Goal: Task Accomplishment & Management: Manage account settings

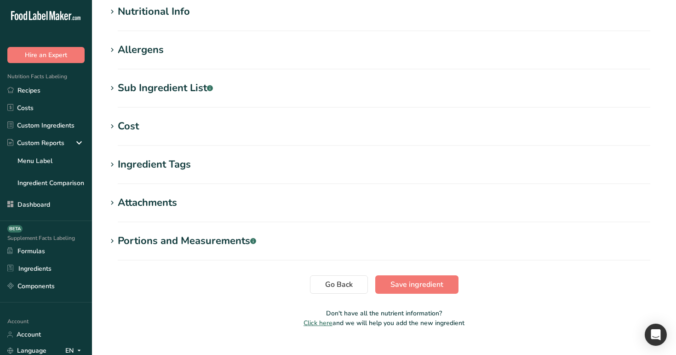
scroll to position [350, 0]
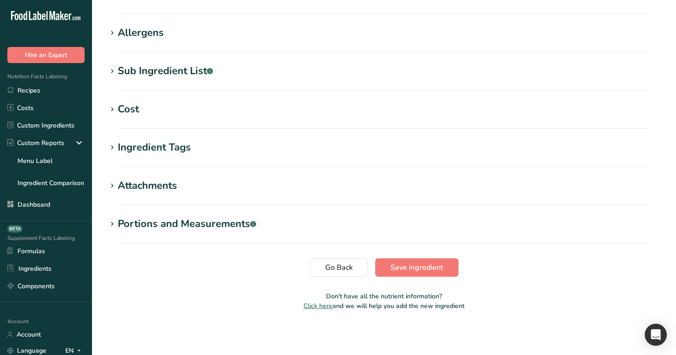
click at [156, 110] on h1 "Cost" at bounding box center [384, 109] width 555 height 15
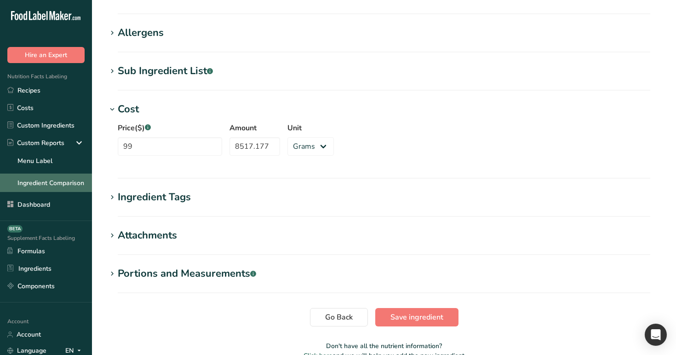
click at [57, 177] on link "Ingredient Comparison" at bounding box center [46, 182] width 92 height 18
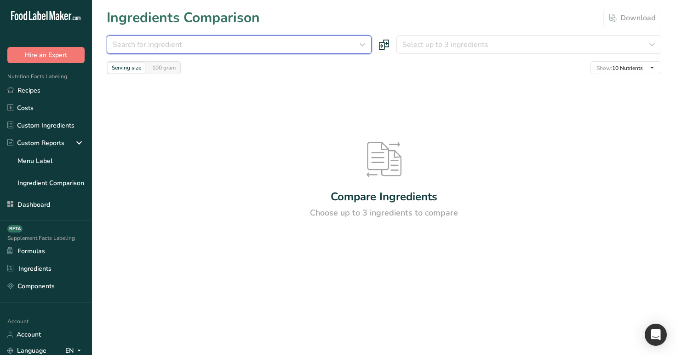
click at [265, 50] on div "Search for ingredient" at bounding box center [236, 44] width 247 height 11
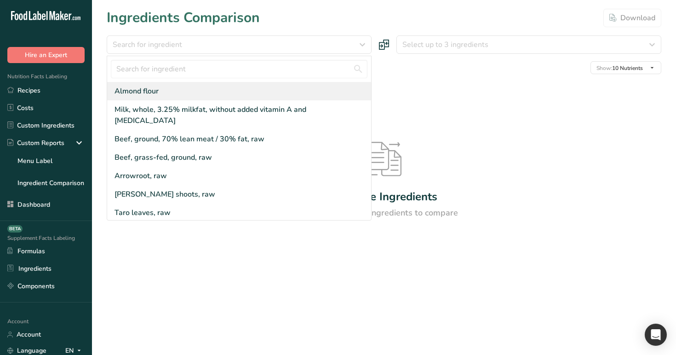
click at [245, 86] on div "Almond flour" at bounding box center [239, 91] width 264 height 18
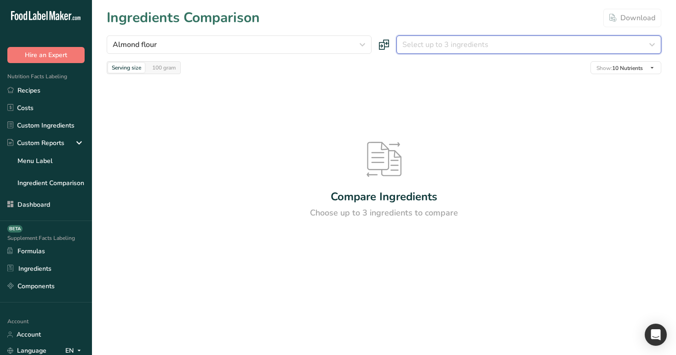
click at [456, 44] on span "Select up to 3 ingredients" at bounding box center [445, 44] width 86 height 11
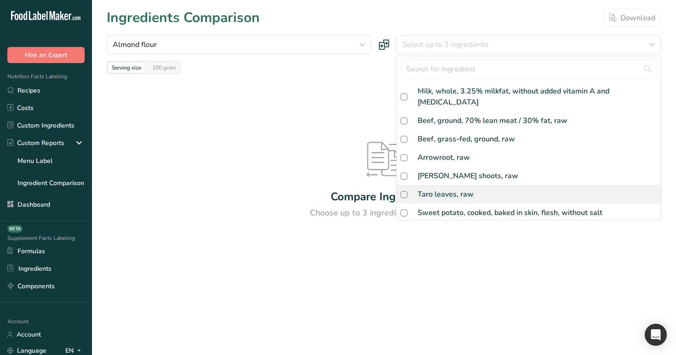
click at [468, 185] on div "Taro leaves, raw" at bounding box center [529, 194] width 264 height 18
checkbox input "true"
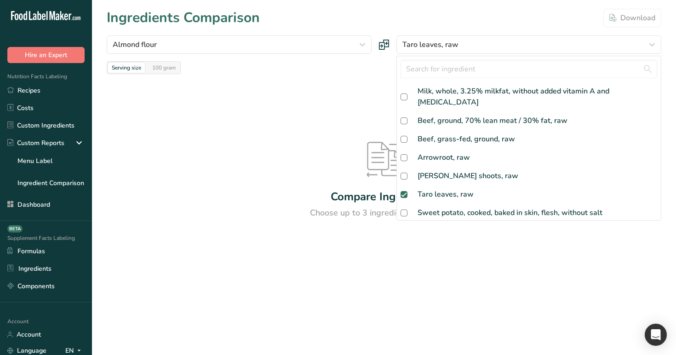
click at [0, 0] on div at bounding box center [0, 0] width 0 height 0
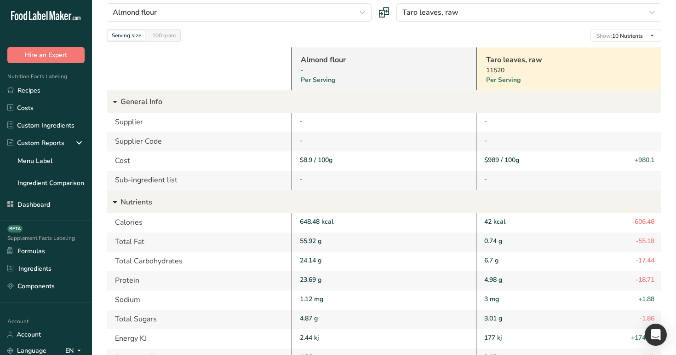
scroll to position [28, 0]
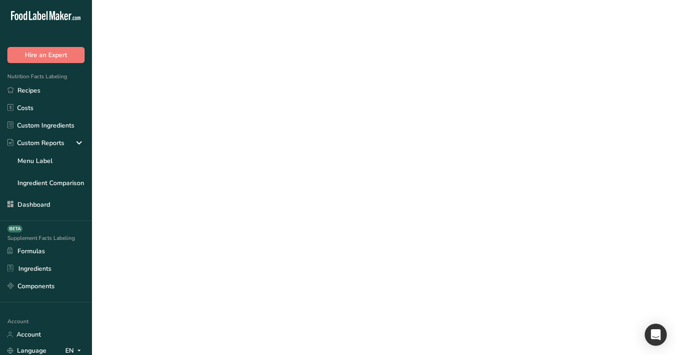
scroll to position [350, 0]
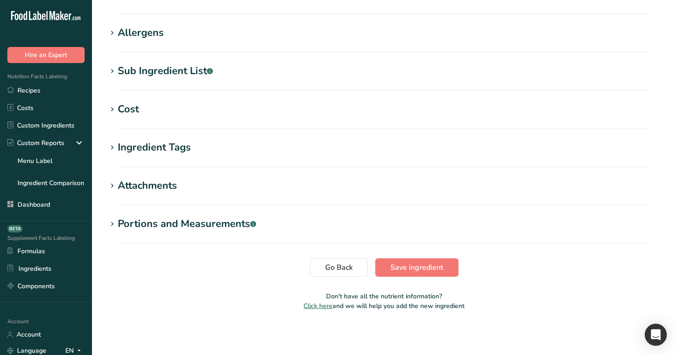
type input "648.48"
type KJ "2.44"
type Fat "55.922"
type Fat "4.258"
type Fat "0.017"
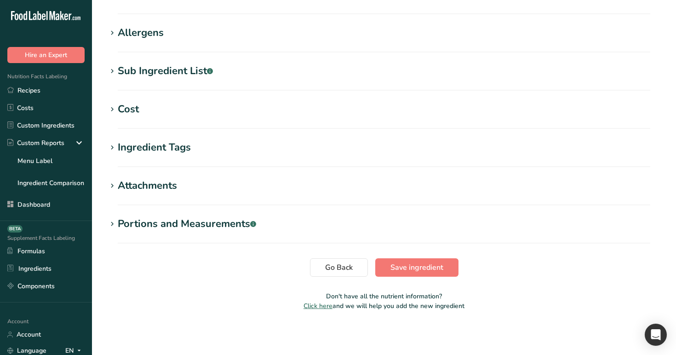
type input "1.12"
type Carbohydrates "24.136"
type Fiber "12.6"
type Sugars "4.872"
type input "23.688"
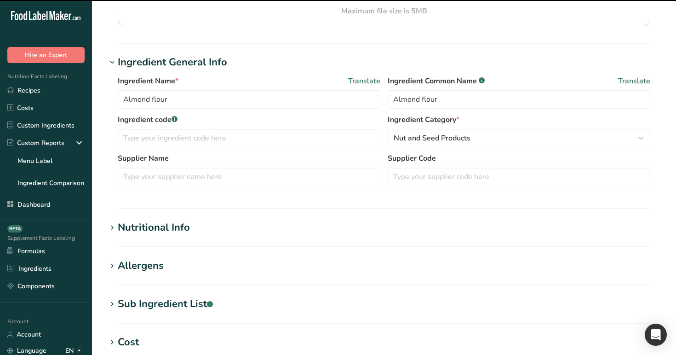
scroll to position [102, 0]
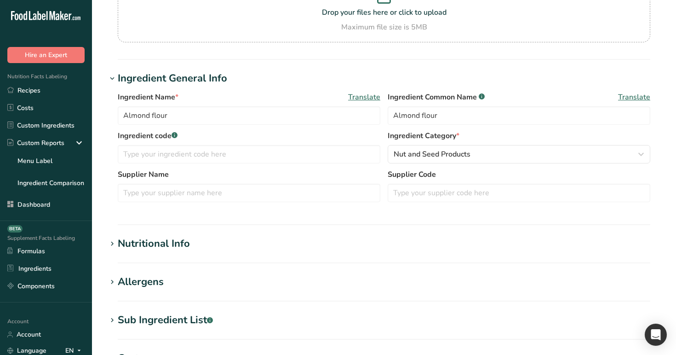
click at [164, 248] on div "Nutritional Info" at bounding box center [154, 243] width 72 height 15
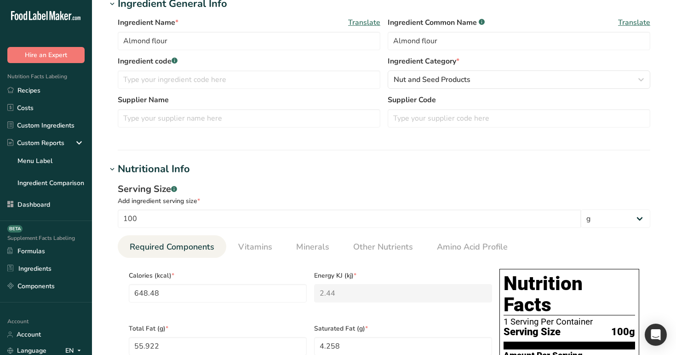
scroll to position [203, 0]
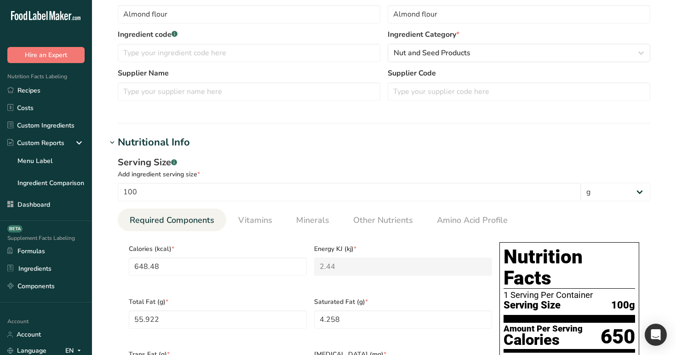
click at [290, 173] on div "Add ingredient serving size *" at bounding box center [384, 174] width 533 height 10
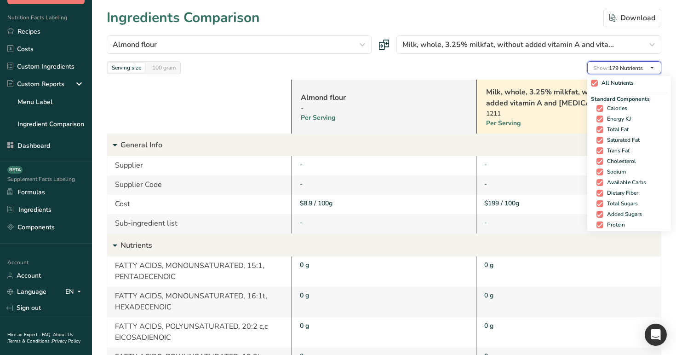
click at [620, 69] on span "Show: 179 Nutrients" at bounding box center [618, 67] width 50 height 7
click at [602, 80] on span "All Nutrients" at bounding box center [616, 83] width 36 height 7
click at [597, 80] on input "All Nutrients" at bounding box center [594, 83] width 6 height 6
checkbox input "false"
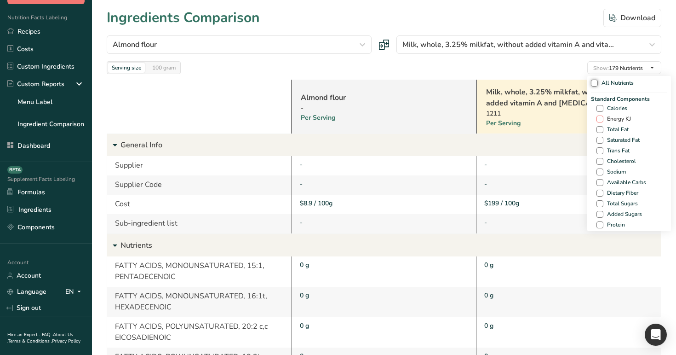
checkbox input "false"
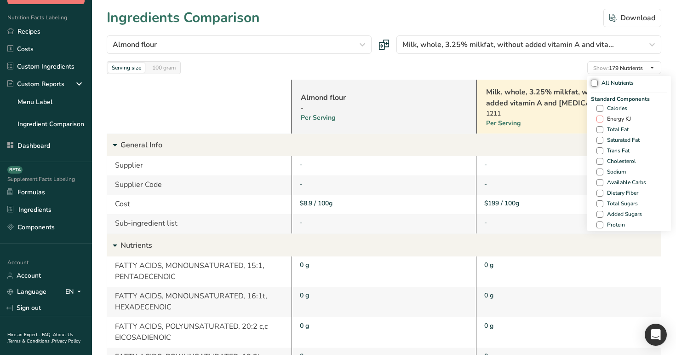
checkbox input "false"
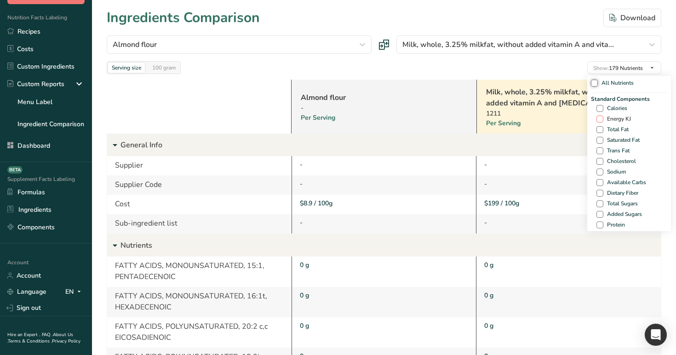
checkbox input "false"
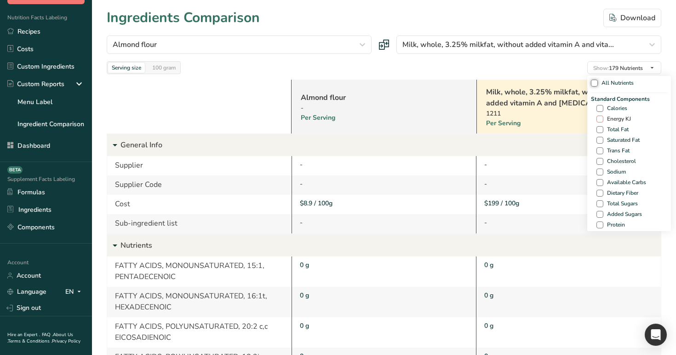
checkbox input "false"
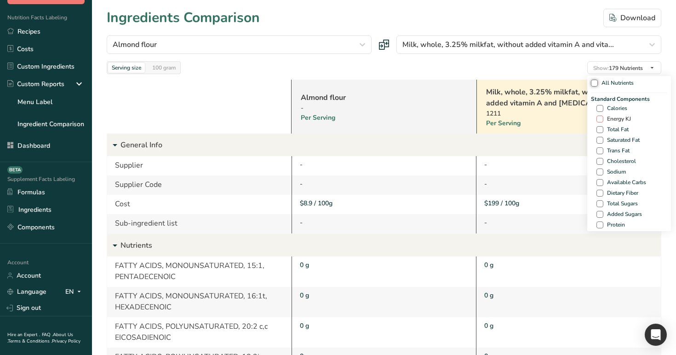
checkbox input "false"
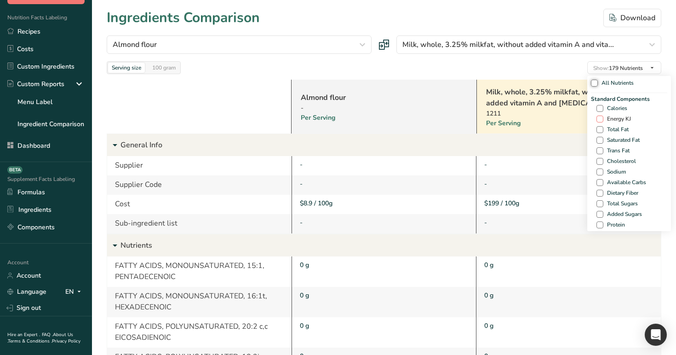
checkbox input "false"
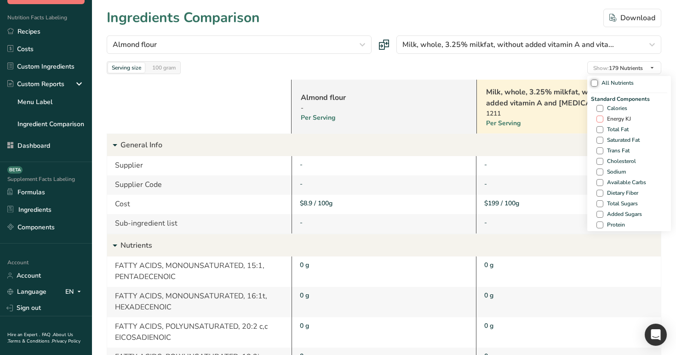
checkbox input "false"
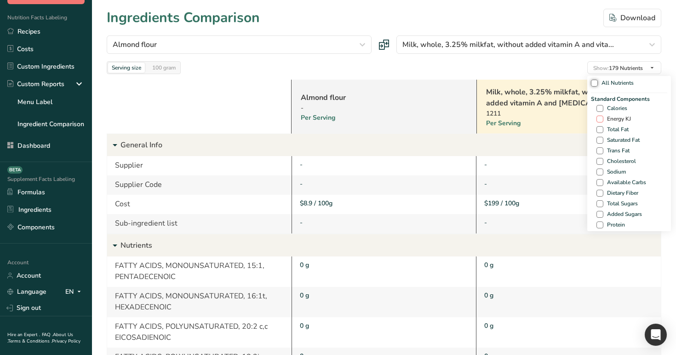
checkbox input "false"
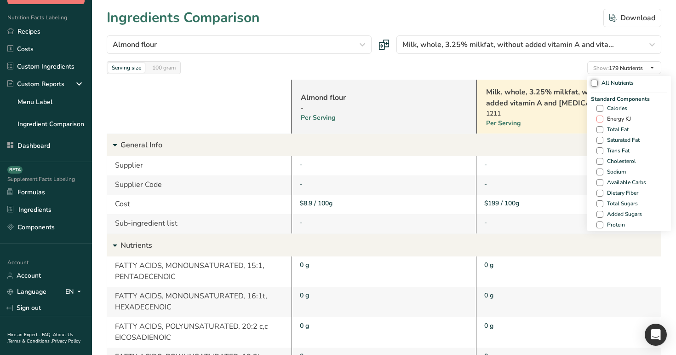
checkbox input "false"
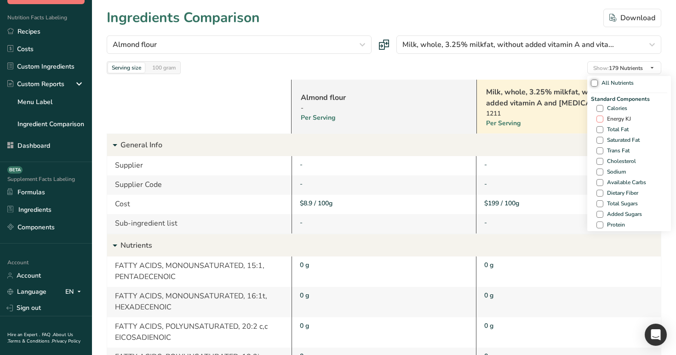
checkbox input "false"
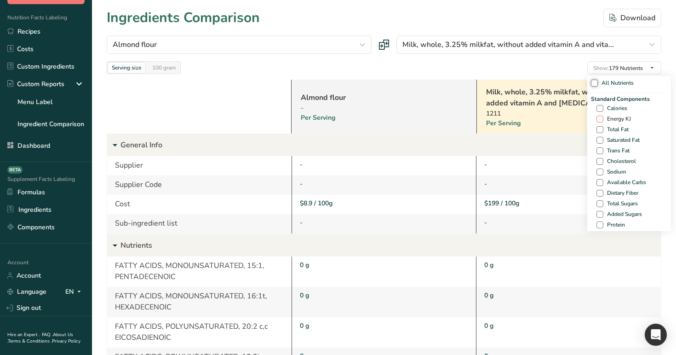
checkbox input "false"
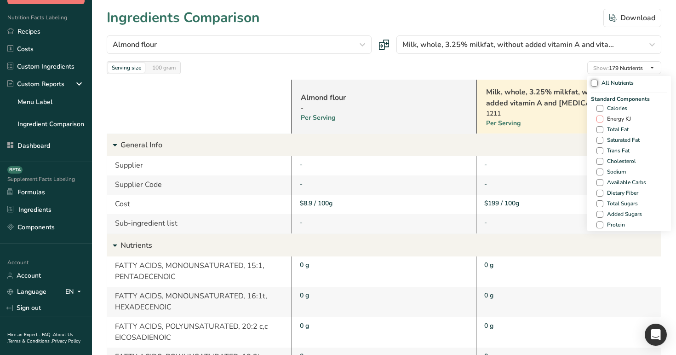
checkbox input "false"
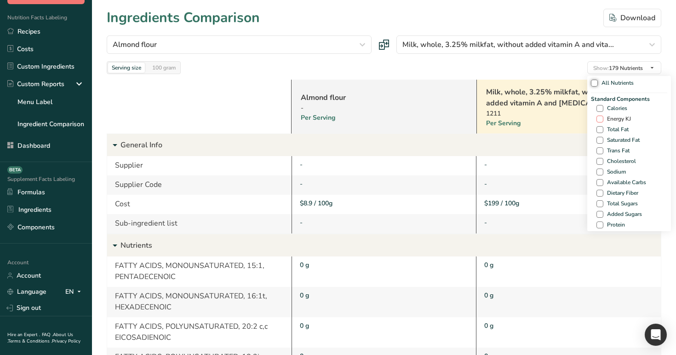
checkbox input "false"
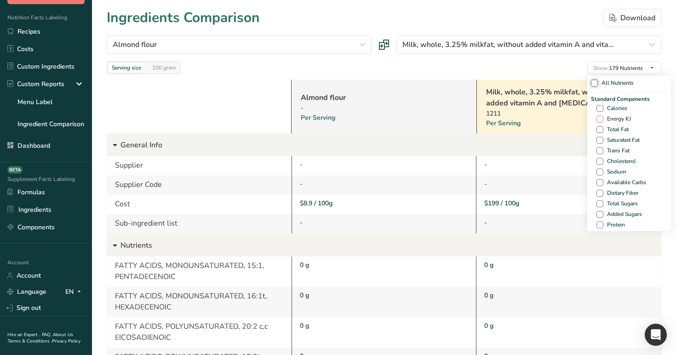
checkbox input "false"
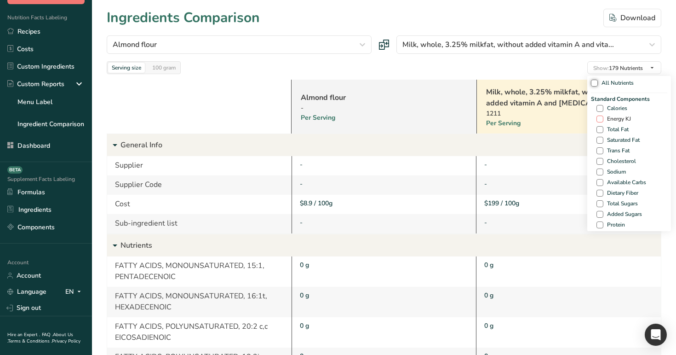
checkbox input "false"
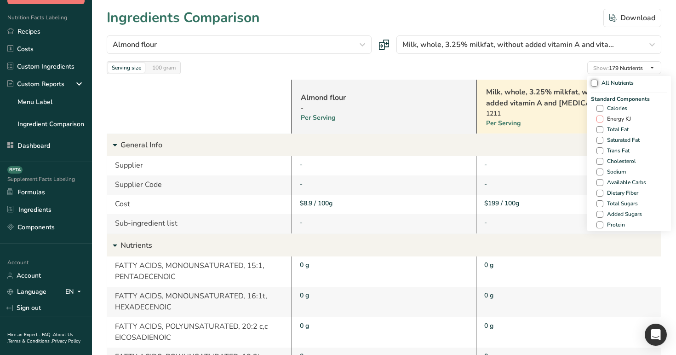
checkbox input "false"
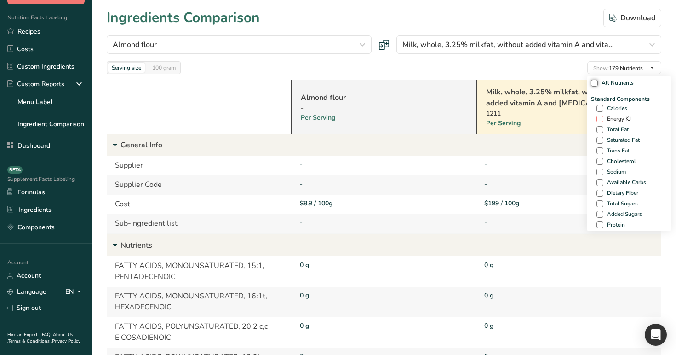
checkbox input "false"
click at [610, 119] on span "Energy KJ" at bounding box center [624, 118] width 28 height 7
click at [607, 119] on input "Energy KJ" at bounding box center [606, 119] width 6 height 6
checkbox input "true"
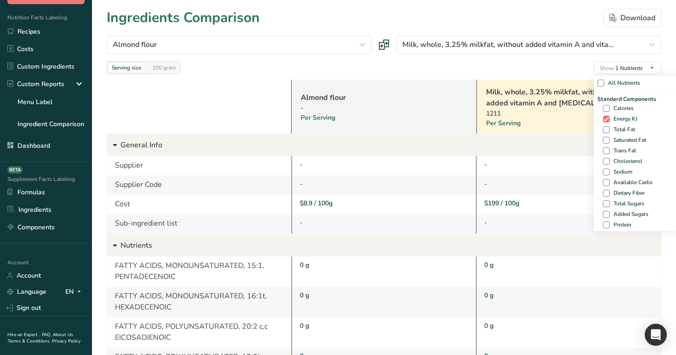
click at [539, 67] on div "Serving size 100 gram Show: 1 Nutrients All Nutrients Standard Components Calor…" at bounding box center [384, 67] width 555 height 13
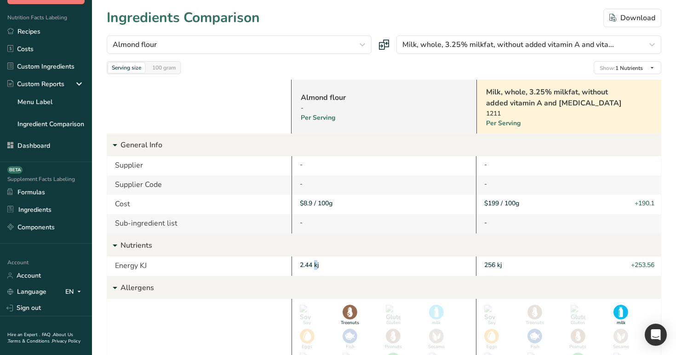
drag, startPoint x: 315, startPoint y: 268, endPoint x: 303, endPoint y: 268, distance: 12.9
click at [303, 268] on div "2.44 kj" at bounding box center [384, 265] width 185 height 19
click at [298, 267] on div "2.44 kj" at bounding box center [384, 265] width 185 height 19
drag, startPoint x: 299, startPoint y: 267, endPoint x: 321, endPoint y: 267, distance: 21.6
click at [321, 267] on div "2.44 kj" at bounding box center [384, 265] width 185 height 19
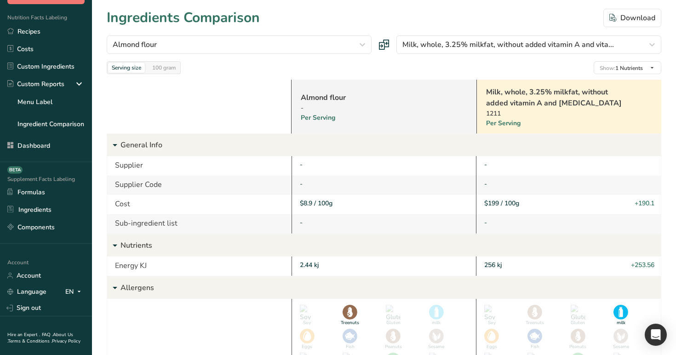
click at [388, 48] on icon at bounding box center [384, 45] width 11 height 11
click at [163, 64] on div at bounding box center [165, 62] width 5 height 5
click at [163, 69] on div "100 gram" at bounding box center [164, 68] width 31 height 10
click at [131, 67] on div "Serving size" at bounding box center [126, 68] width 37 height 10
click at [169, 71] on div "100 gram" at bounding box center [164, 68] width 31 height 10
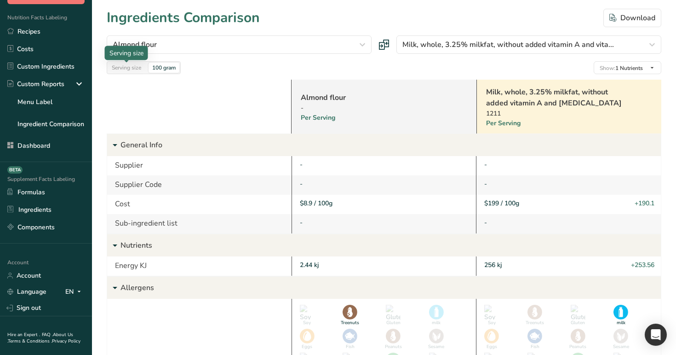
click at [131, 68] on div "Serving size" at bounding box center [126, 68] width 37 height 10
click at [160, 69] on div "100 gram" at bounding box center [164, 68] width 31 height 10
click at [134, 67] on div "Serving size" at bounding box center [126, 68] width 37 height 10
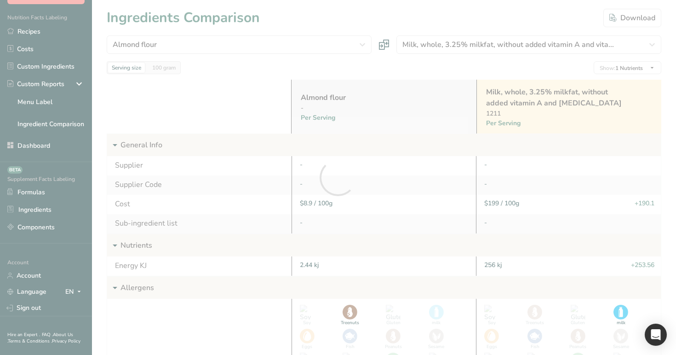
click at [132, 62] on div at bounding box center [338, 177] width 676 height 355
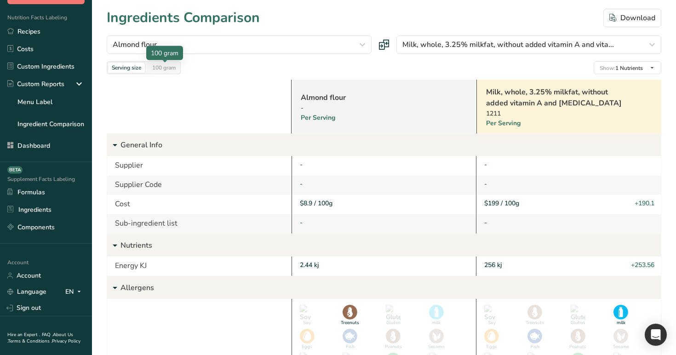
click at [154, 67] on div "100 gram" at bounding box center [164, 68] width 31 height 10
click at [122, 70] on div "Serving size" at bounding box center [126, 68] width 37 height 10
click at [167, 70] on div "100 gram" at bounding box center [164, 68] width 31 height 10
click at [126, 70] on div "Serving size" at bounding box center [126, 68] width 37 height 10
click at [164, 71] on div "100 gram" at bounding box center [164, 68] width 31 height 10
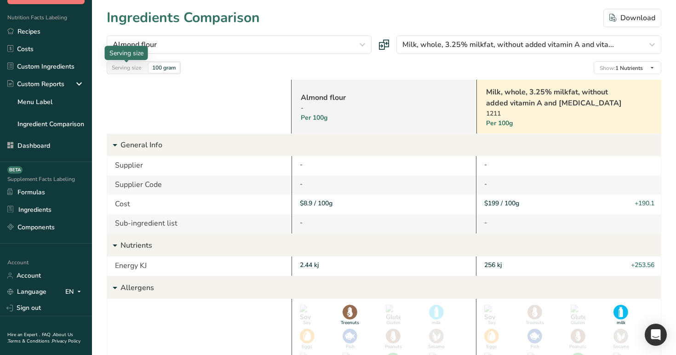
click at [116, 69] on div "Serving size" at bounding box center [126, 68] width 37 height 10
click at [166, 69] on div "100 gram" at bounding box center [164, 68] width 31 height 10
click at [123, 73] on div "Serving size 100 gram" at bounding box center [144, 67] width 74 height 13
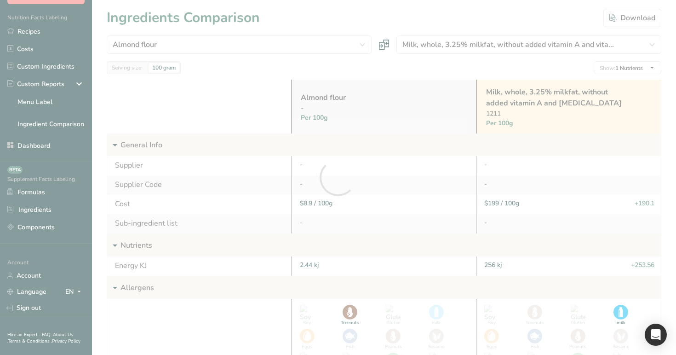
click at [126, 72] on div at bounding box center [338, 177] width 676 height 355
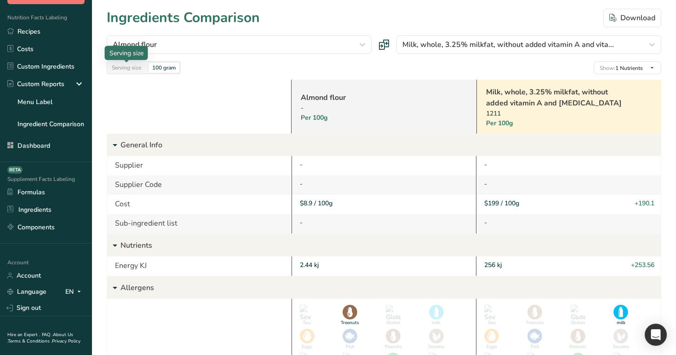
click at [128, 72] on div "Serving size" at bounding box center [126, 68] width 37 height 10
click at [170, 72] on div "100 gram" at bounding box center [164, 68] width 31 height 10
click at [63, 128] on link "Ingredient Comparison" at bounding box center [46, 124] width 92 height 18
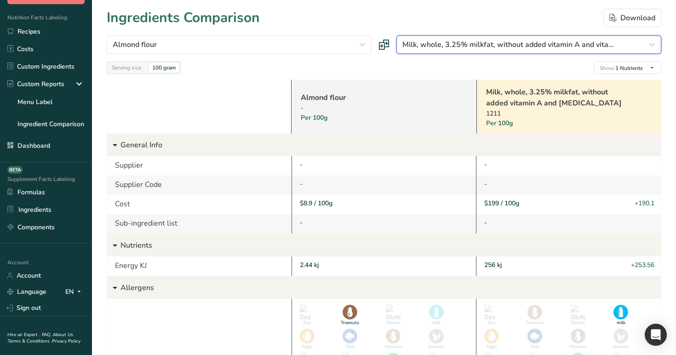
click at [426, 44] on span "Milk, whole, 3.25% milkfat, without added vitamin A and vita..." at bounding box center [508, 44] width 212 height 11
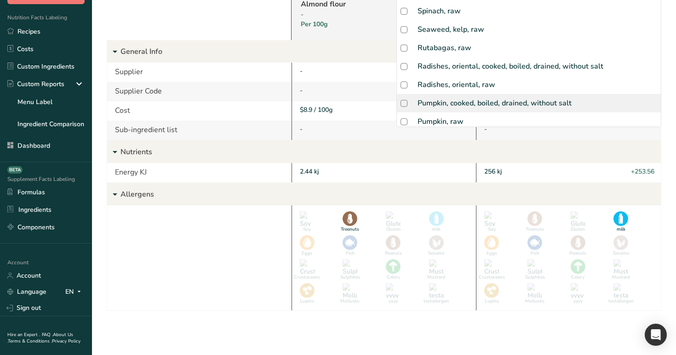
scroll to position [238, 0]
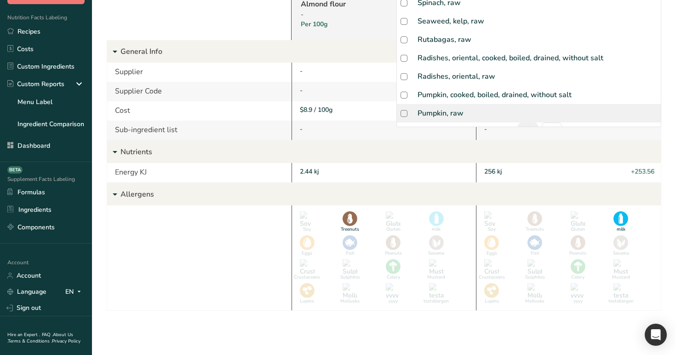
click at [489, 104] on div "Pumpkin, raw" at bounding box center [529, 113] width 264 height 18
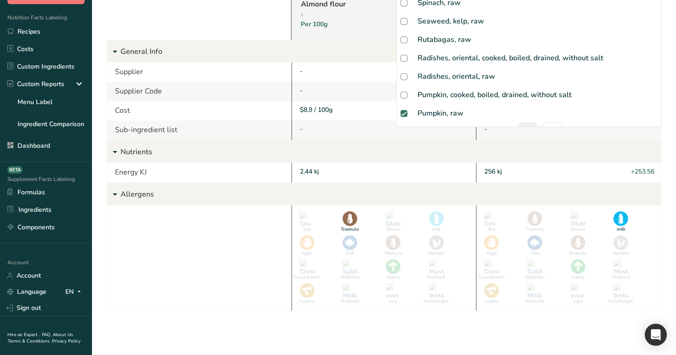
click at [367, 87] on div "-" at bounding box center [385, 91] width 170 height 10
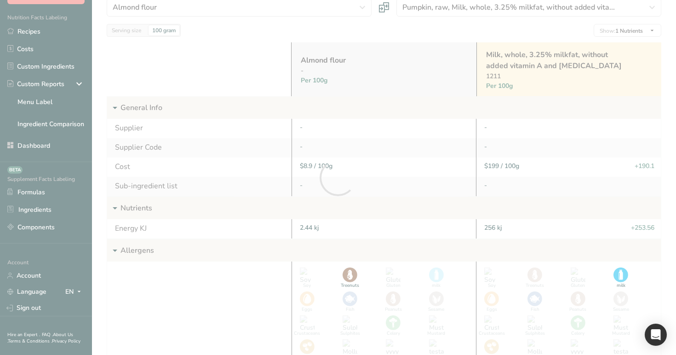
scroll to position [0, 0]
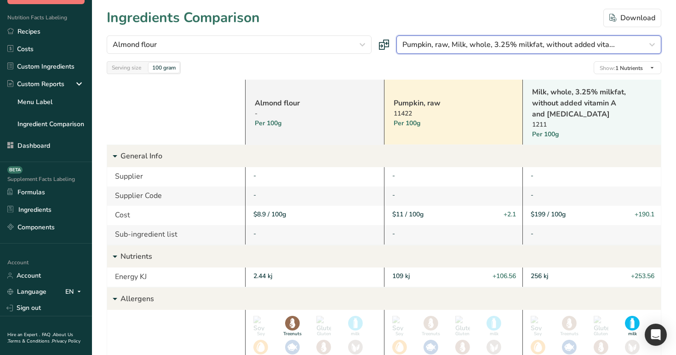
click at [574, 51] on button "Pumpkin, raw, Milk, whole, 3.25% milkfat, without added vita..." at bounding box center [528, 44] width 265 height 18
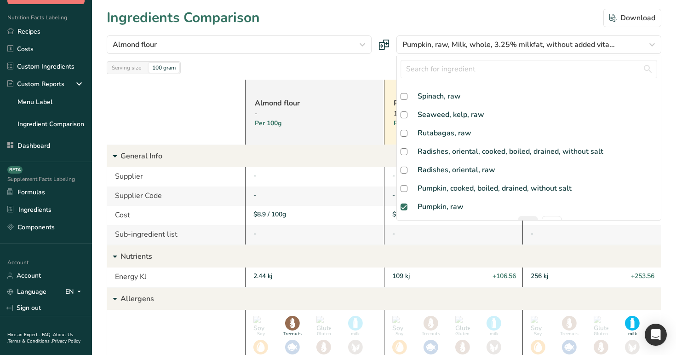
click at [448, 14] on div "Ingredients Comparison Download" at bounding box center [384, 17] width 555 height 21
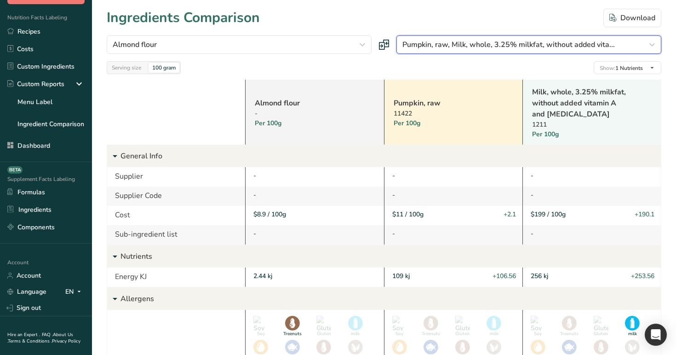
click at [479, 42] on span "Pumpkin, raw, Milk, whole, 3.25% milkfat, without added vita..." at bounding box center [508, 44] width 212 height 11
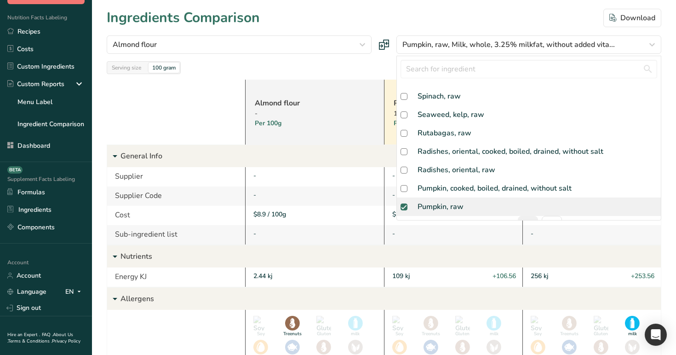
click at [410, 197] on div "Pumpkin, raw" at bounding box center [529, 206] width 264 height 18
checkbox input "false"
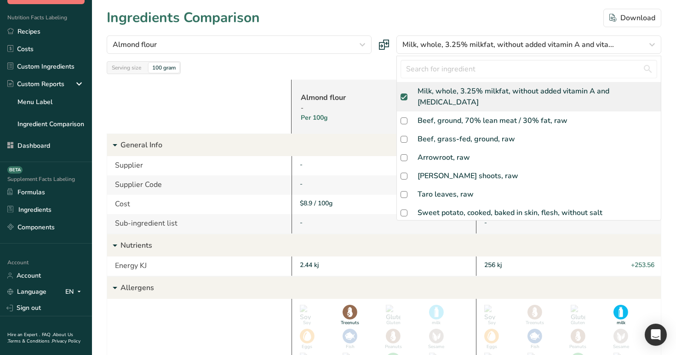
click at [430, 87] on div "Milk, whole, 3.25% milkfat, without added vitamin A and [MEDICAL_DATA]" at bounding box center [538, 97] width 240 height 22
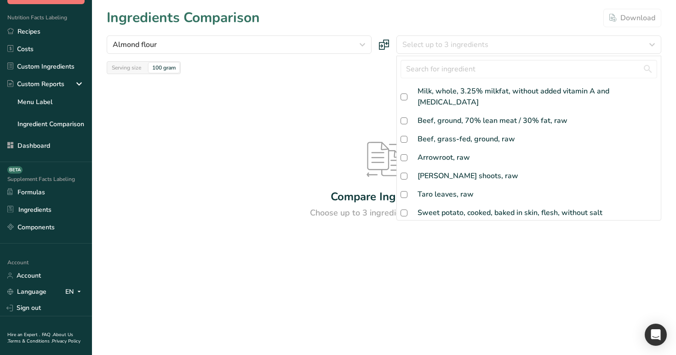
click at [354, 87] on div "Compare Ingredients Choose up to 3 ingredients to compare" at bounding box center [384, 180] width 555 height 213
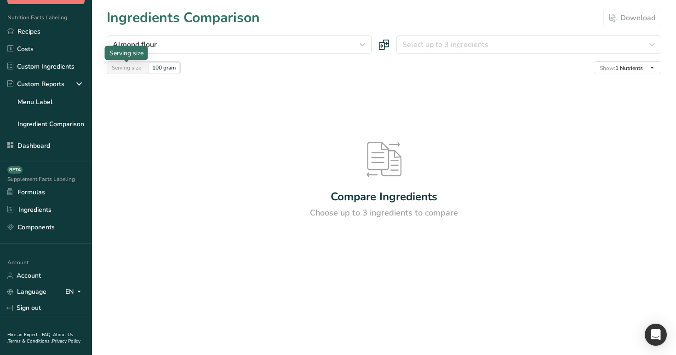
click at [127, 69] on div "Serving size" at bounding box center [126, 68] width 37 height 10
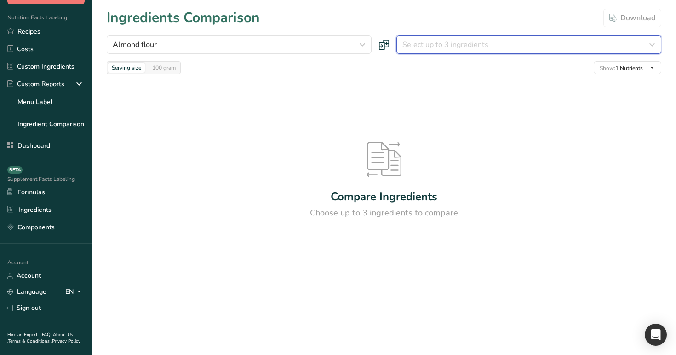
click at [589, 43] on div "Select up to 3 ingredients" at bounding box center [525, 44] width 247 height 11
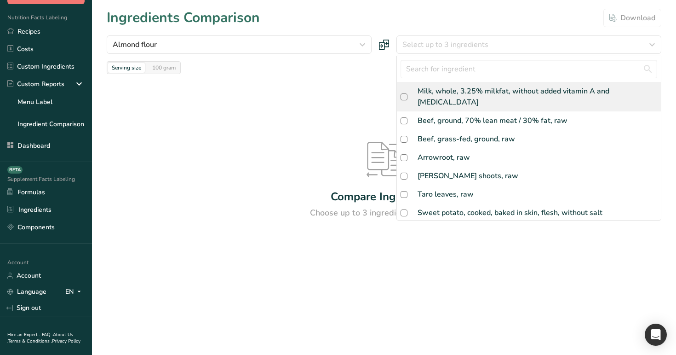
click at [528, 92] on div "Milk, whole, 3.25% milkfat, without added vitamin A and [MEDICAL_DATA]" at bounding box center [538, 97] width 240 height 22
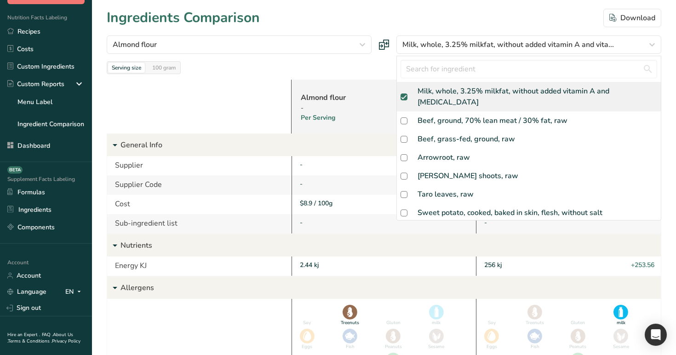
click at [506, 97] on div "Milk, whole, 3.25% milkfat, without added vitamin A and [MEDICAL_DATA]" at bounding box center [529, 96] width 264 height 29
checkbox input "false"
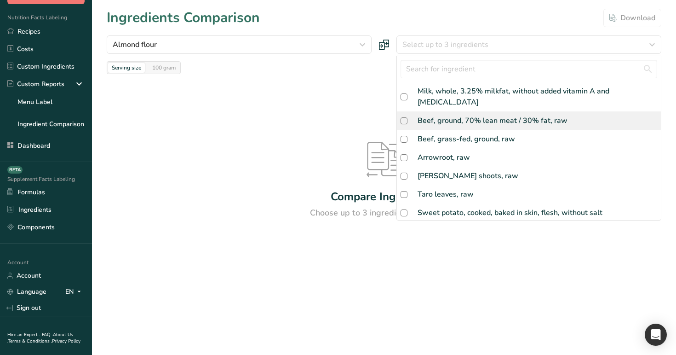
click at [505, 115] on div "Beef, ground, 70% lean meat / 30% fat, raw" at bounding box center [493, 120] width 150 height 11
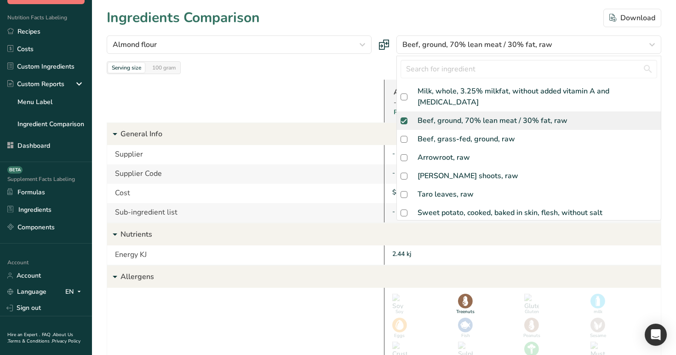
click at [505, 115] on div "Beef, ground, 70% lean meat / 30% fat, raw" at bounding box center [493, 120] width 150 height 11
checkbox input "false"
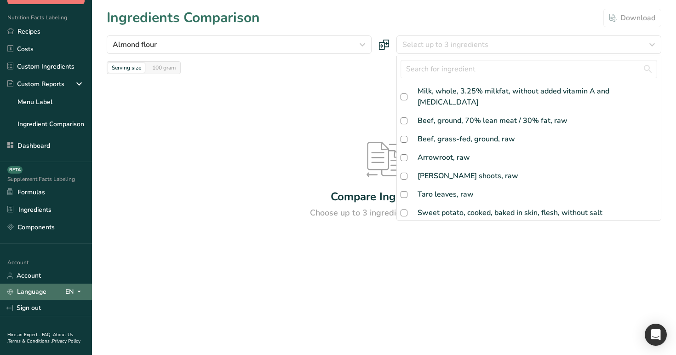
click at [76, 291] on icon at bounding box center [78, 291] width 7 height 11
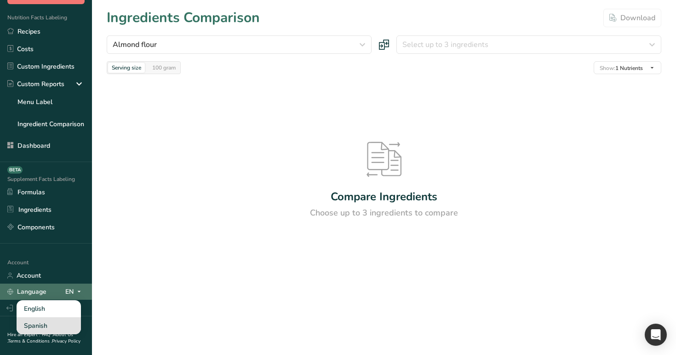
click at [63, 326] on div "Spanish" at bounding box center [49, 325] width 64 height 17
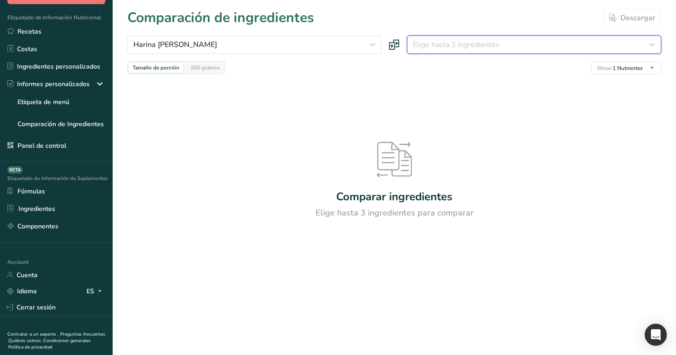
click at [463, 53] on button "Elige hasta 3 ingredientes" at bounding box center [534, 44] width 254 height 18
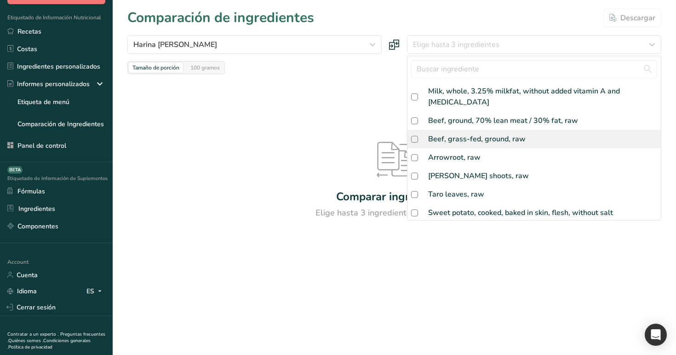
click at [478, 130] on div "Beef, grass-fed, ground, raw" at bounding box center [533, 139] width 253 height 18
checkbox input "true"
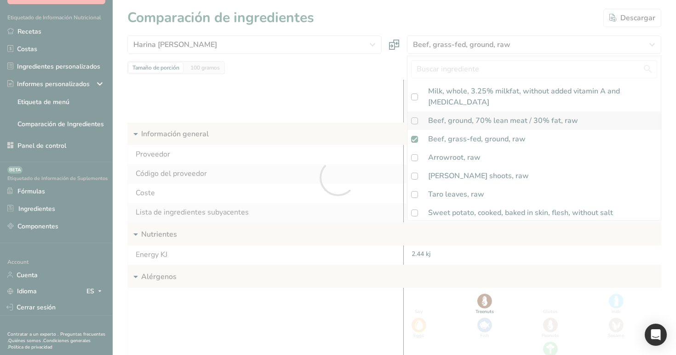
click at [476, 104] on div at bounding box center [338, 177] width 676 height 355
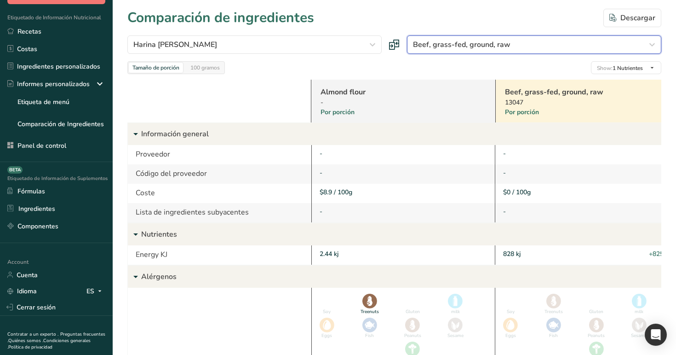
click at [488, 51] on button "Beef, grass-fed, ground, raw" at bounding box center [534, 44] width 254 height 18
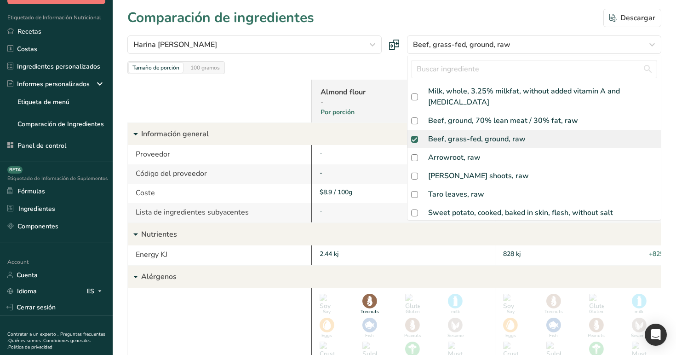
click at [446, 133] on div "Beef, grass-fed, ground, raw" at bounding box center [476, 138] width 97 height 11
checkbox input "false"
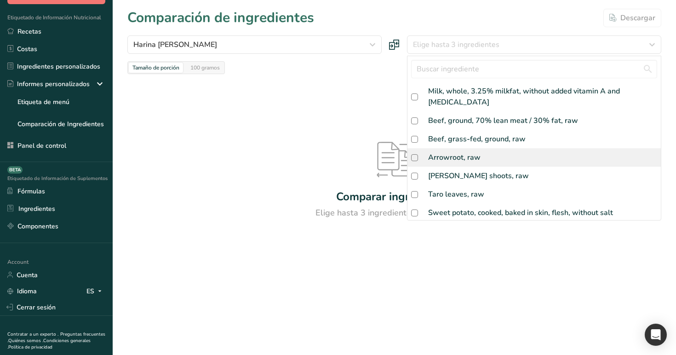
click at [453, 152] on div "Arrowroot, raw" at bounding box center [454, 157] width 52 height 11
checkbox input "true"
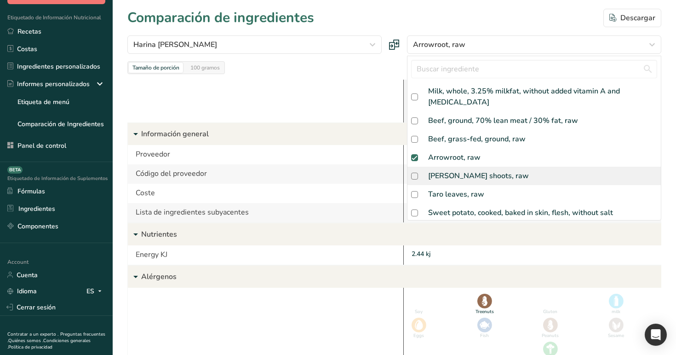
click at [453, 170] on div "[PERSON_NAME] shoots, raw" at bounding box center [478, 175] width 101 height 11
checkbox input "false"
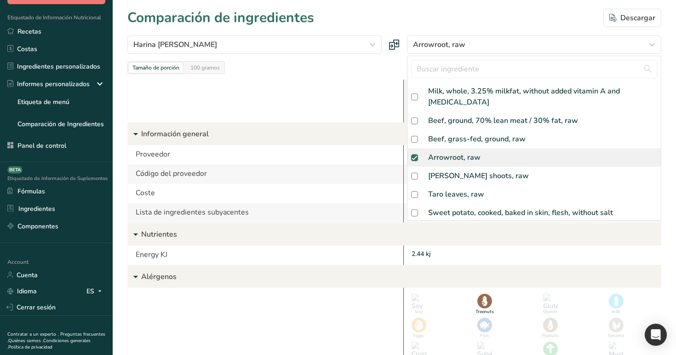
click at [0, 0] on div at bounding box center [0, 0] width 0 height 0
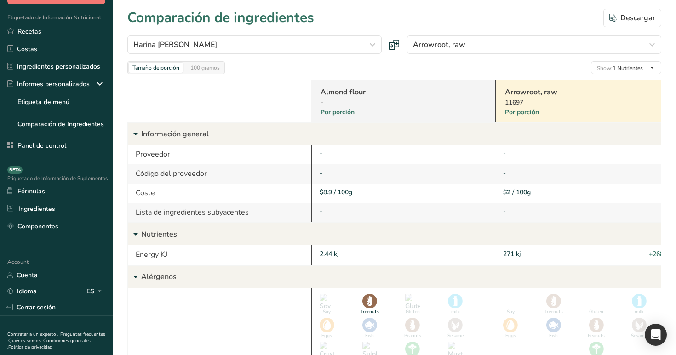
click at [451, 220] on div "-" at bounding box center [403, 212] width 184 height 19
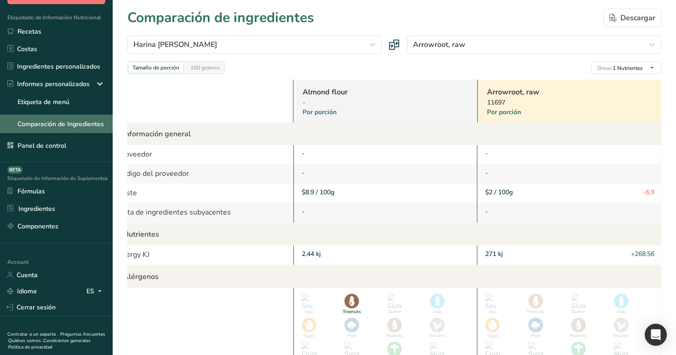
click at [71, 125] on link "Comparación de Ingredientes" at bounding box center [56, 124] width 113 height 18
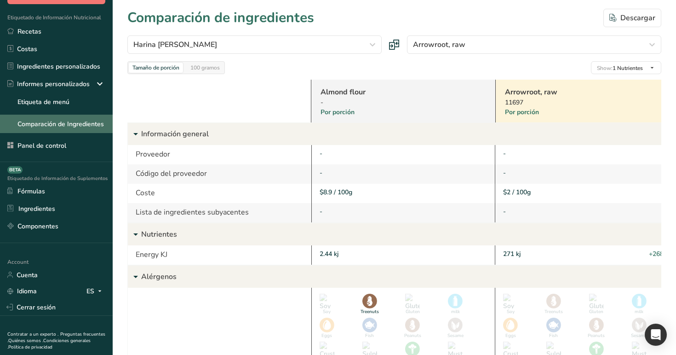
click at [55, 116] on link "Comparación de Ingredientes" at bounding box center [56, 124] width 113 height 18
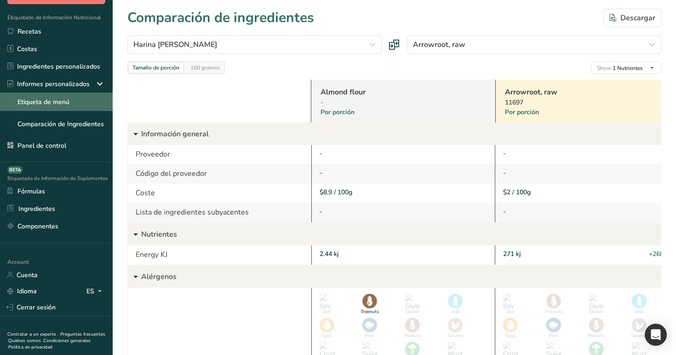
click at [55, 96] on link "Etiqueta de menú" at bounding box center [56, 101] width 113 height 18
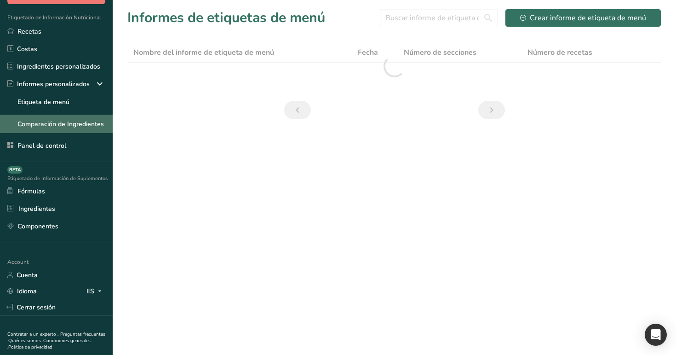
click at [62, 126] on link "Comparación de Ingredientes" at bounding box center [56, 124] width 113 height 18
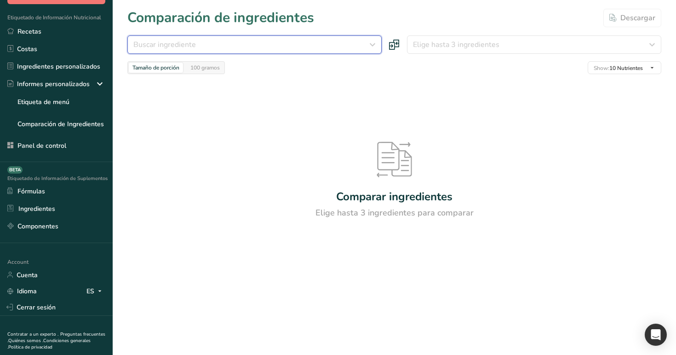
click at [288, 41] on div "Buscar ingrediente" at bounding box center [251, 44] width 237 height 11
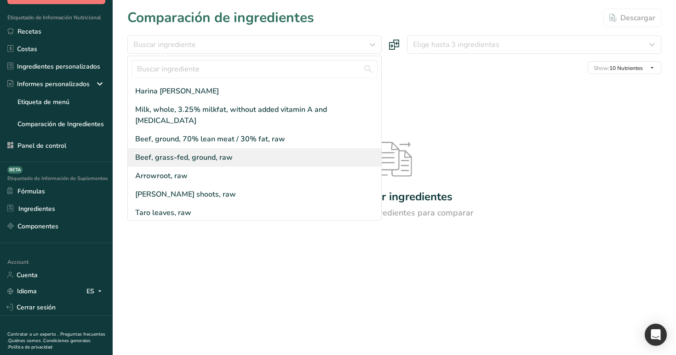
click at [285, 148] on div "Beef, grass-fed, ground, raw" at bounding box center [254, 157] width 253 height 18
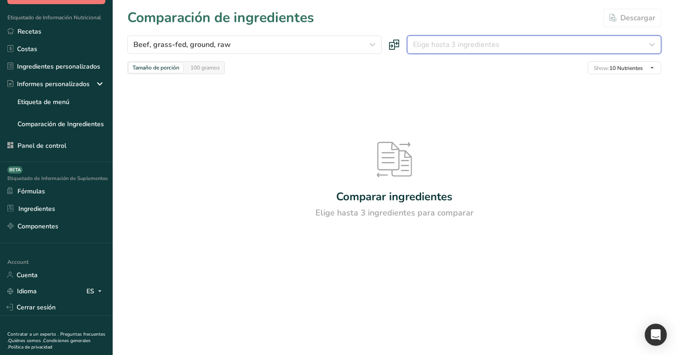
click at [519, 51] on button "Elige hasta 3 ingredientes" at bounding box center [534, 44] width 254 height 18
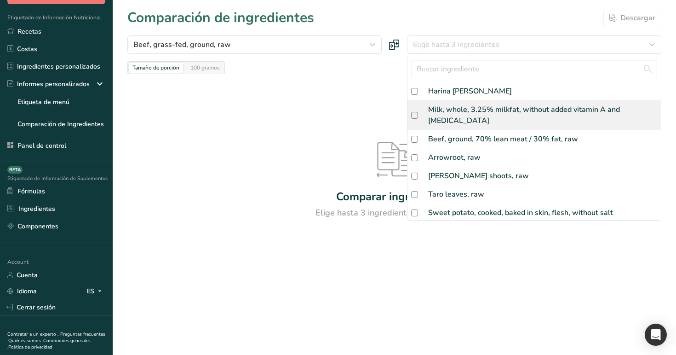
click at [521, 116] on div "Milk, whole, 3.25% milkfat, without added vitamin A and [MEDICAL_DATA]" at bounding box center [533, 114] width 253 height 29
checkbox input "true"
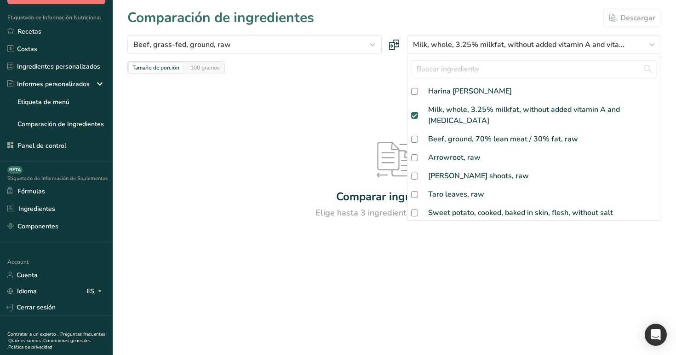
click at [0, 0] on div at bounding box center [0, 0] width 0 height 0
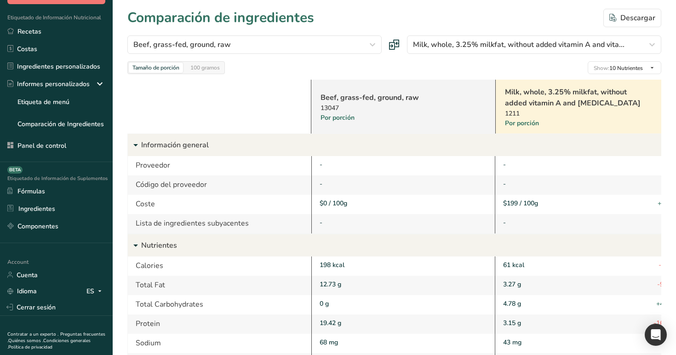
scroll to position [213, 0]
click at [56, 69] on link "Ingredientes personalizados" at bounding box center [56, 65] width 113 height 17
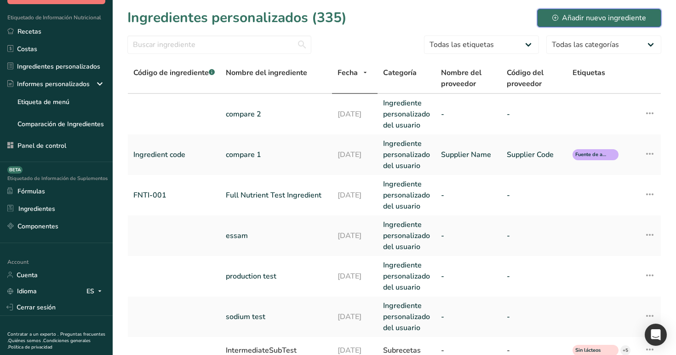
click at [566, 14] on div "Añadir nuevo ingrediente" at bounding box center [599, 17] width 94 height 11
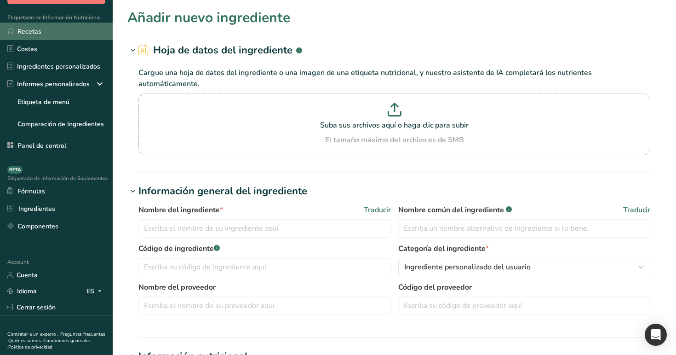
click at [62, 28] on link "Recetas" at bounding box center [56, 31] width 113 height 17
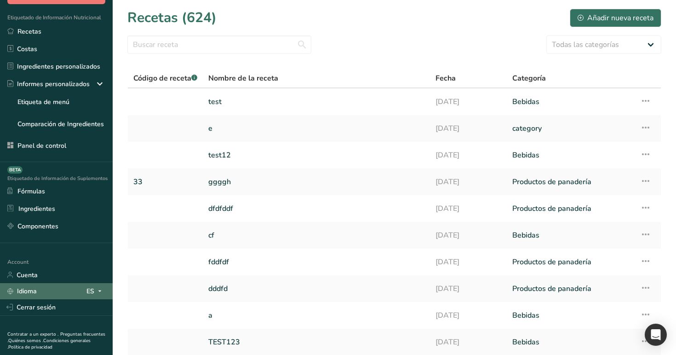
click at [97, 290] on icon at bounding box center [99, 290] width 7 height 11
click at [65, 306] on div "English" at bounding box center [51, 307] width 64 height 17
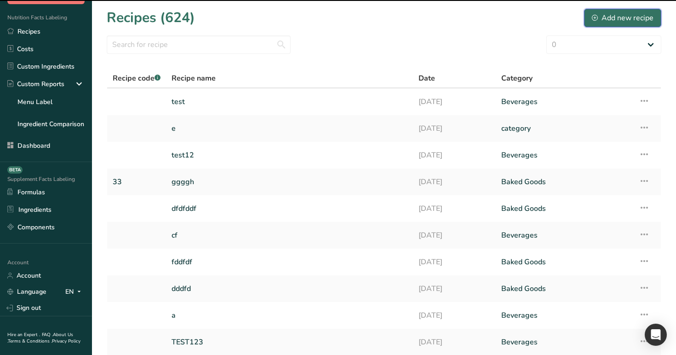
click at [635, 22] on div "Add new recipe" at bounding box center [623, 17] width 62 height 11
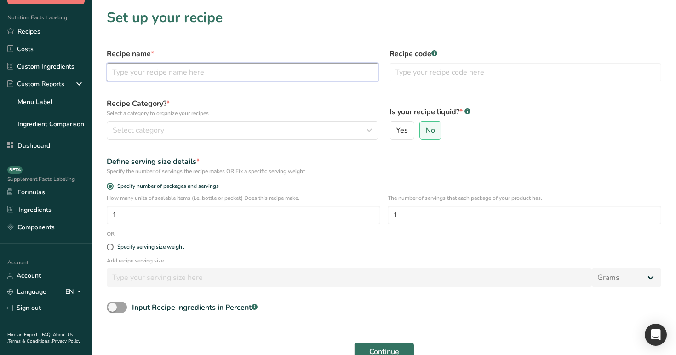
click at [272, 70] on input "text" at bounding box center [243, 72] width 272 height 18
type input "test12"
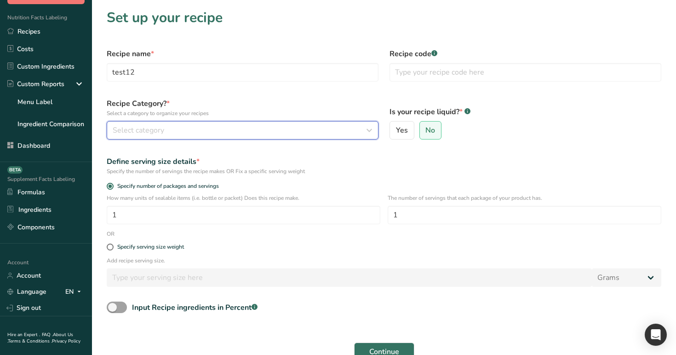
click at [297, 130] on div "Select category" at bounding box center [240, 130] width 254 height 11
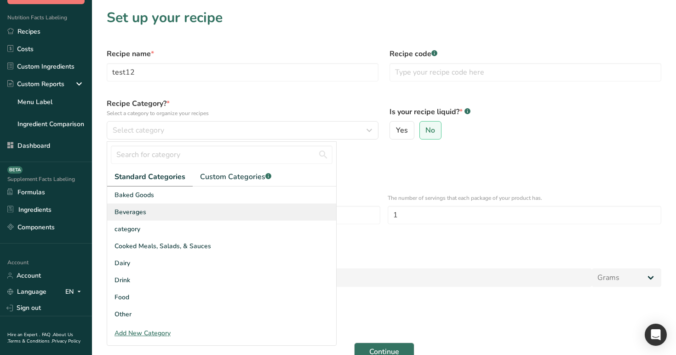
click at [266, 211] on div "Beverages" at bounding box center [221, 211] width 229 height 17
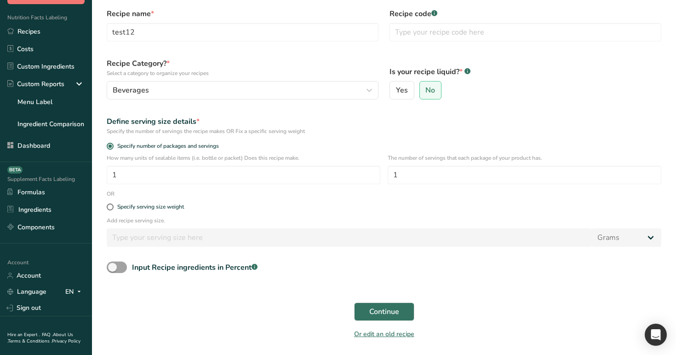
scroll to position [55, 0]
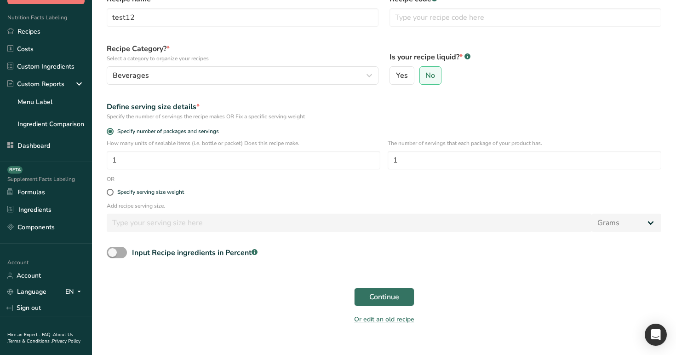
click at [120, 247] on span at bounding box center [117, 251] width 20 height 11
click at [113, 249] on input "Input Recipe ingredients in Percent .a-a{fill:#347362;}.b-a{fill:#fff;}" at bounding box center [110, 252] width 6 height 6
checkbox input "true"
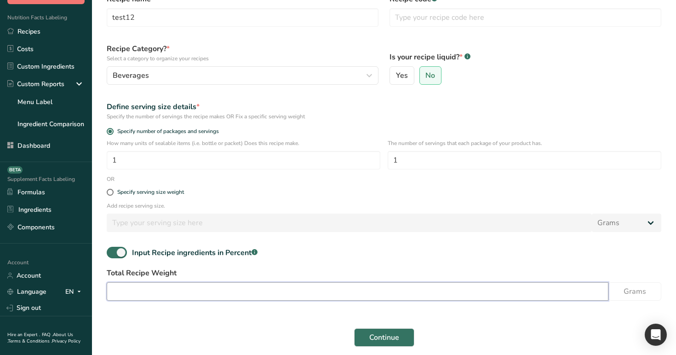
click at [180, 293] on input "number" at bounding box center [358, 291] width 502 height 18
type input "100"
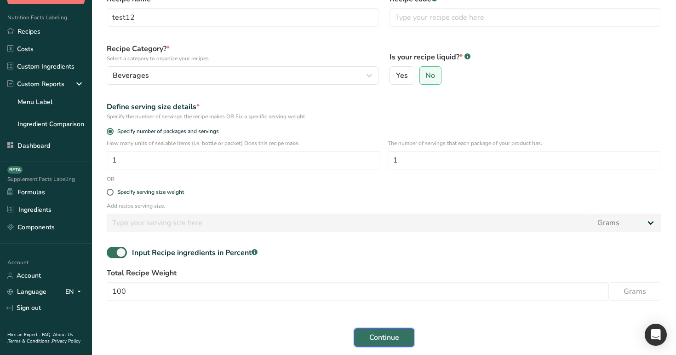
click at [388, 344] on button "Continue" at bounding box center [384, 337] width 60 height 18
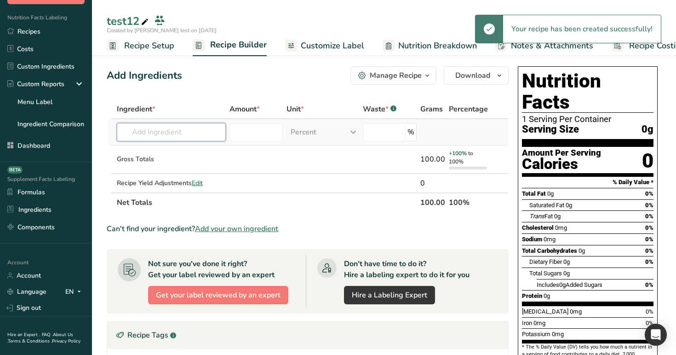
click at [163, 128] on input "text" at bounding box center [171, 132] width 109 height 18
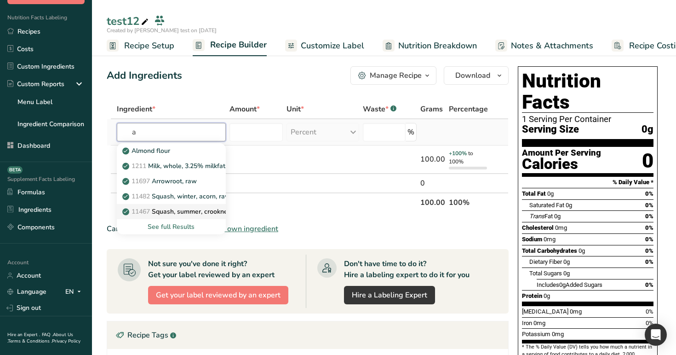
type input "a"
click at [194, 205] on link "11467 Squash, summer, crookneck and straightneck, raw" at bounding box center [171, 211] width 109 height 15
type input "Squash, summer, crookneck and straightneck, raw"
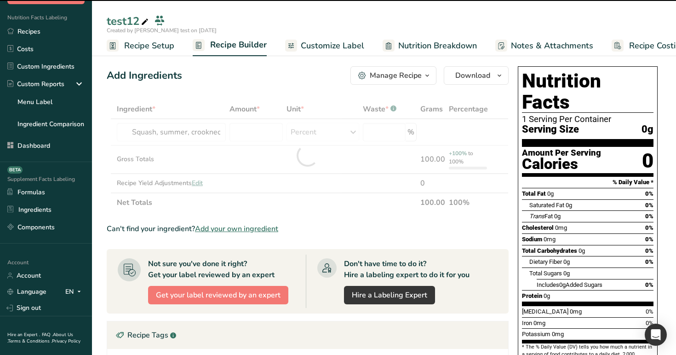
type input "0"
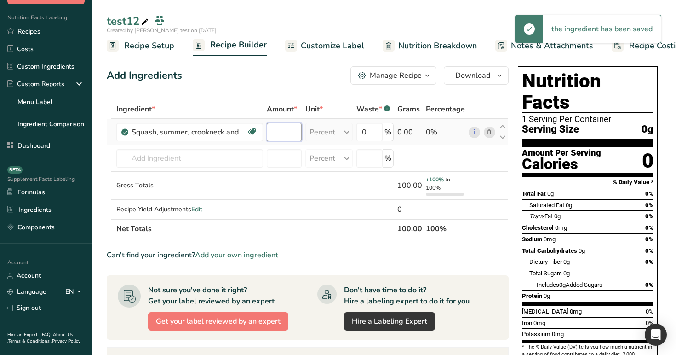
click at [282, 132] on input "number" at bounding box center [284, 132] width 35 height 18
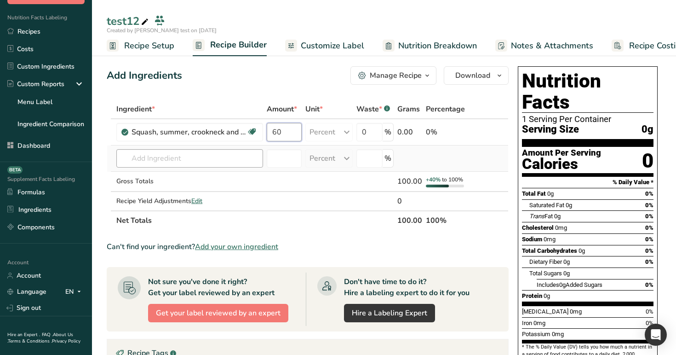
type input "60"
click at [157, 152] on div "Ingredient * Amount * Unit * Waste * .a-a{fill:#347362;}.b-a{fill:#fff;} Grams …" at bounding box center [308, 164] width 402 height 131
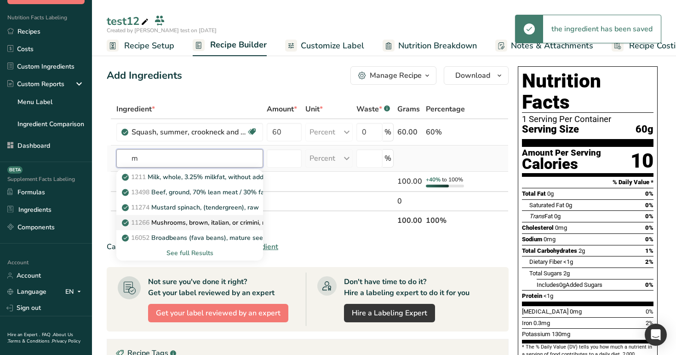
type input "m"
click at [172, 222] on p "11266 Mushrooms, brown, italian, or crimini, raw" at bounding box center [199, 223] width 150 height 10
type input "Mushrooms, brown, italian, or crimini, raw"
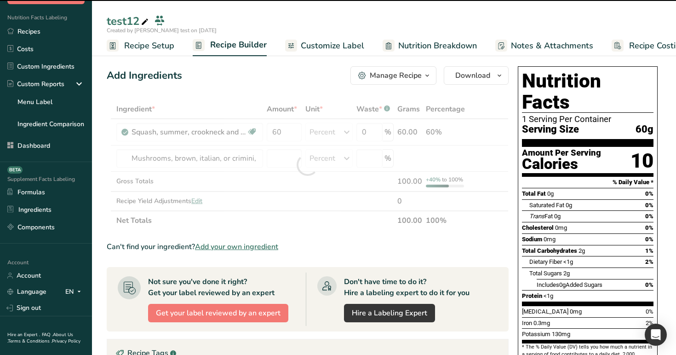
type input "0"
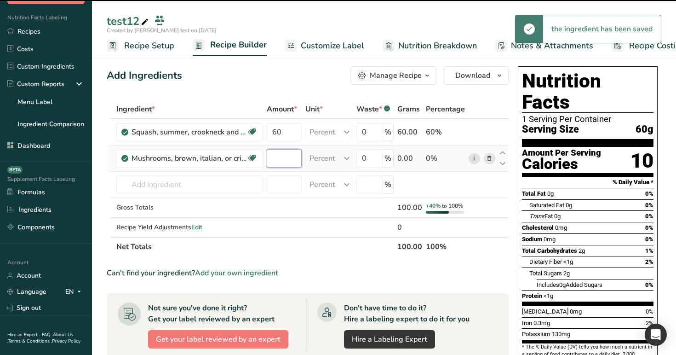
click at [290, 157] on input "number" at bounding box center [284, 158] width 35 height 18
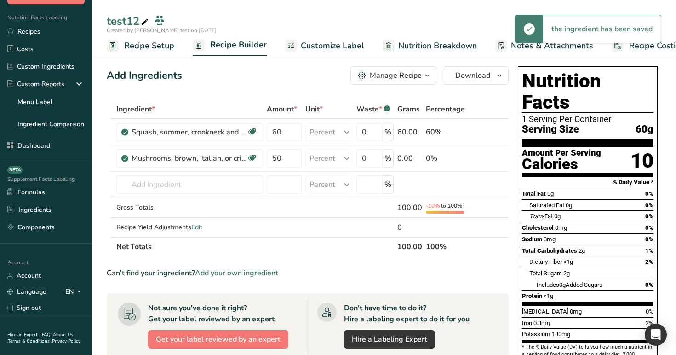
click at [278, 93] on div "Add Ingredients Manage Recipe Delete Recipe Duplicate Recipe Scale Recipe Save …" at bounding box center [310, 338] width 407 height 550
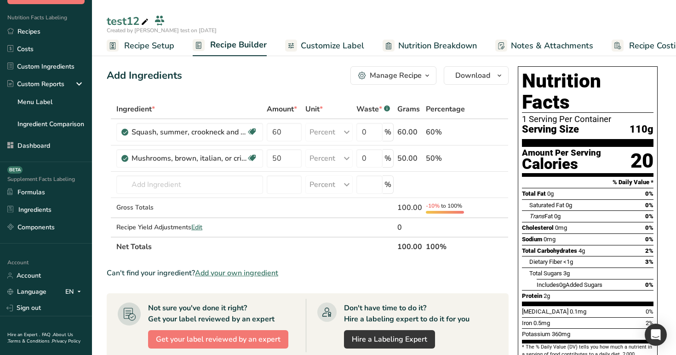
click at [291, 79] on div "Add Ingredients Manage Recipe Delete Recipe Duplicate Recipe Scale Recipe Save …" at bounding box center [308, 75] width 402 height 18
click at [395, 70] on div "Manage Recipe" at bounding box center [396, 75] width 52 height 11
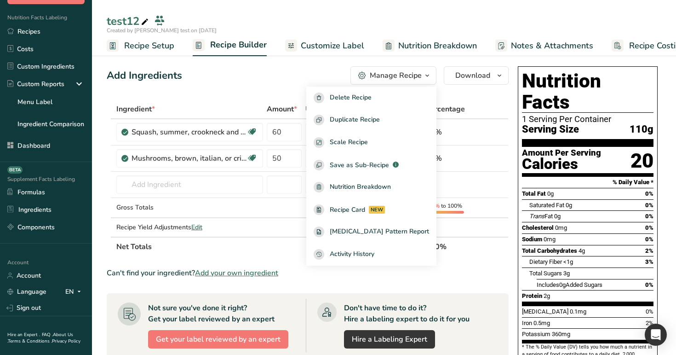
click at [258, 82] on div "Add Ingredients Manage Recipe Delete Recipe Duplicate Recipe Scale Recipe Save …" at bounding box center [308, 75] width 402 height 18
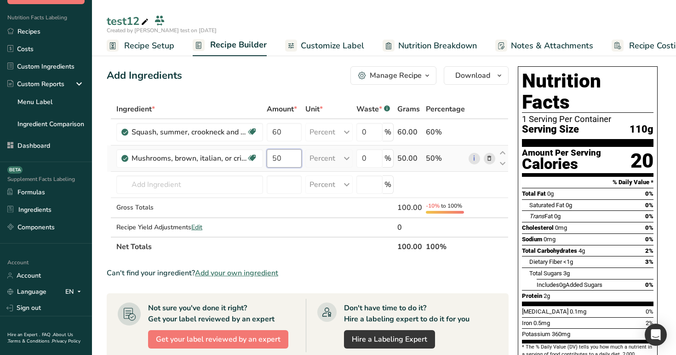
click at [275, 159] on input "50" at bounding box center [284, 158] width 35 height 18
type input "40"
click at [321, 97] on div "Add Ingredients Manage Recipe Delete Recipe Duplicate Recipe Scale Recipe Save …" at bounding box center [310, 338] width 407 height 550
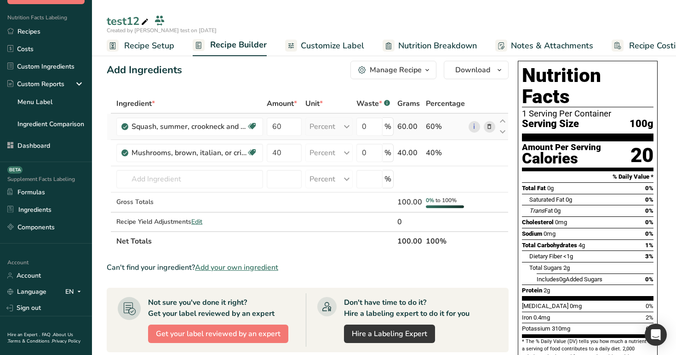
scroll to position [7, 0]
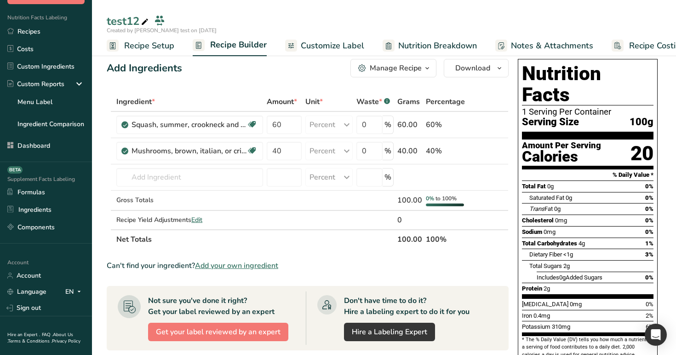
click at [415, 69] on div "Manage Recipe" at bounding box center [396, 68] width 52 height 11
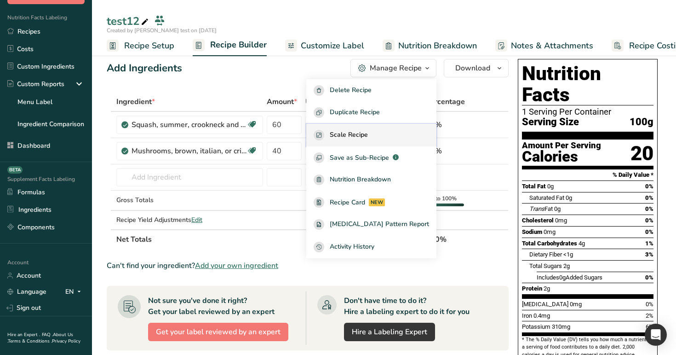
click at [342, 139] on div "Scale Recipe" at bounding box center [371, 135] width 115 height 11
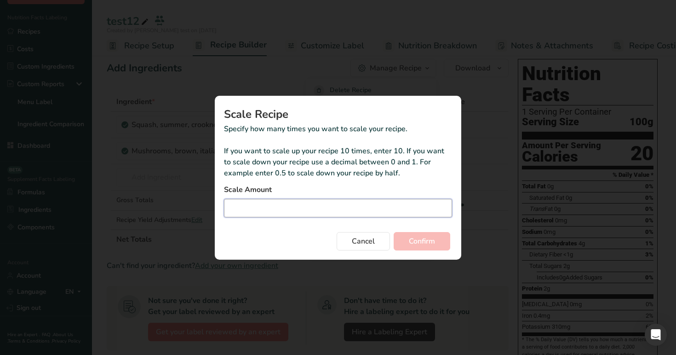
click at [321, 212] on input "Duplicate recipe modal" at bounding box center [338, 208] width 228 height 18
type input "5"
click at [426, 239] on span "Confirm" at bounding box center [422, 240] width 26 height 11
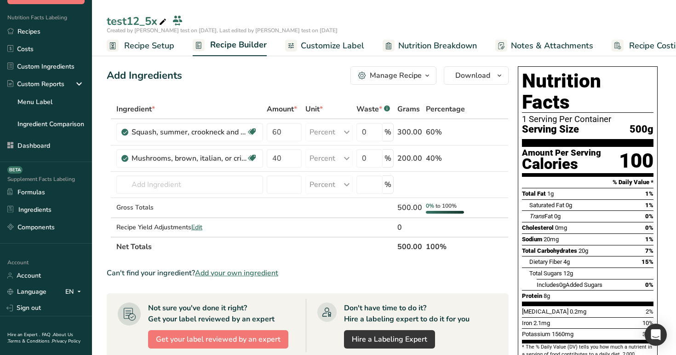
click at [140, 53] on link "Recipe Setup" at bounding box center [141, 45] width 68 height 21
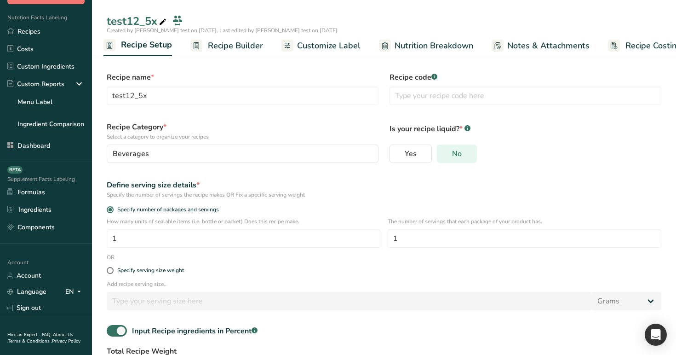
scroll to position [77, 0]
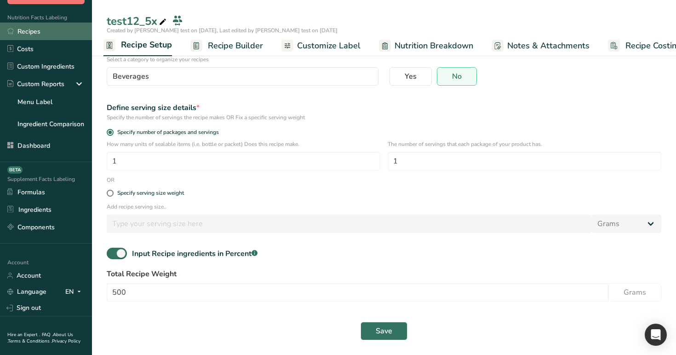
click at [51, 31] on link "Recipes" at bounding box center [46, 31] width 92 height 17
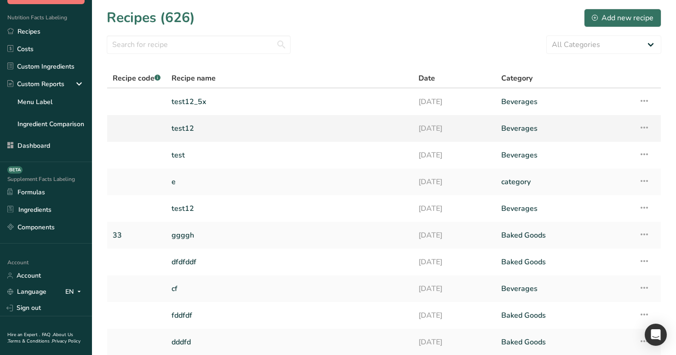
click at [240, 127] on link "test12" at bounding box center [290, 128] width 236 height 19
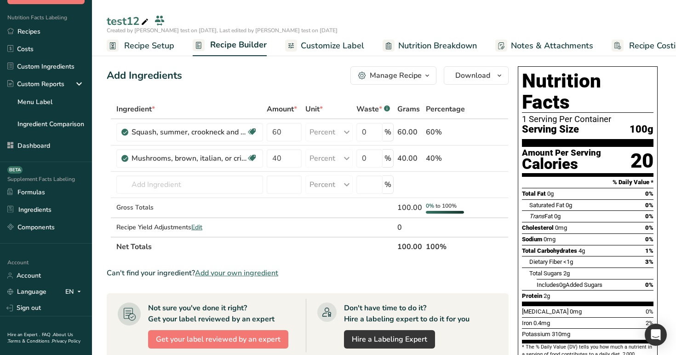
click at [395, 68] on button "Manage Recipe" at bounding box center [393, 75] width 86 height 18
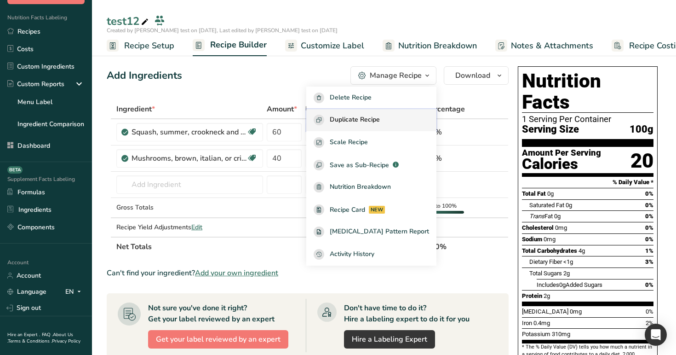
click at [399, 113] on button "Duplicate Recipe" at bounding box center [371, 120] width 130 height 23
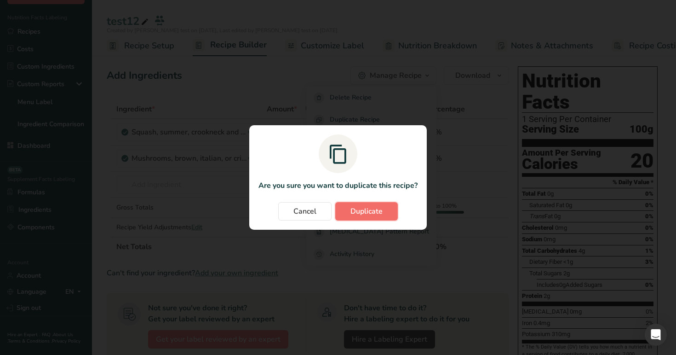
click at [381, 214] on span "Duplicate" at bounding box center [366, 211] width 32 height 11
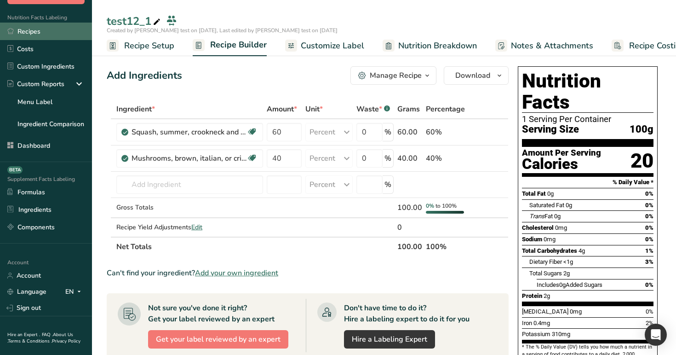
click at [38, 31] on link "Recipes" at bounding box center [46, 31] width 92 height 17
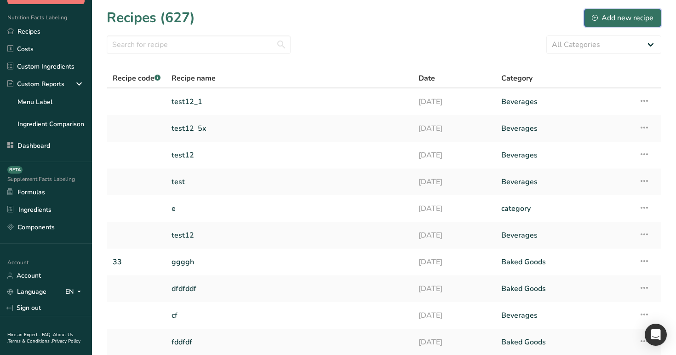
click at [612, 15] on div "Add new recipe" at bounding box center [623, 17] width 62 height 11
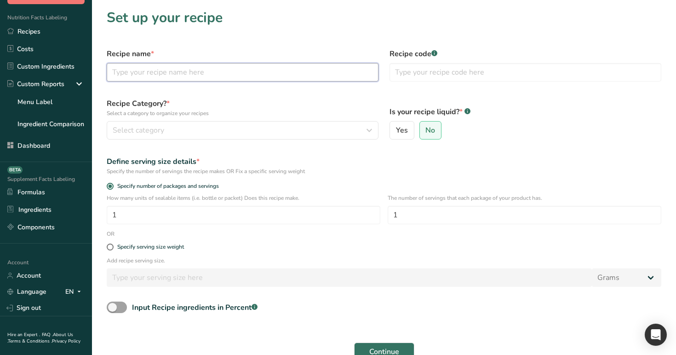
click at [292, 80] on input "text" at bounding box center [243, 72] width 272 height 18
type input "d1"
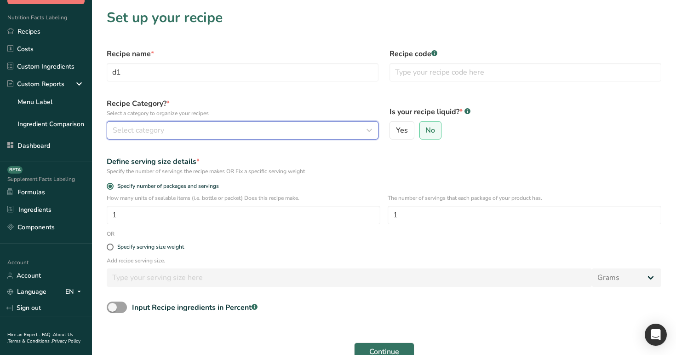
click at [273, 127] on div "Select category" at bounding box center [240, 130] width 254 height 11
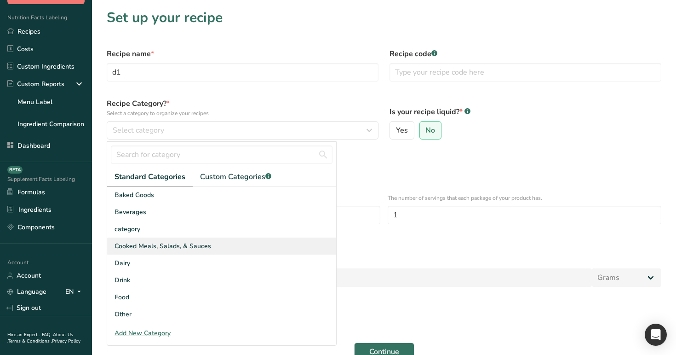
click at [252, 238] on div "Cooked Meals, Salads, & Sauces" at bounding box center [221, 245] width 229 height 17
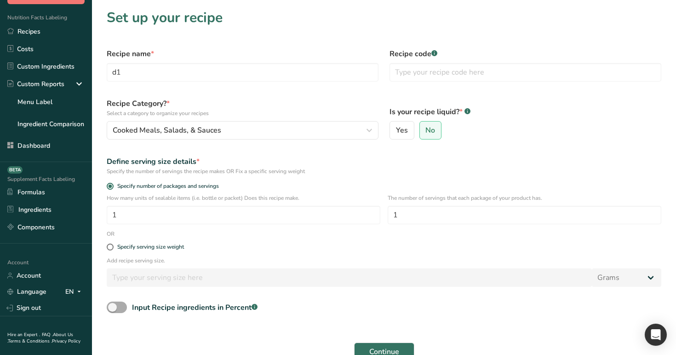
click at [160, 306] on div "Input Recipe ingredients in Percent .a-a{fill:#347362;}.b-a{fill:#fff;}" at bounding box center [195, 307] width 126 height 11
click at [113, 306] on input "Input Recipe ingredients in Percent .a-a{fill:#347362;}.b-a{fill:#fff;}" at bounding box center [110, 307] width 6 height 6
checkbox input "true"
click at [142, 244] on div "Specify serving size weight" at bounding box center [150, 246] width 67 height 7
click at [113, 244] on input "Specify serving size weight" at bounding box center [110, 247] width 6 height 6
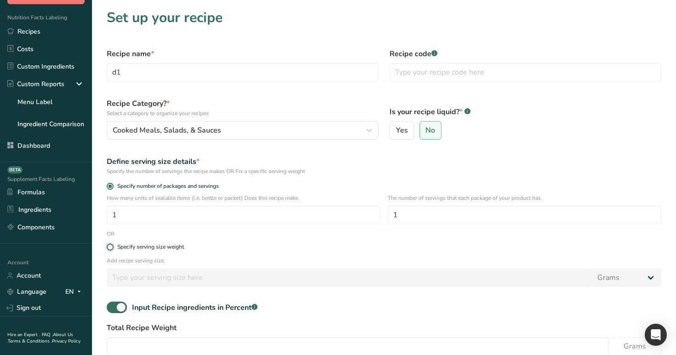
radio input "true"
radio input "false"
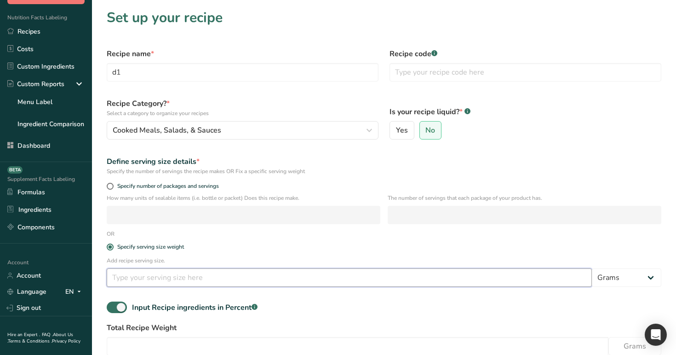
click at [151, 279] on input "number" at bounding box center [349, 277] width 485 height 18
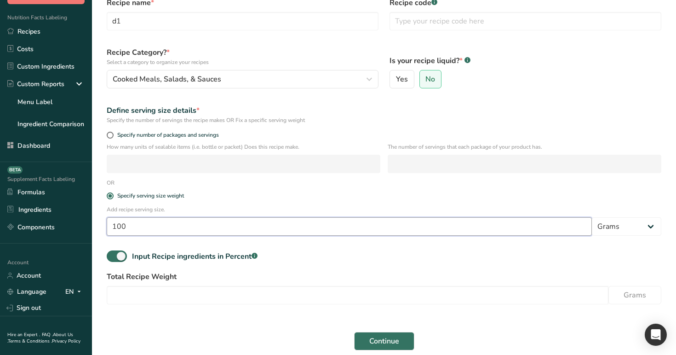
scroll to position [58, 0]
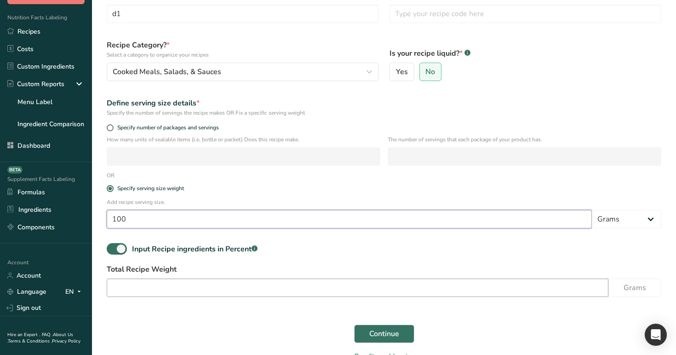
type input "100"
click at [223, 292] on input "number" at bounding box center [358, 287] width 502 height 18
type input "100"
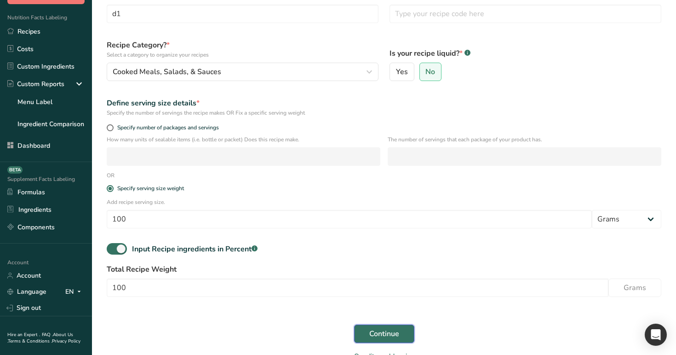
click at [385, 330] on span "Continue" at bounding box center [384, 333] width 30 height 11
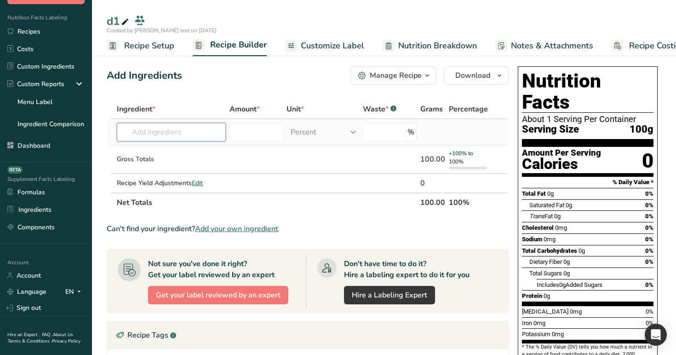
click at [181, 134] on input "text" at bounding box center [171, 132] width 109 height 18
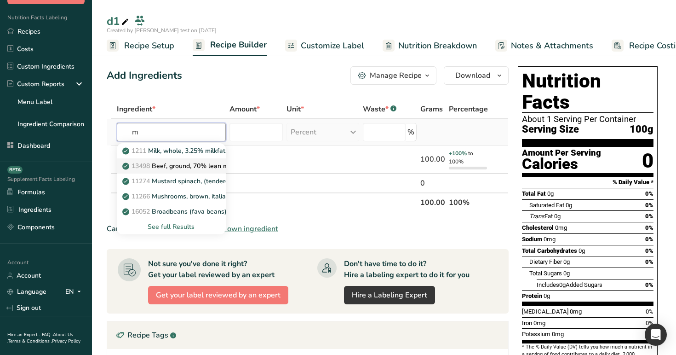
type input "m"
click at [182, 167] on p "13498 Beef, ground, 70% lean meat / 30% fat, raw" at bounding box center [203, 166] width 158 height 10
type input "Beef, ground, 70% lean meat / 30% fat, raw"
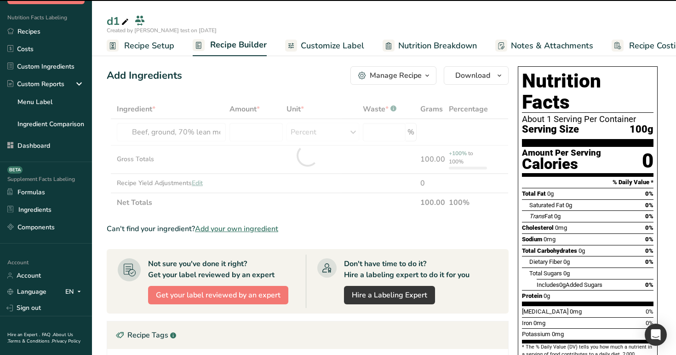
type input "0"
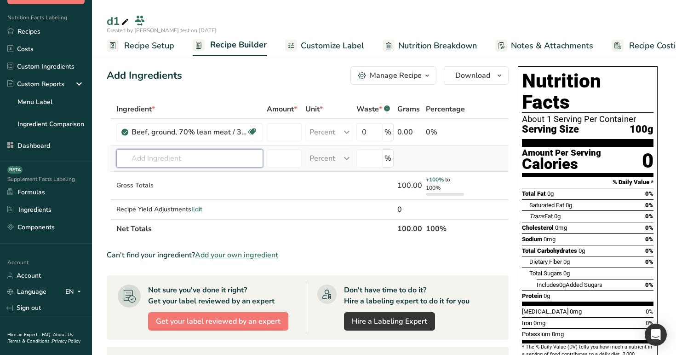
click at [199, 160] on input "text" at bounding box center [189, 158] width 147 height 18
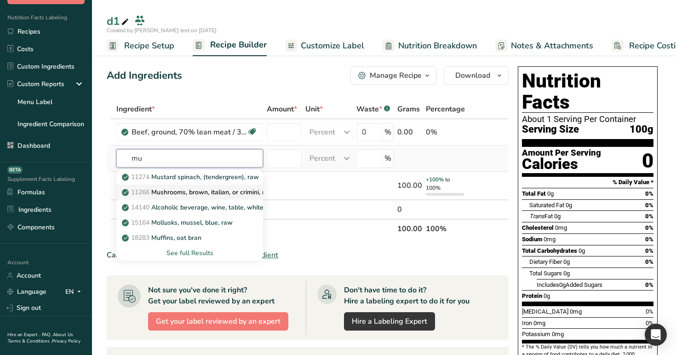
type input "mu"
click at [201, 193] on p "11266 Mushrooms, brown, italian, or crimini, raw" at bounding box center [199, 192] width 150 height 10
type input "Mushrooms, brown, italian, or crimini, raw"
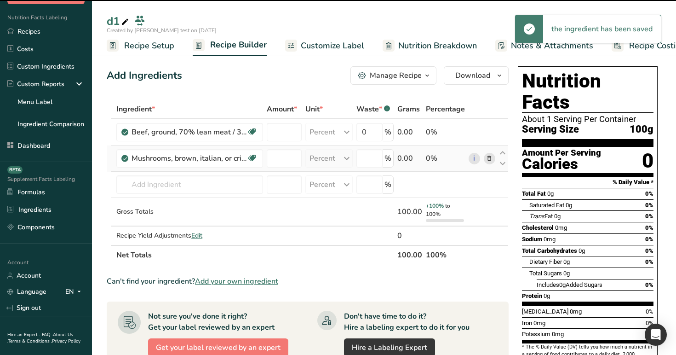
type input "0"
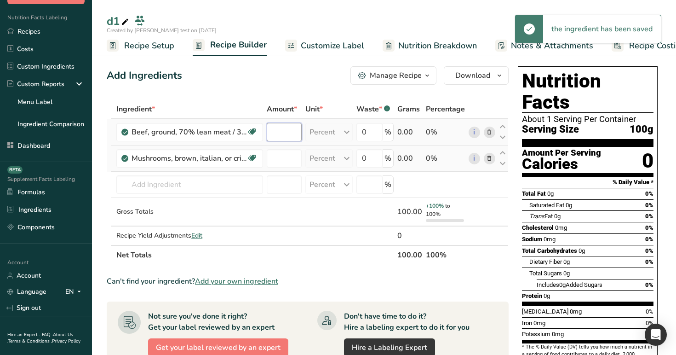
click at [280, 129] on input "number" at bounding box center [284, 132] width 35 height 18
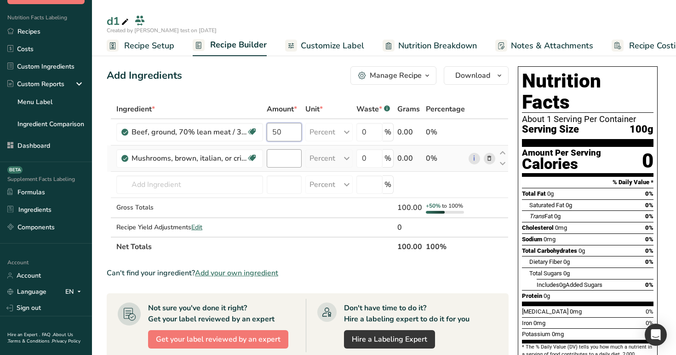
type input "50"
click at [289, 152] on div "Ingredient * Amount * Unit * Waste * .a-a{fill:#347362;}.b-a{fill:#fff;} Grams …" at bounding box center [308, 177] width 402 height 157
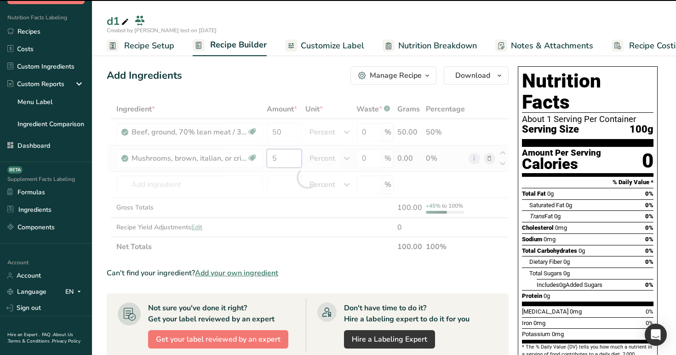
type input "50"
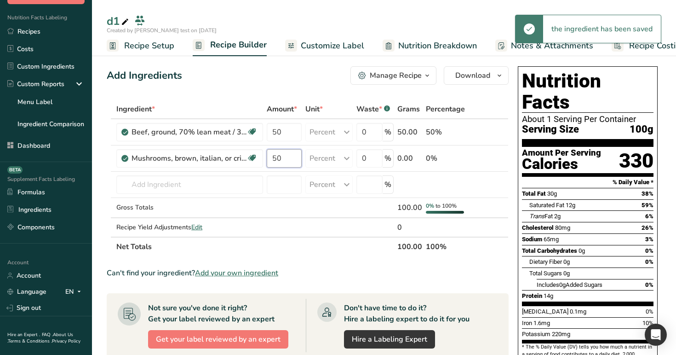
type input "50"
click at [453, 21] on div "d1" at bounding box center [384, 21] width 584 height 17
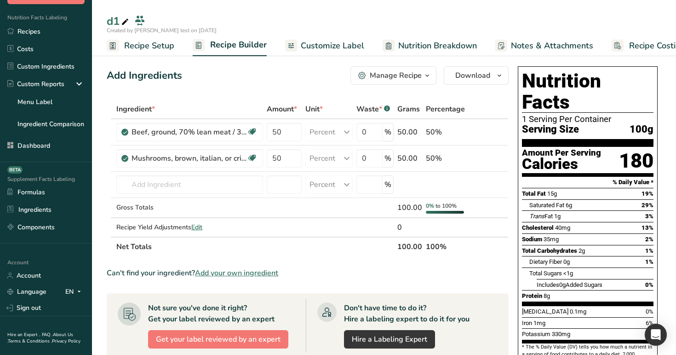
click at [389, 65] on div "Add Ingredients Manage Recipe Delete Recipe Duplicate Recipe Scale Recipe Save …" at bounding box center [310, 338] width 407 height 550
click at [388, 69] on button "Manage Recipe" at bounding box center [393, 75] width 86 height 18
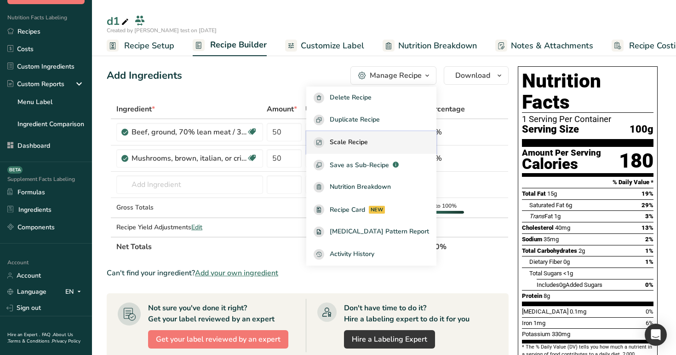
click at [368, 140] on span "Scale Recipe" at bounding box center [349, 142] width 38 height 11
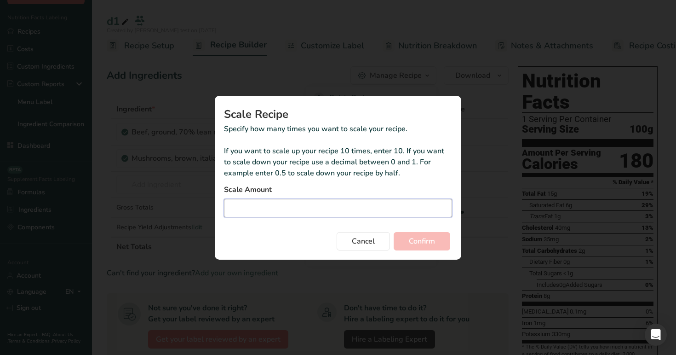
click at [337, 211] on input "Duplicate recipe modal" at bounding box center [338, 208] width 228 height 18
type input "6"
click at [424, 240] on span "Confirm" at bounding box center [422, 240] width 26 height 11
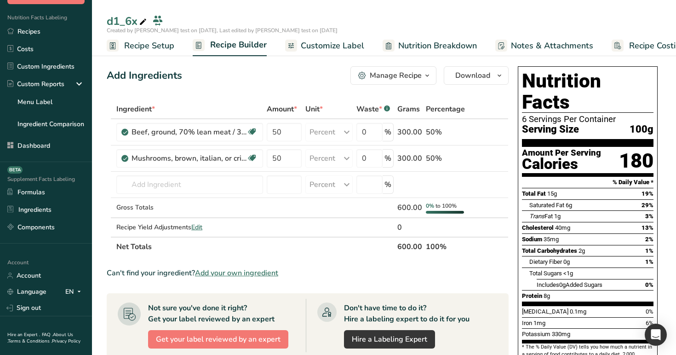
click at [404, 81] on button "Manage Recipe" at bounding box center [393, 75] width 86 height 18
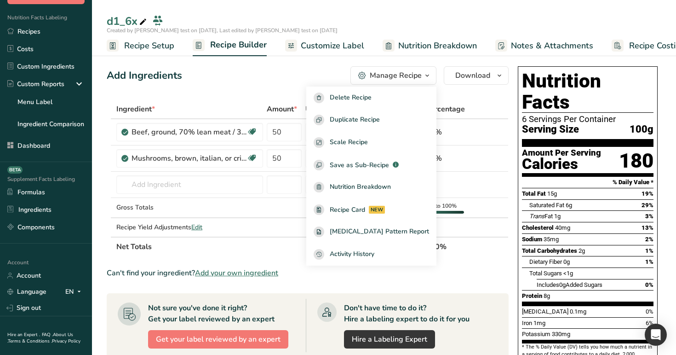
click at [304, 68] on div "Add Ingredients Manage Recipe Delete Recipe Duplicate Recipe Scale Recipe Save …" at bounding box center [308, 75] width 402 height 18
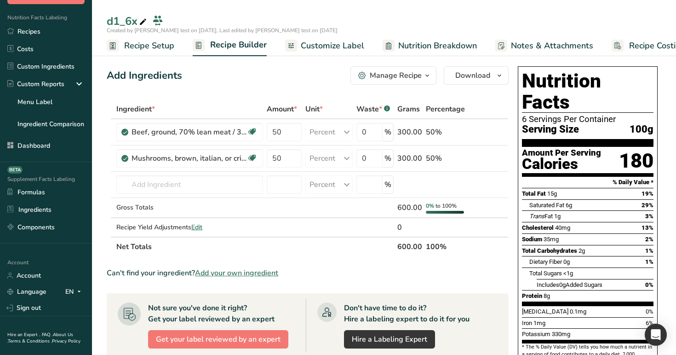
click at [421, 72] on div "Manage Recipe" at bounding box center [396, 75] width 52 height 11
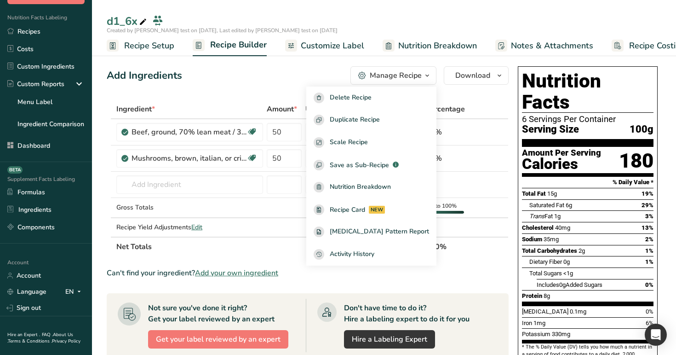
click at [303, 87] on div "Add Ingredients Manage Recipe Delete Recipe Duplicate Recipe Scale Recipe Save …" at bounding box center [310, 338] width 407 height 550
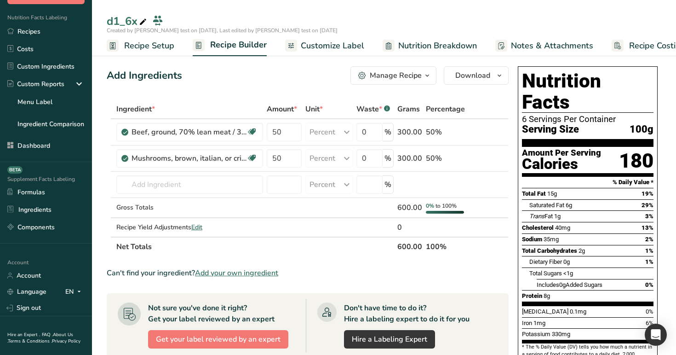
click at [138, 50] on span "Recipe Setup" at bounding box center [149, 46] width 50 height 12
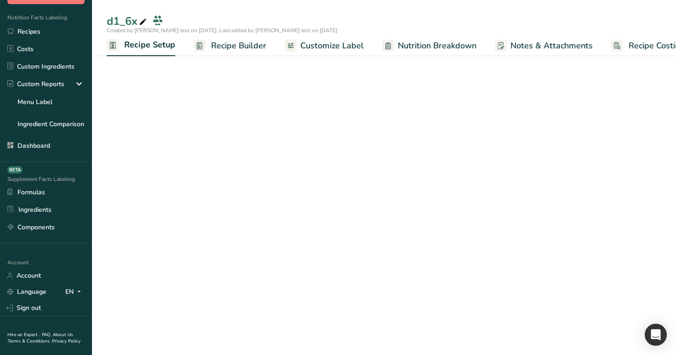
scroll to position [0, 3]
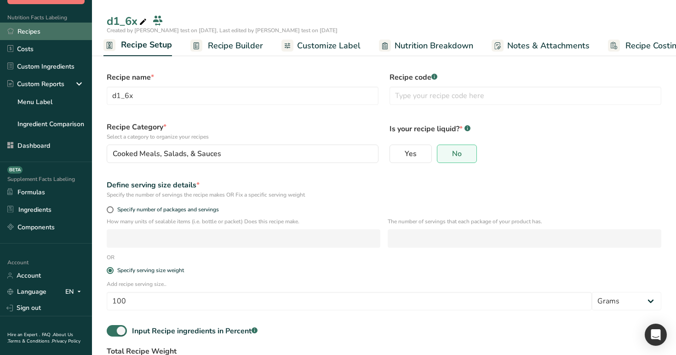
click at [65, 34] on link "Recipes" at bounding box center [46, 31] width 92 height 17
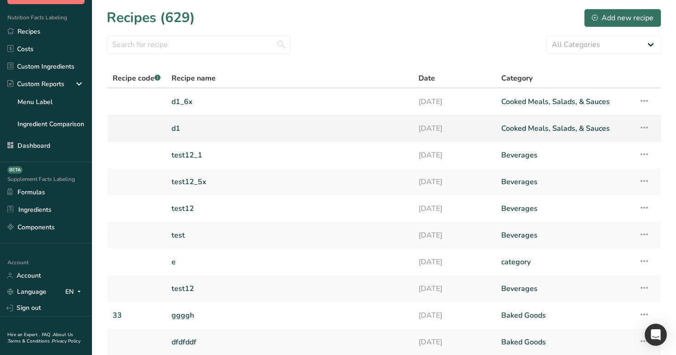
click at [188, 130] on link "d1" at bounding box center [290, 128] width 236 height 19
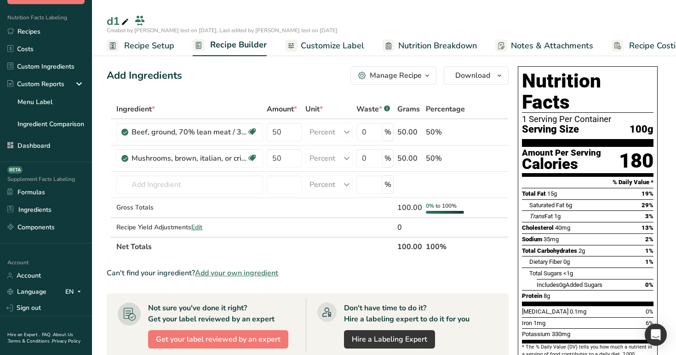
click at [405, 81] on button "Manage Recipe" at bounding box center [393, 75] width 86 height 18
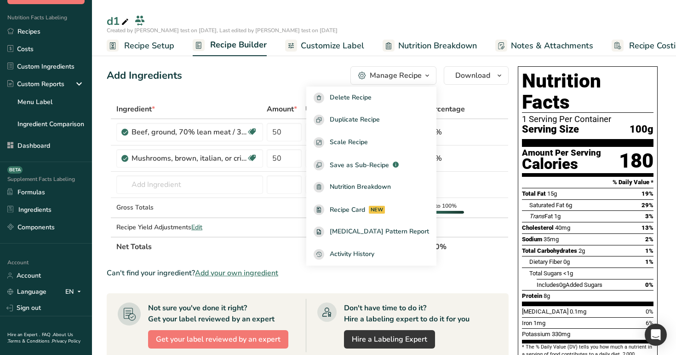
click at [405, 81] on button "Manage Recipe" at bounding box center [393, 75] width 86 height 18
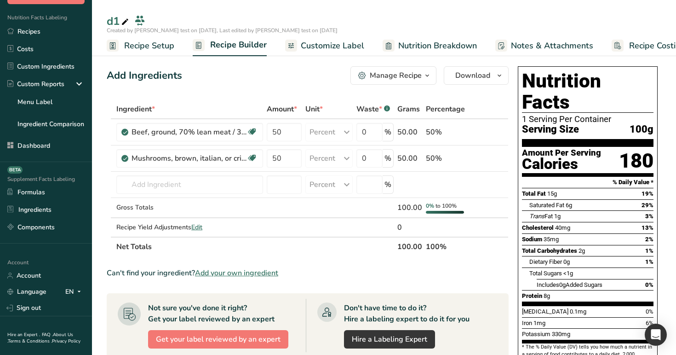
click at [405, 81] on button "Manage Recipe" at bounding box center [393, 75] width 86 height 18
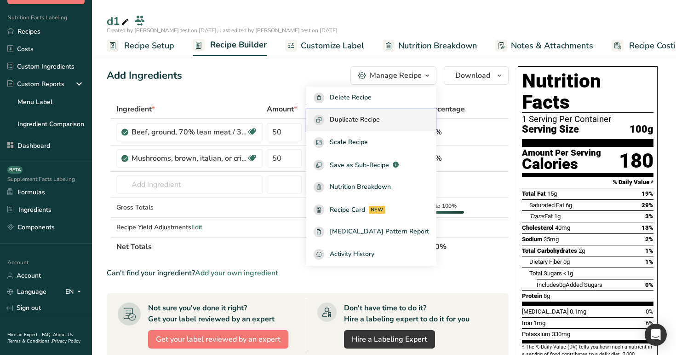
click at [380, 115] on span "Duplicate Recipe" at bounding box center [355, 120] width 50 height 11
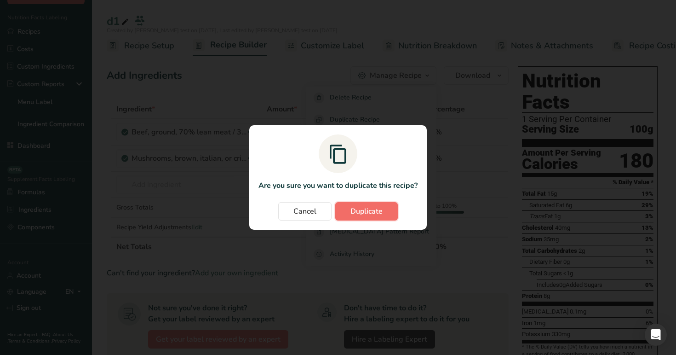
click at [383, 208] on button "Duplicate" at bounding box center [366, 211] width 63 height 18
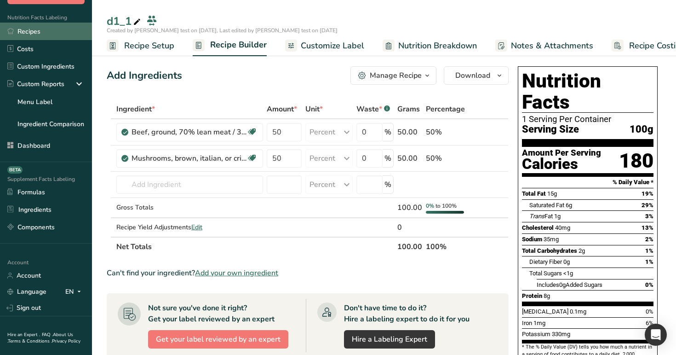
click at [53, 23] on link "Recipes" at bounding box center [46, 31] width 92 height 17
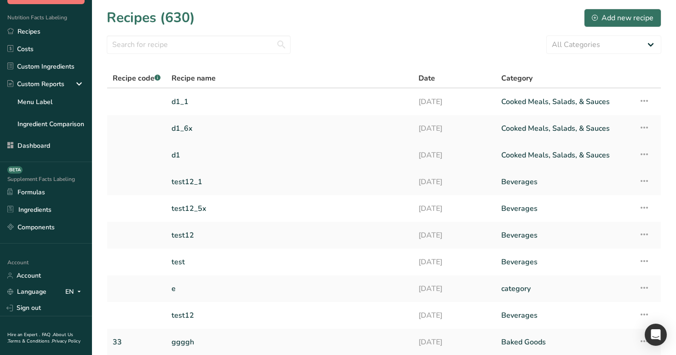
click at [363, 155] on link "d1" at bounding box center [290, 154] width 236 height 19
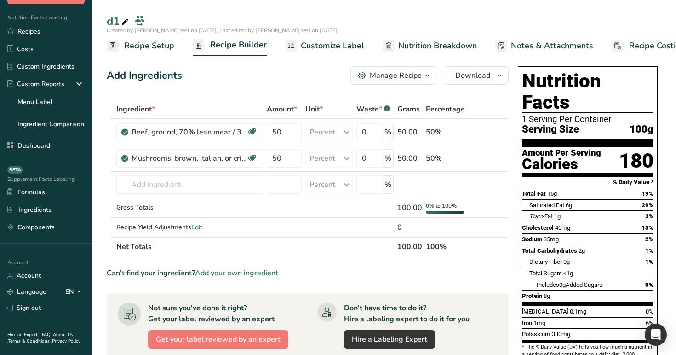
click at [149, 47] on span "Recipe Setup" at bounding box center [149, 46] width 50 height 12
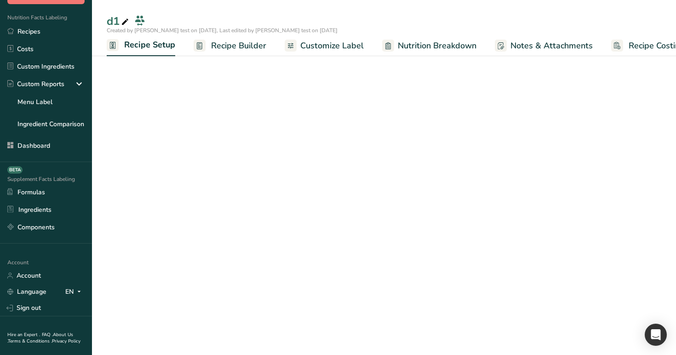
scroll to position [0, 3]
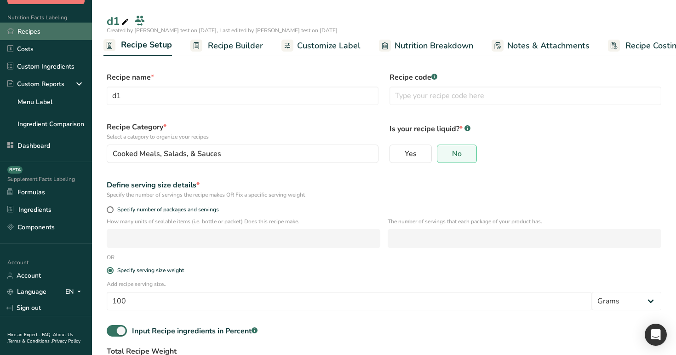
click at [57, 36] on link "Recipes" at bounding box center [46, 31] width 92 height 17
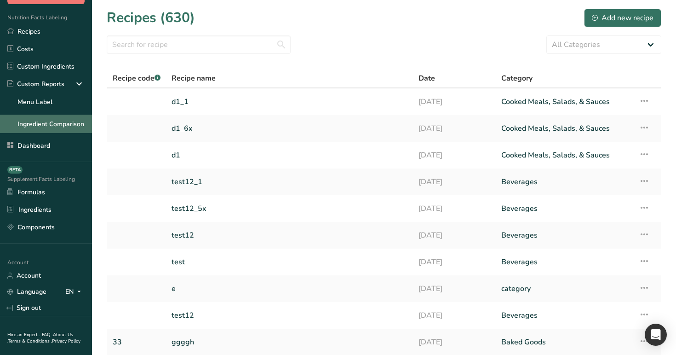
click at [67, 118] on link "Ingredient Comparison" at bounding box center [46, 124] width 92 height 18
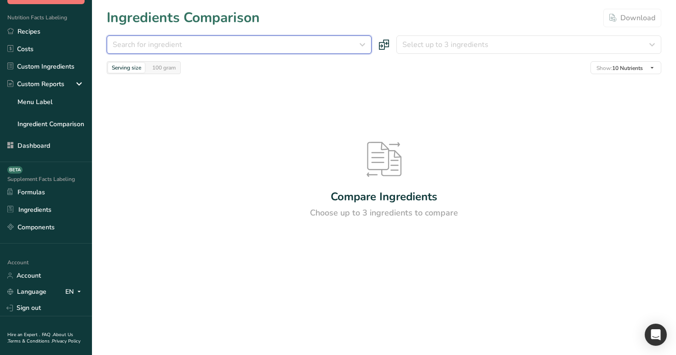
click at [369, 44] on button "Search for ingredient" at bounding box center [239, 44] width 265 height 18
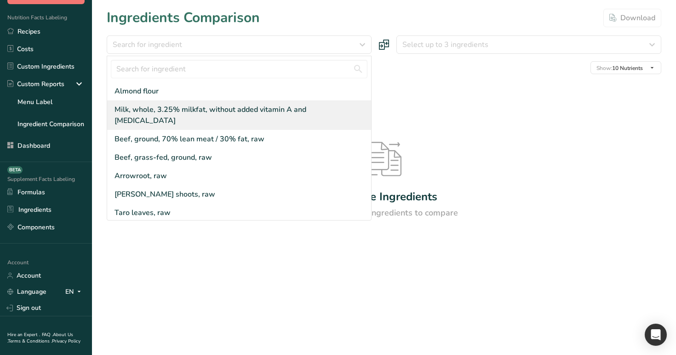
click at [311, 115] on div "Milk, whole, 3.25% milkfat, without added vitamin A and [MEDICAL_DATA]" at bounding box center [239, 114] width 264 height 29
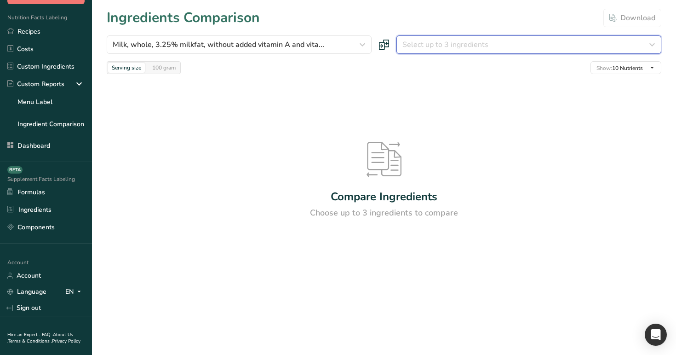
click at [430, 46] on span "Select up to 3 ingredients" at bounding box center [445, 44] width 86 height 11
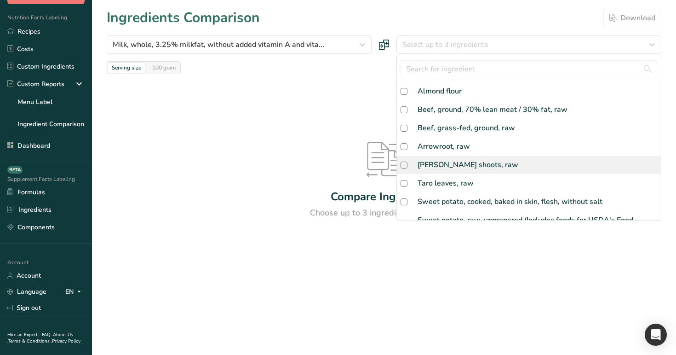
click at [440, 171] on div "[PERSON_NAME] shoots, raw" at bounding box center [529, 164] width 264 height 18
checkbox input "true"
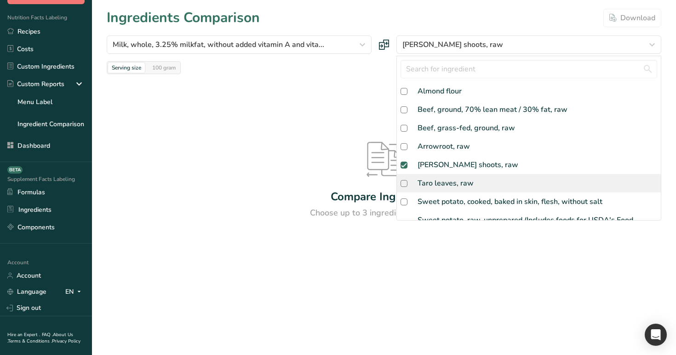
click at [442, 186] on div "Taro leaves, raw" at bounding box center [446, 183] width 56 height 11
checkbox input "true"
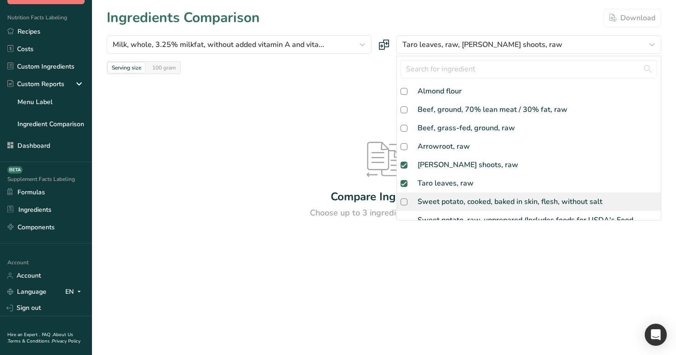
click at [448, 201] on div "Sweet potato, cooked, baked in skin, flesh, without salt" at bounding box center [510, 201] width 185 height 11
checkbox input "true"
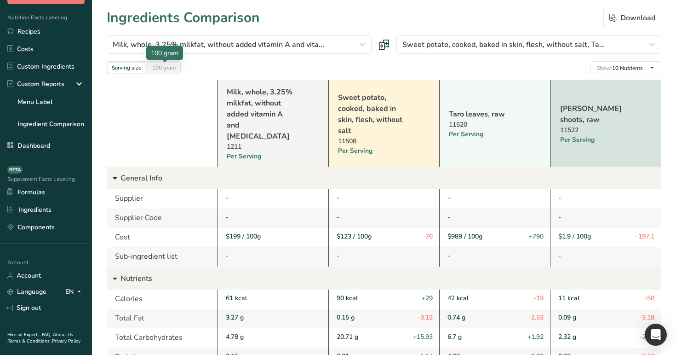
click at [172, 66] on div "100 gram" at bounding box center [164, 68] width 31 height 10
click at [111, 70] on div "Serving size" at bounding box center [126, 68] width 37 height 10
click at [153, 63] on div "100 gram" at bounding box center [164, 68] width 31 height 10
click at [0, 0] on div at bounding box center [0, 0] width 0 height 0
click at [154, 63] on div "100 gram" at bounding box center [164, 68] width 31 height 10
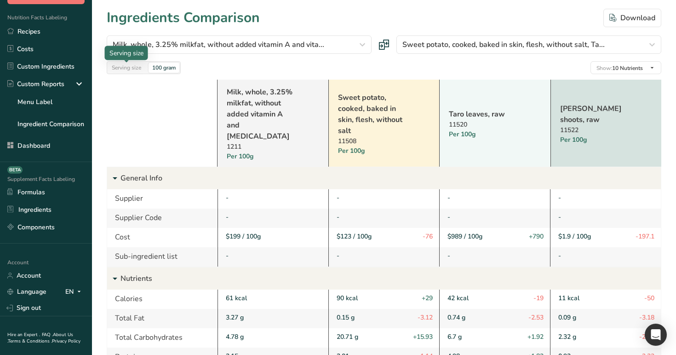
click at [117, 63] on div "Serving size" at bounding box center [126, 68] width 37 height 10
click at [166, 65] on div "100 gram" at bounding box center [164, 68] width 31 height 10
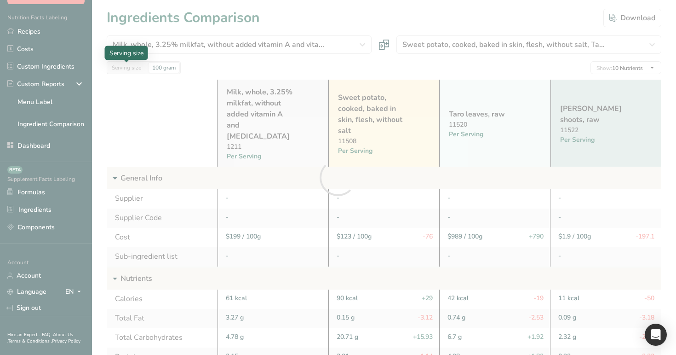
click at [126, 63] on div at bounding box center [126, 62] width 5 height 5
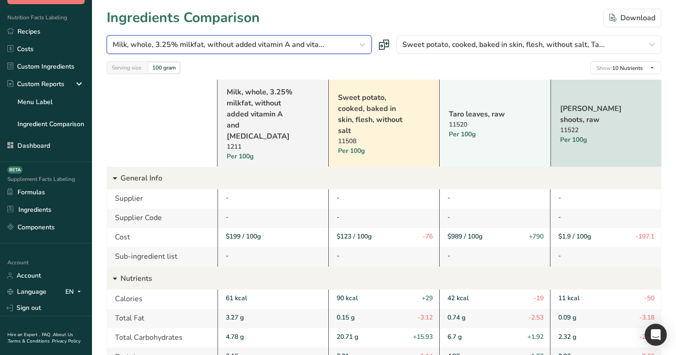
click at [331, 47] on div "Milk, whole, 3.25% milkfat, without added vitamin A and vita..." at bounding box center [236, 44] width 247 height 11
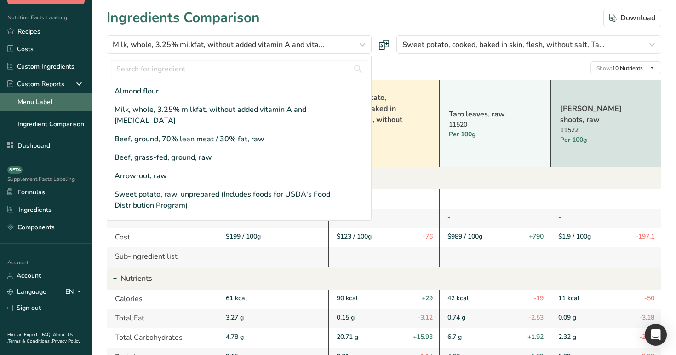
click at [47, 98] on link "Menu Label" at bounding box center [46, 101] width 92 height 18
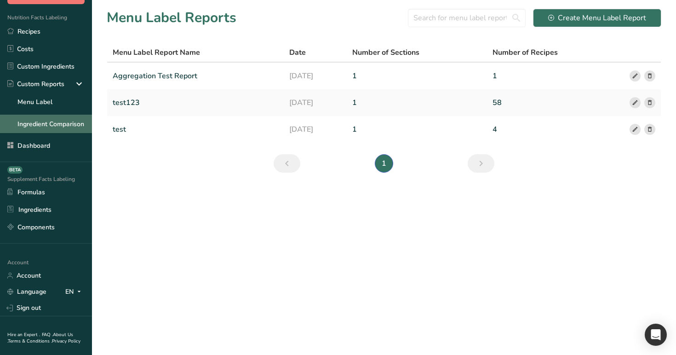
click at [61, 122] on link "Ingredient Comparison" at bounding box center [46, 124] width 92 height 18
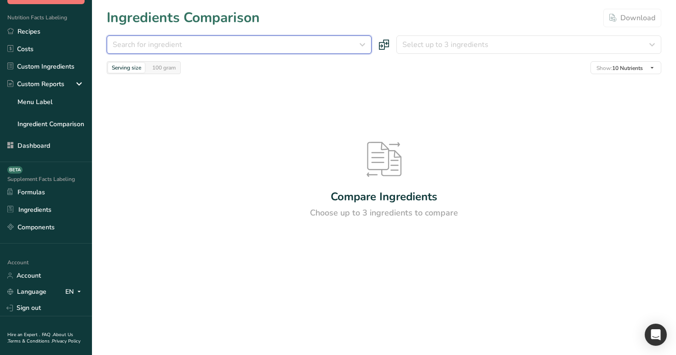
click at [300, 39] on div "Search for ingredient" at bounding box center [236, 44] width 247 height 11
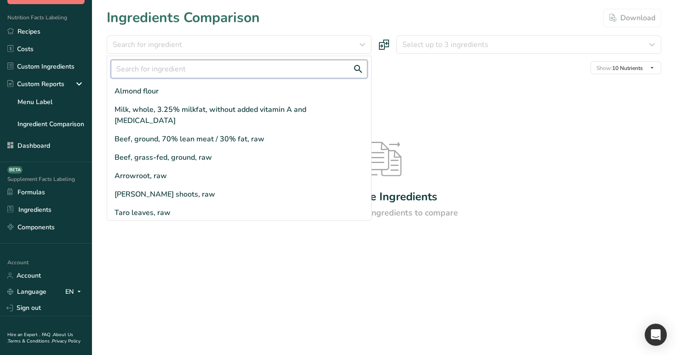
click at [268, 74] on input "text" at bounding box center [239, 69] width 257 height 18
type input "v"
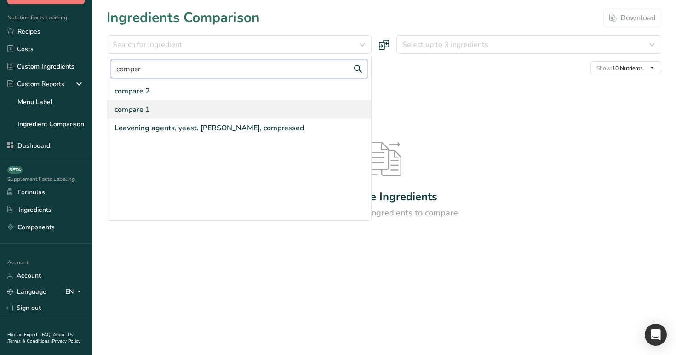
type input "compar"
click at [189, 107] on div "compare 1" at bounding box center [239, 109] width 264 height 18
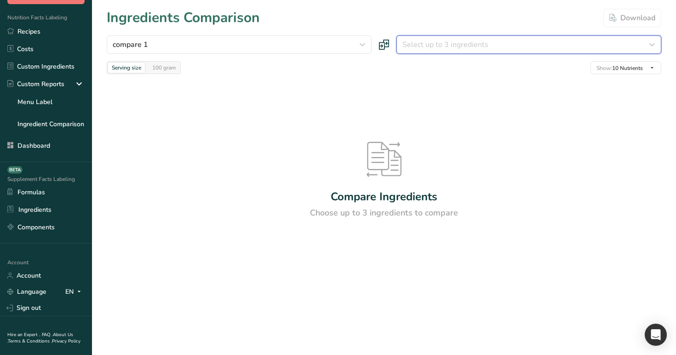
click at [481, 37] on button "Select up to 3 ingredients" at bounding box center [528, 44] width 265 height 18
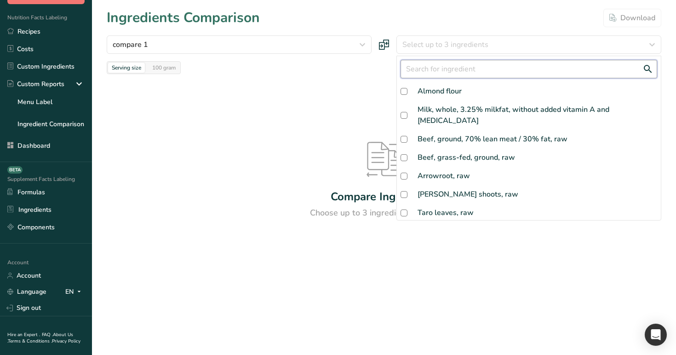
click at [479, 67] on input "text" at bounding box center [529, 69] width 257 height 18
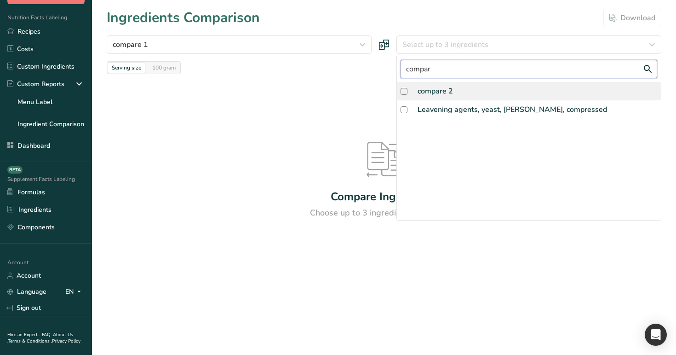
type input "compar"
click at [457, 93] on div "compare 2" at bounding box center [529, 91] width 264 height 18
checkbox input "true"
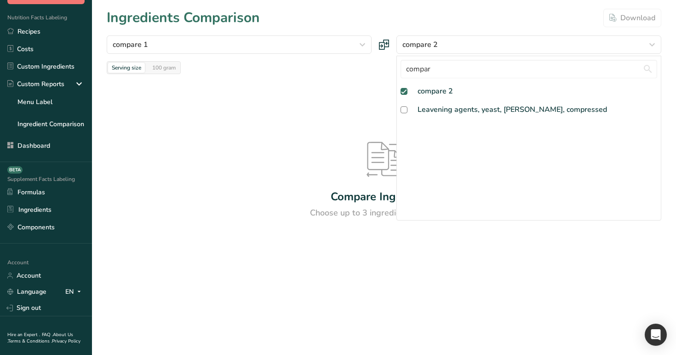
click at [419, 19] on div "Ingredients Comparison Download" at bounding box center [384, 17] width 555 height 21
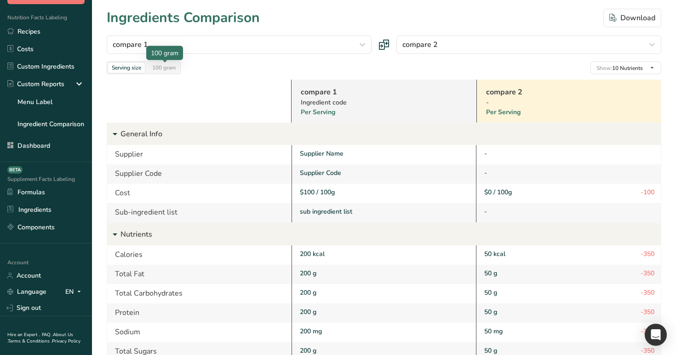
click at [172, 64] on div "100 gram" at bounding box center [164, 68] width 31 height 10
click at [140, 68] on div "Serving size" at bounding box center [126, 68] width 37 height 10
click at [178, 68] on div "100 gram" at bounding box center [164, 68] width 31 height 10
click at [132, 64] on div "Serving size" at bounding box center [126, 68] width 37 height 10
drag, startPoint x: 336, startPoint y: 194, endPoint x: 320, endPoint y: 194, distance: 15.6
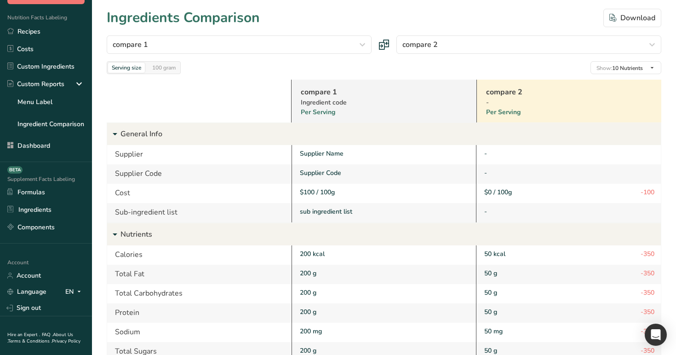
click at [320, 194] on div "$100 / 100g" at bounding box center [385, 192] width 170 height 10
click at [58, 29] on link "Recipes" at bounding box center [46, 31] width 92 height 17
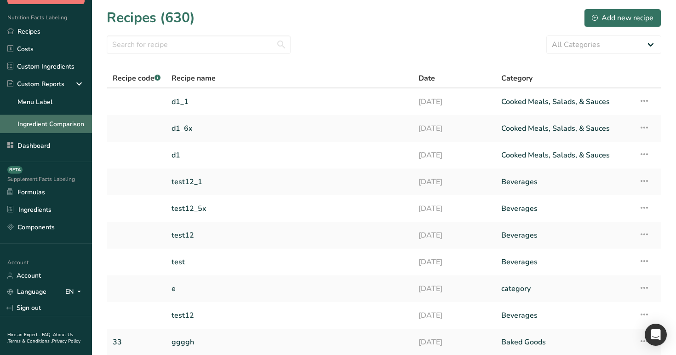
click at [45, 128] on link "Ingredient Comparison" at bounding box center [46, 124] width 92 height 18
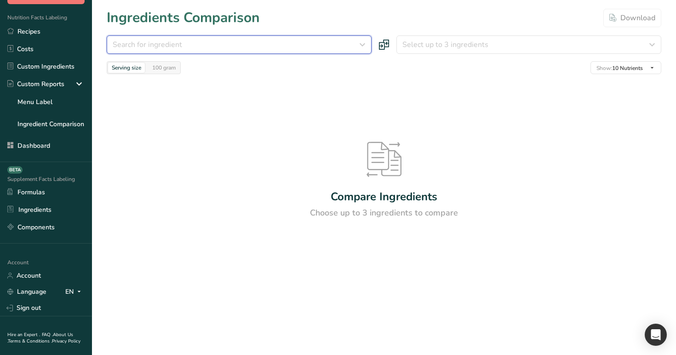
click at [266, 35] on button "Search for ingredient" at bounding box center [239, 44] width 265 height 18
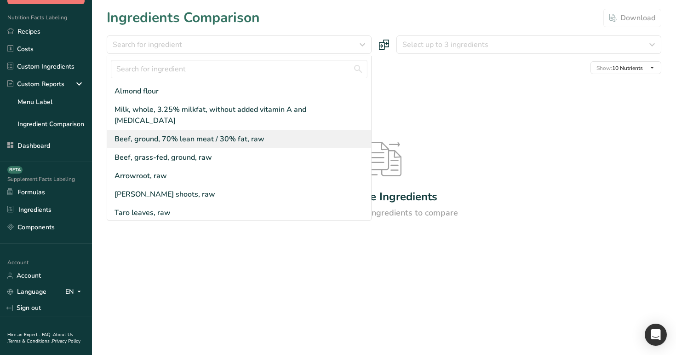
click at [201, 136] on div "Beef, ground, 70% lean meat / 30% fat, raw" at bounding box center [239, 139] width 264 height 18
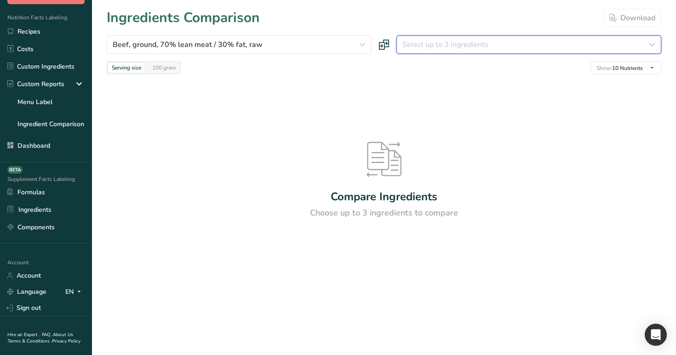
click at [441, 46] on span "Select up to 3 ingredients" at bounding box center [445, 44] width 86 height 11
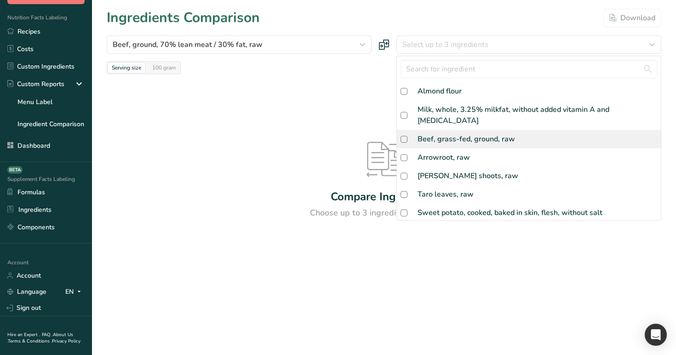
click at [430, 135] on div "Beef, grass-fed, ground, raw" at bounding box center [529, 139] width 264 height 18
checkbox input "true"
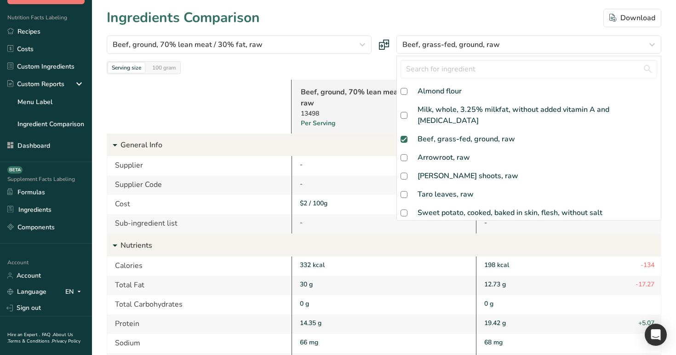
click at [355, 74] on div "Beef, ground, 70% lean meat / 30% fat, raw 13498 Per Serving Beef, grass-fed, g…" at bounding box center [384, 326] width 555 height 504
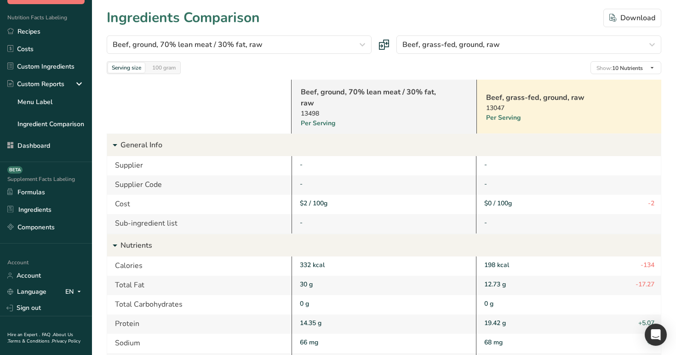
drag, startPoint x: 333, startPoint y: 201, endPoint x: 313, endPoint y: 200, distance: 20.3
click at [313, 200] on div "$2 / 100g" at bounding box center [385, 203] width 170 height 10
click at [164, 59] on div "100 gram" at bounding box center [164, 53] width 37 height 14
click at [164, 69] on div "100 gram" at bounding box center [164, 68] width 31 height 10
click at [122, 69] on div "Serving size" at bounding box center [126, 68] width 37 height 10
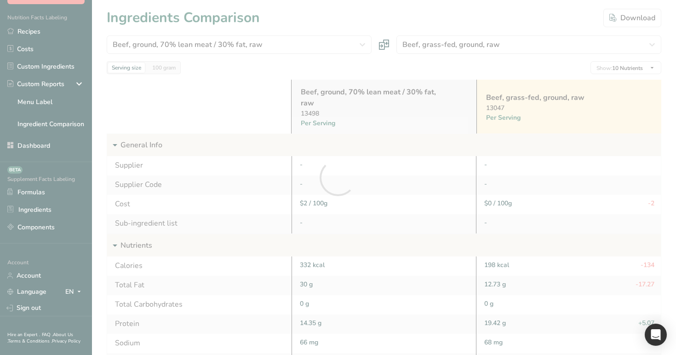
drag, startPoint x: 332, startPoint y: 200, endPoint x: 304, endPoint y: 204, distance: 27.9
click at [304, 204] on section "Ingredients Comparison Download Beef, ground, 70% lean meat / 30% fat, raw Almo…" at bounding box center [384, 296] width 584 height 592
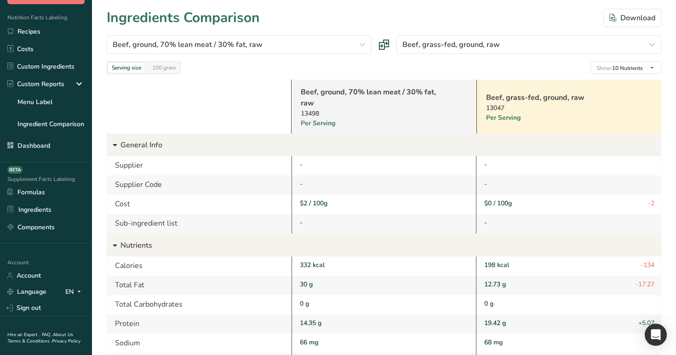
click at [304, 204] on section "Ingredients Comparison Download Beef, ground, 70% lean meat / 30% fat, raw Almo…" at bounding box center [384, 296] width 584 height 592
drag, startPoint x: 297, startPoint y: 204, endPoint x: 335, endPoint y: 205, distance: 37.7
click at [335, 205] on div "$2 / 100g" at bounding box center [384, 204] width 185 height 19
click at [61, 39] on link "Recipes" at bounding box center [46, 31] width 92 height 17
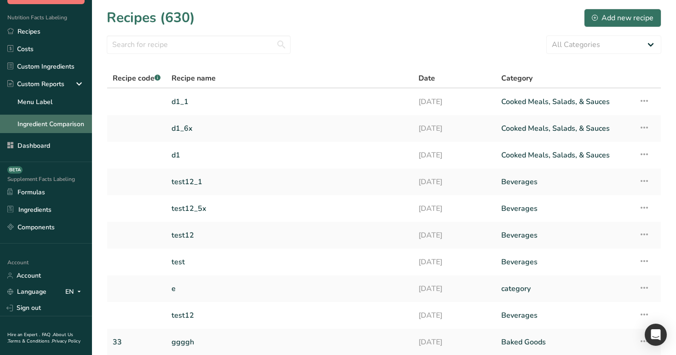
click at [60, 128] on link "Ingredient Comparison" at bounding box center [46, 124] width 92 height 18
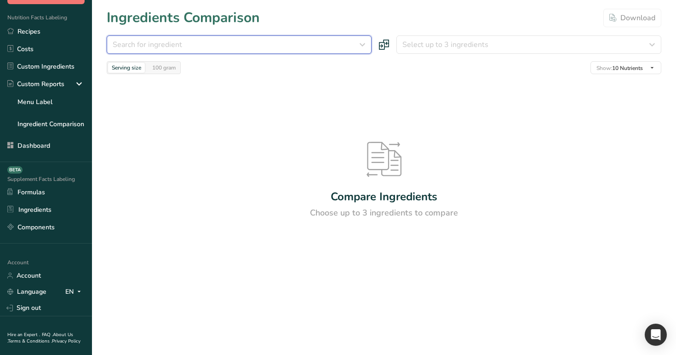
click at [264, 40] on div "Search for ingredient" at bounding box center [236, 44] width 247 height 11
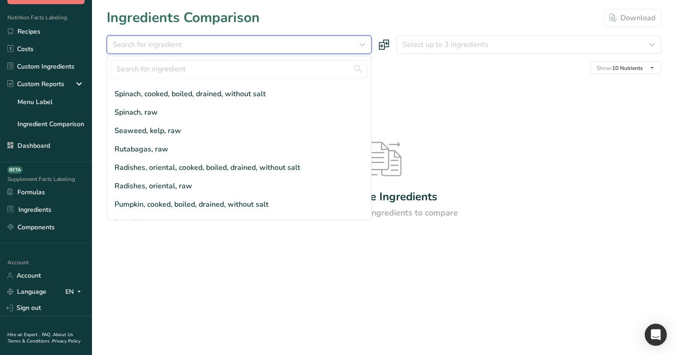
scroll to position [258, 0]
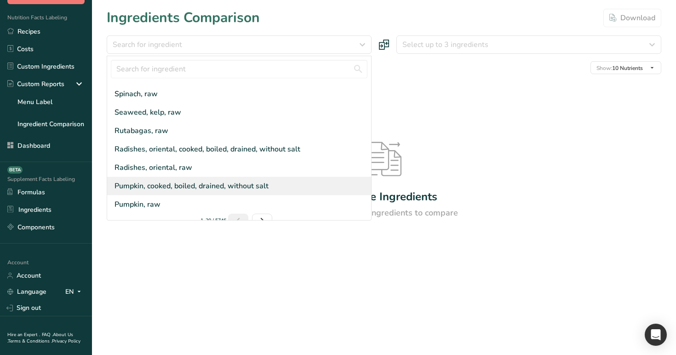
click at [233, 177] on div "Pumpkin, cooked, boiled, drained, without salt" at bounding box center [239, 186] width 264 height 18
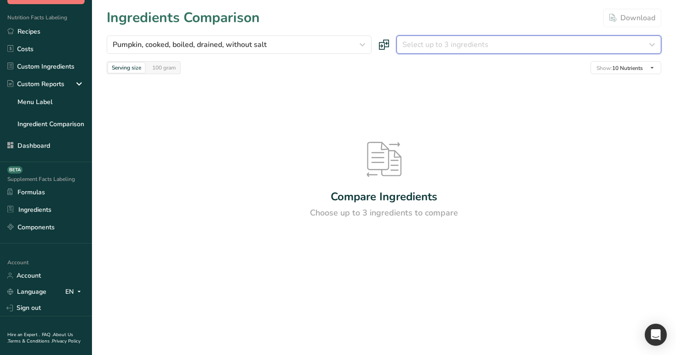
click at [441, 40] on span "Select up to 3 ingredients" at bounding box center [445, 44] width 86 height 11
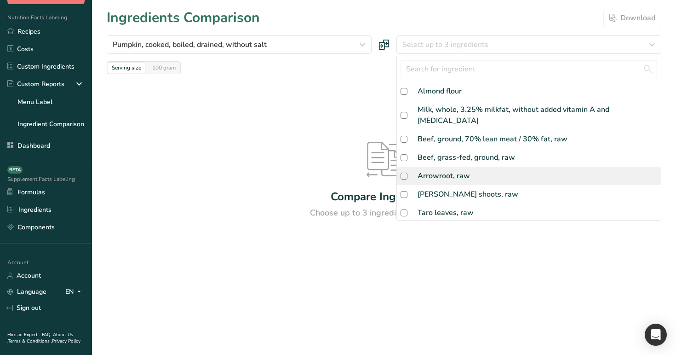
click at [429, 166] on div "Arrowroot, raw" at bounding box center [529, 175] width 264 height 18
checkbox input "true"
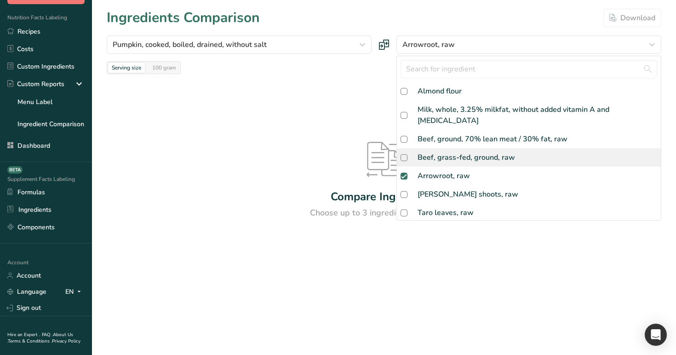
click at [432, 152] on div "Beef, grass-fed, ground, raw" at bounding box center [466, 157] width 97 height 11
checkbox input "true"
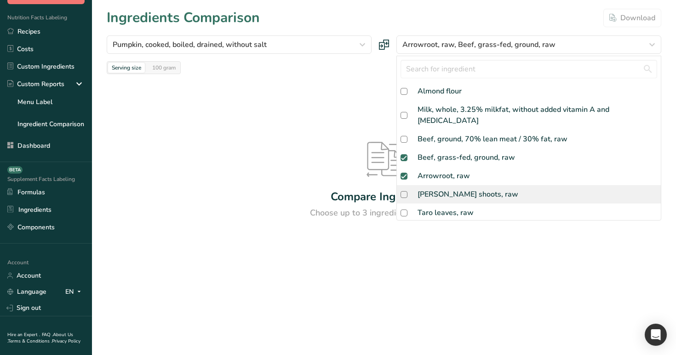
click at [435, 189] on div "[PERSON_NAME] shoots, raw" at bounding box center [468, 194] width 101 height 11
checkbox input "true"
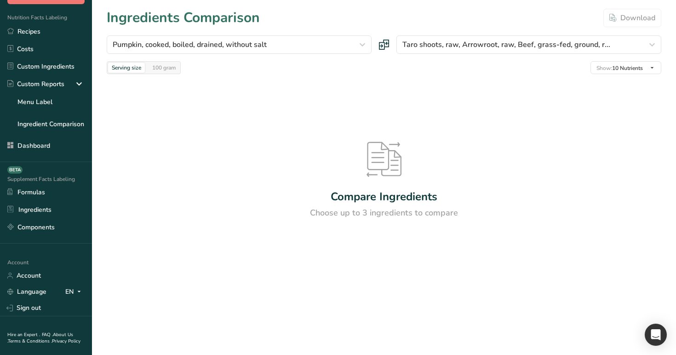
click at [0, 0] on div at bounding box center [0, 0] width 0 height 0
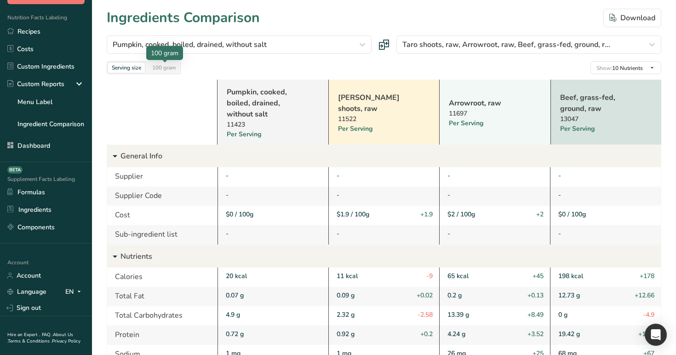
click at [158, 67] on div "100 gram" at bounding box center [164, 68] width 31 height 10
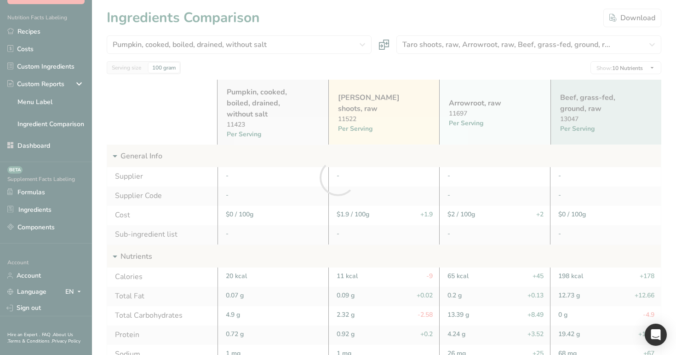
click at [126, 69] on div at bounding box center [338, 177] width 676 height 355
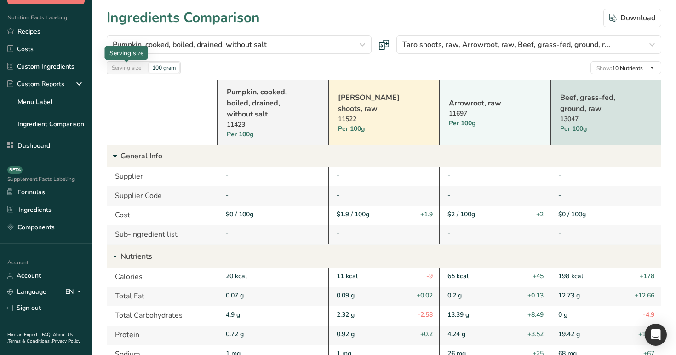
click at [134, 67] on div "Serving size" at bounding box center [126, 68] width 37 height 10
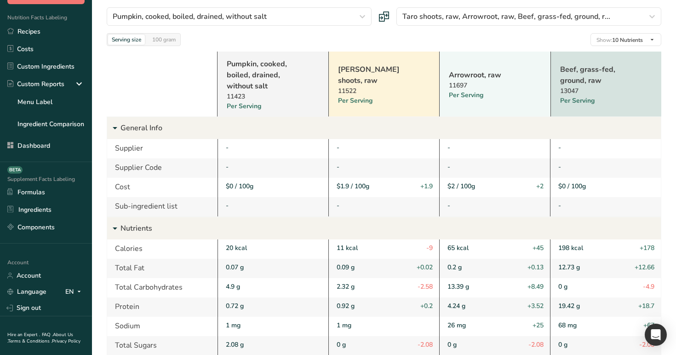
scroll to position [39, 0]
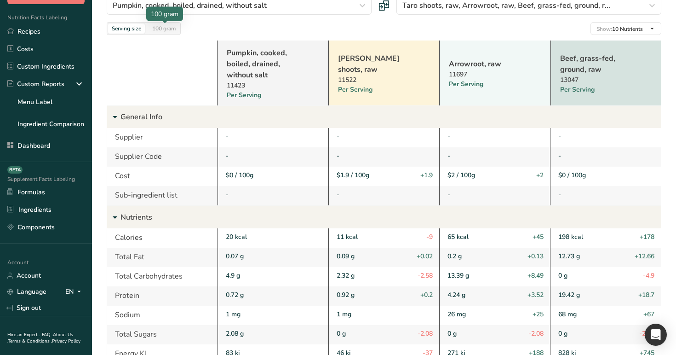
click at [158, 28] on div "100 gram" at bounding box center [164, 28] width 31 height 10
click at [112, 29] on div at bounding box center [338, 177] width 676 height 355
click at [126, 29] on div "Serving size" at bounding box center [126, 28] width 37 height 10
click at [160, 28] on div "100 gram" at bounding box center [164, 28] width 31 height 10
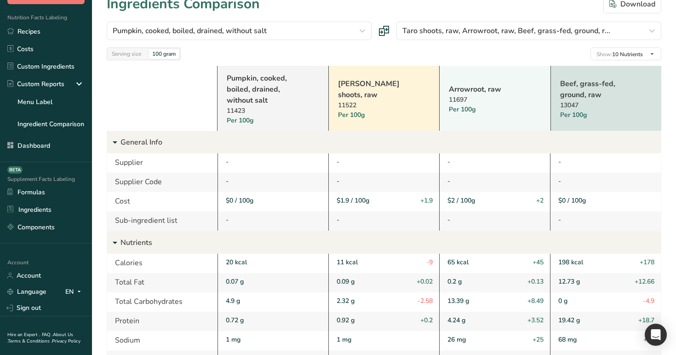
scroll to position [0, 0]
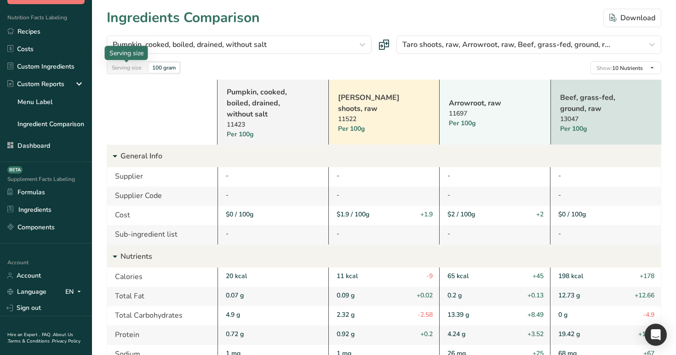
click at [116, 68] on div "Serving size" at bounding box center [126, 68] width 37 height 10
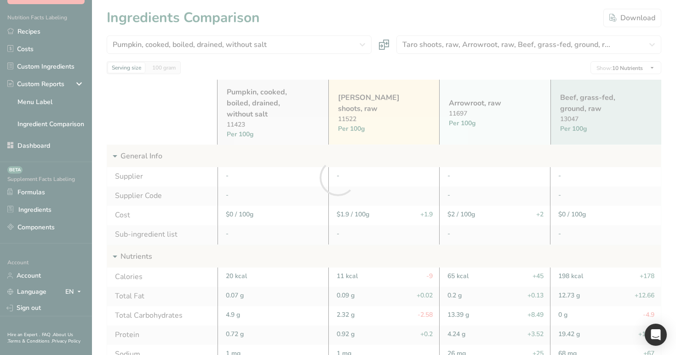
click at [173, 68] on div at bounding box center [338, 177] width 676 height 355
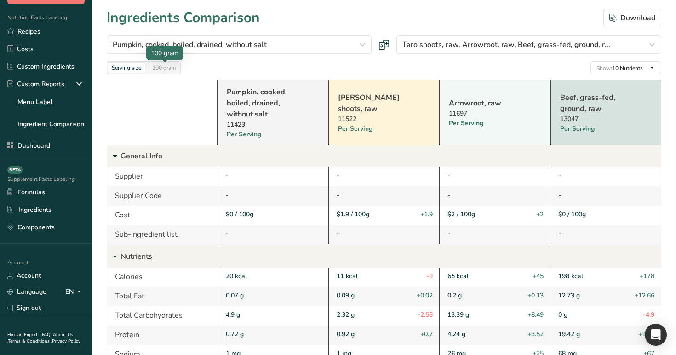
click at [173, 68] on div "100 gram" at bounding box center [164, 68] width 31 height 10
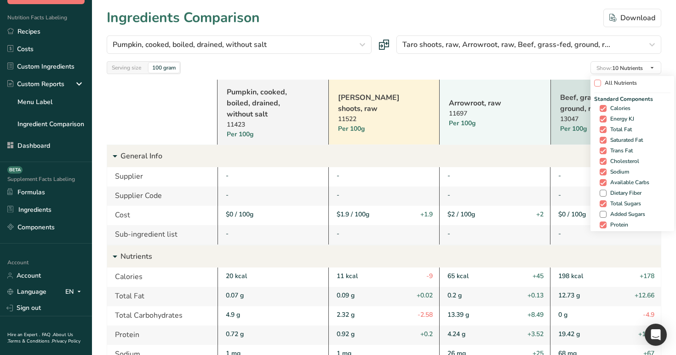
click at [594, 82] on span at bounding box center [597, 83] width 7 height 7
click at [594, 82] on input "All Nutrients" at bounding box center [597, 83] width 6 height 6
checkbox input "true"
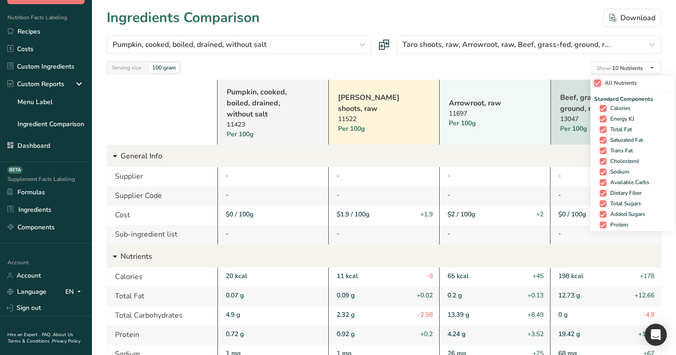
checkbox input "true"
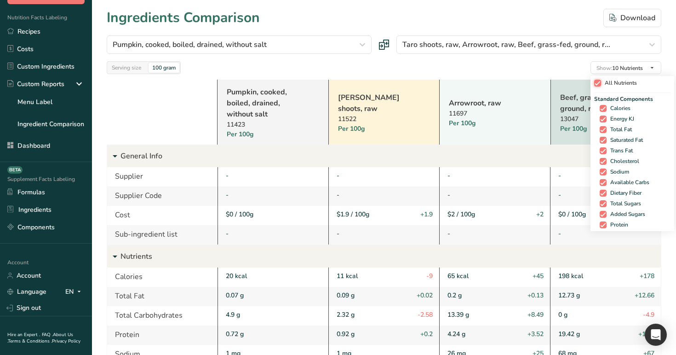
checkbox input "true"
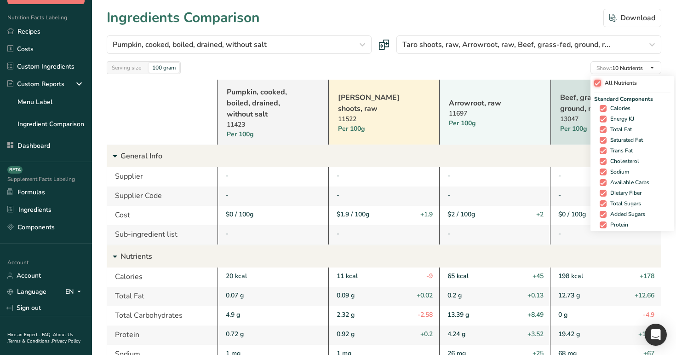
checkbox input "true"
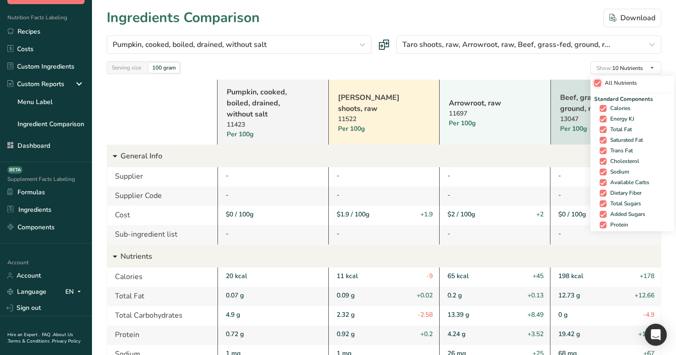
checkbox input "true"
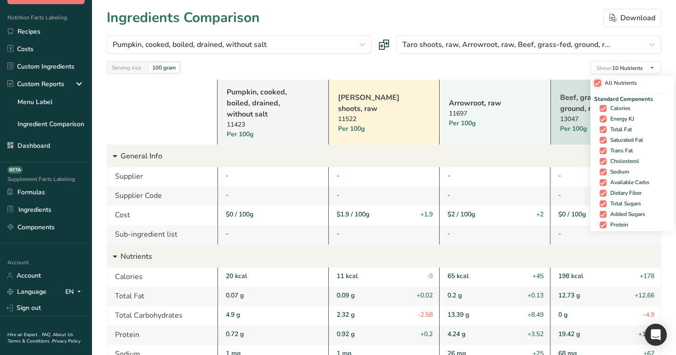
checkbox input "true"
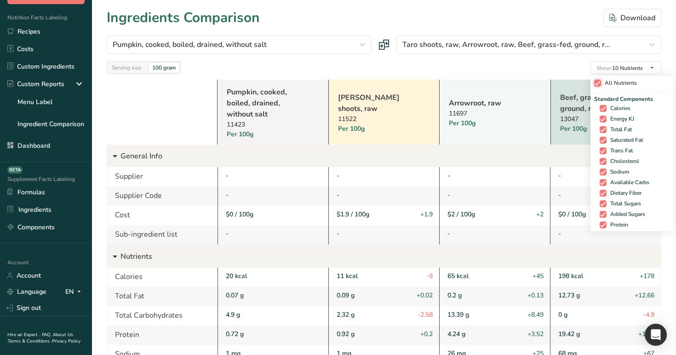
checkbox input "true"
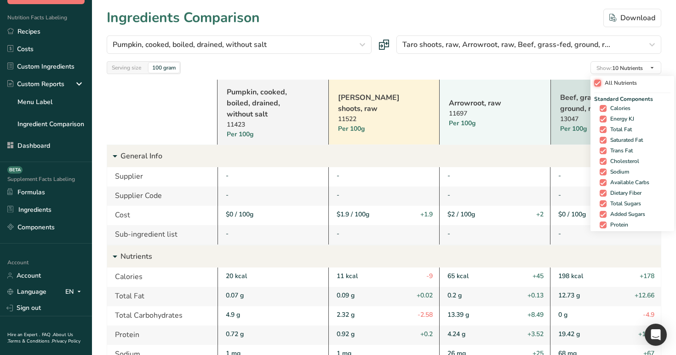
checkbox input "true"
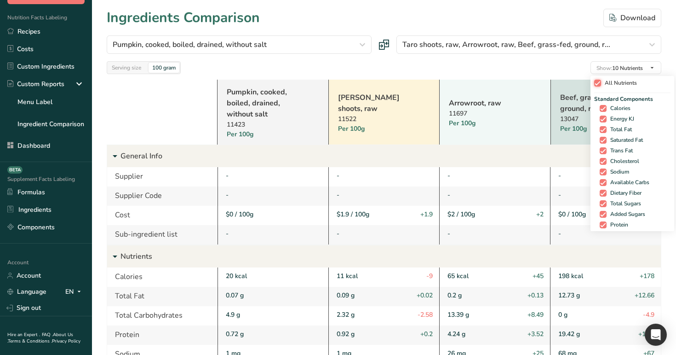
checkbox input "true"
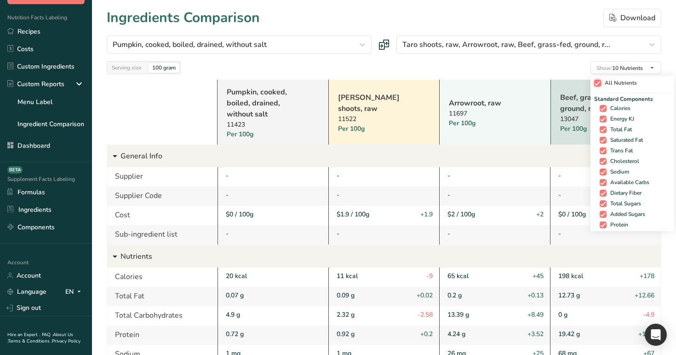
checkbox input "true"
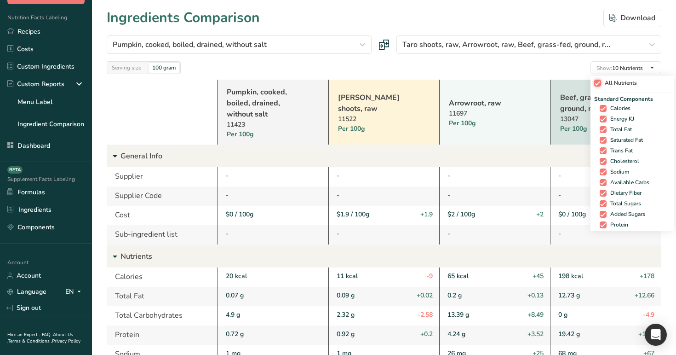
checkbox input "true"
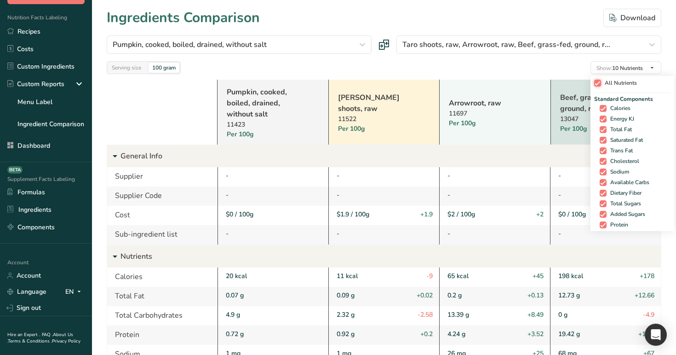
checkbox input "true"
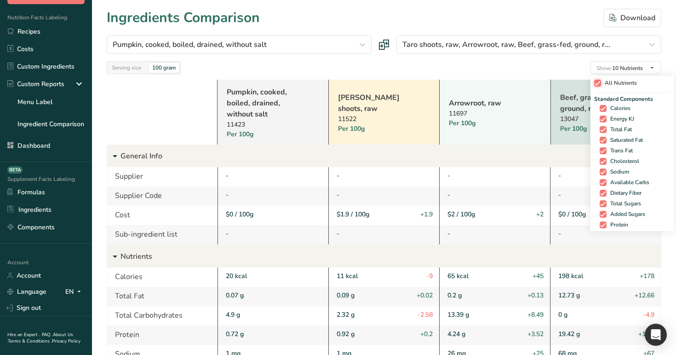
checkbox input "true"
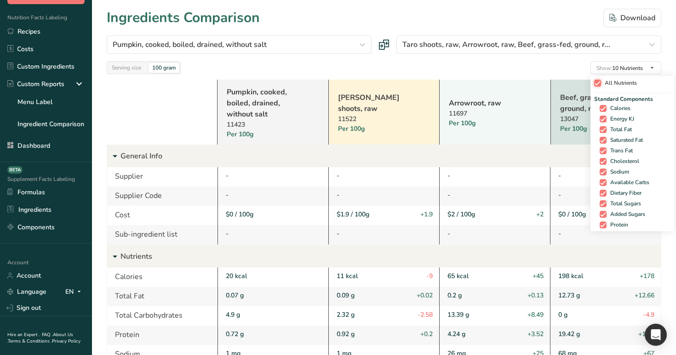
checkbox input "true"
click at [593, 82] on span at bounding box center [594, 83] width 7 height 7
click at [593, 82] on input "All Nutrients" at bounding box center [594, 83] width 6 height 6
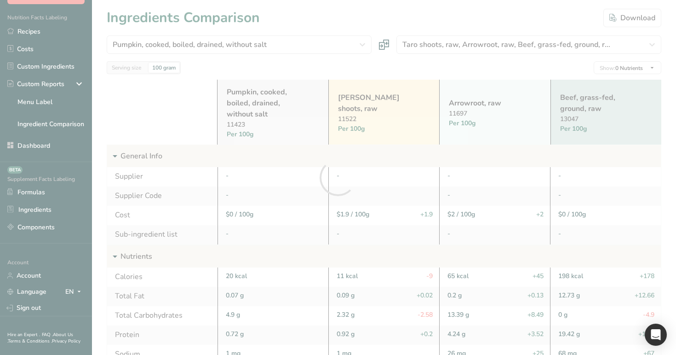
click at [607, 121] on div at bounding box center [338, 177] width 676 height 355
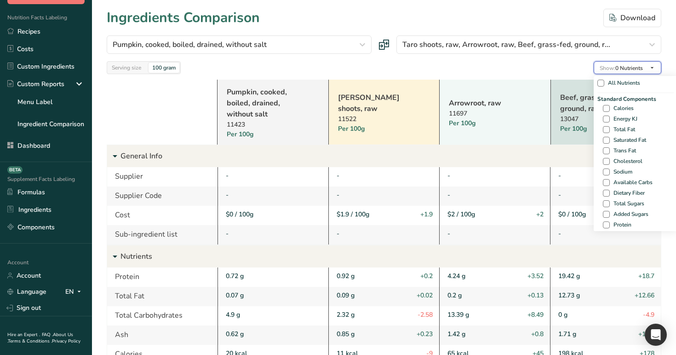
click at [621, 69] on span "Show: 0 Nutrients" at bounding box center [621, 67] width 43 height 7
click at [610, 119] on span "Energy KJ" at bounding box center [624, 118] width 28 height 7
click at [609, 119] on input "Energy KJ" at bounding box center [606, 119] width 6 height 6
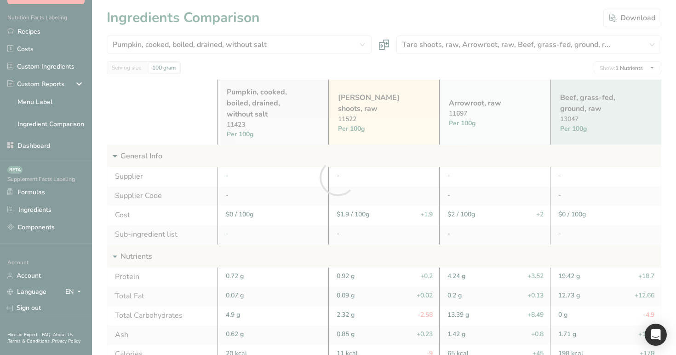
click at [560, 57] on div at bounding box center [338, 177] width 676 height 355
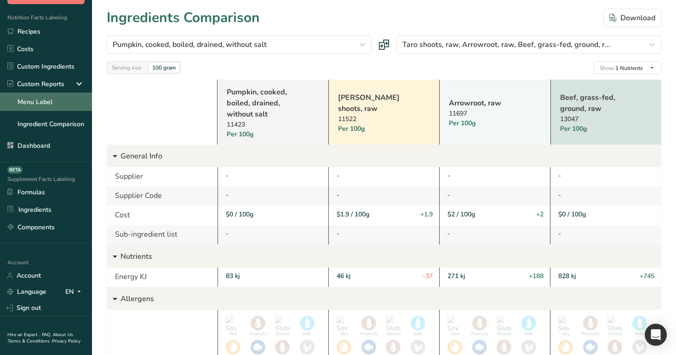
click at [48, 100] on link "Menu Label" at bounding box center [46, 101] width 92 height 18
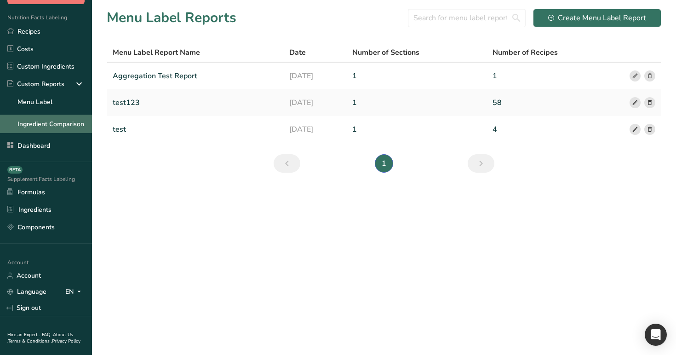
click at [47, 127] on link "Ingredient Comparison" at bounding box center [46, 124] width 92 height 18
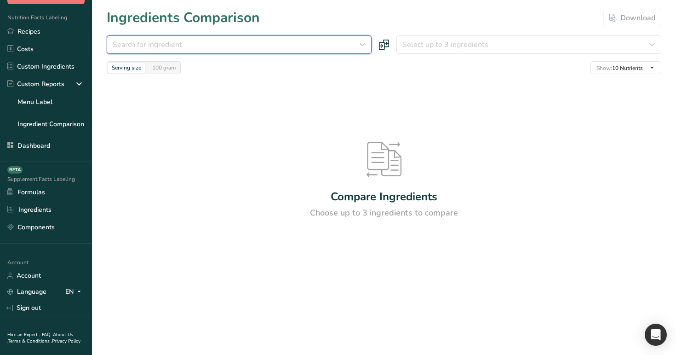
click at [292, 45] on div "Search for ingredient" at bounding box center [236, 44] width 247 height 11
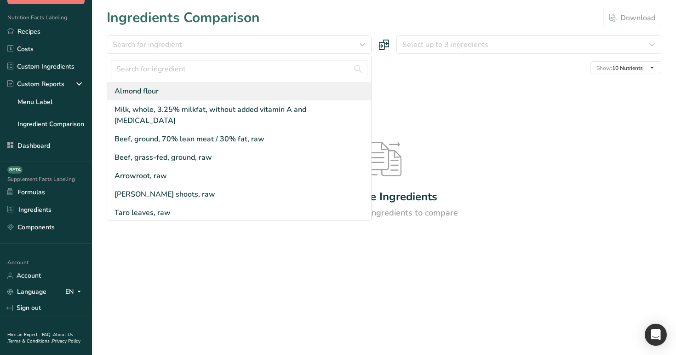
click at [281, 90] on div "Almond flour" at bounding box center [239, 91] width 264 height 18
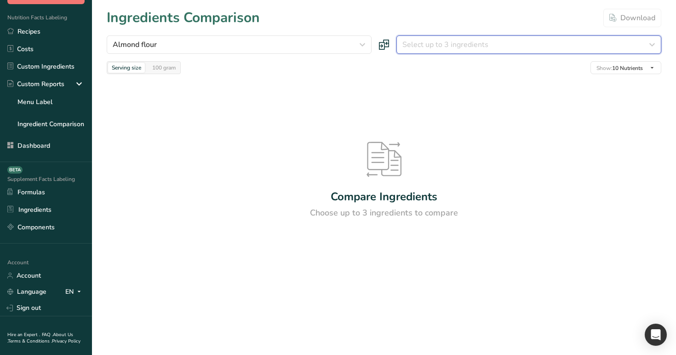
click at [481, 46] on span "Select up to 3 ingredients" at bounding box center [445, 44] width 86 height 11
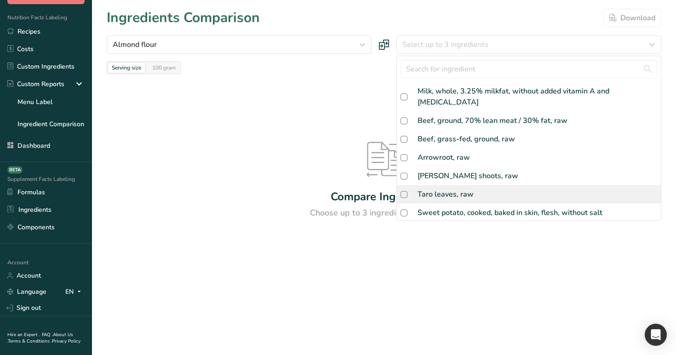
click at [473, 185] on div "Taro leaves, raw" at bounding box center [529, 194] width 264 height 18
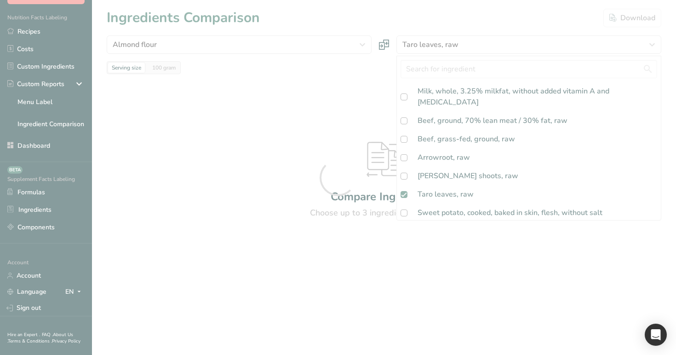
click at [406, 27] on div at bounding box center [338, 177] width 676 height 355
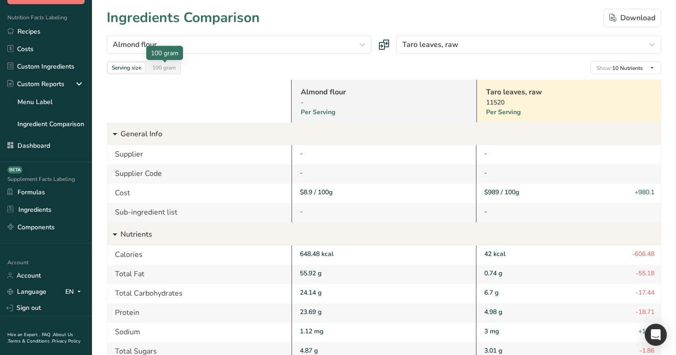
click at [161, 65] on div "100 gram" at bounding box center [164, 68] width 31 height 10
click at [138, 66] on div "Serving size" at bounding box center [126, 68] width 37 height 10
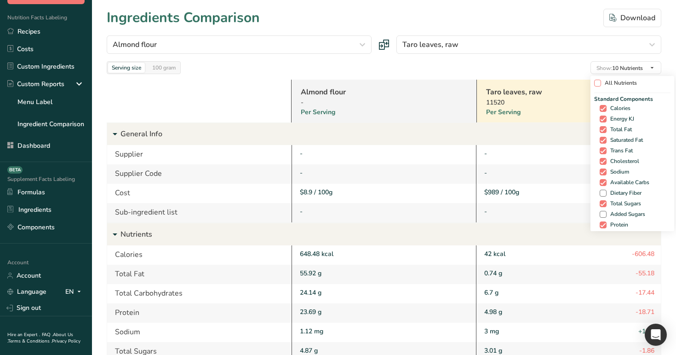
click at [595, 83] on span at bounding box center [597, 83] width 7 height 7
click at [595, 83] on input "All Nutrients" at bounding box center [597, 83] width 6 height 6
click at [595, 83] on span at bounding box center [594, 83] width 7 height 7
click at [595, 83] on input "All Nutrients" at bounding box center [594, 83] width 6 height 6
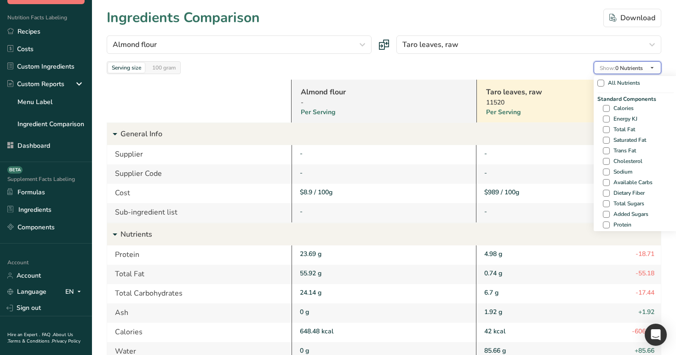
click at [614, 65] on span "Show: 0 Nutrients" at bounding box center [621, 67] width 43 height 7
click at [605, 109] on span at bounding box center [606, 108] width 7 height 7
click at [605, 109] on input "Calories" at bounding box center [606, 108] width 6 height 6
click at [561, 70] on div "Serving size 100 gram Show: 1 Nutrients All Nutrients Standard Components Calor…" at bounding box center [384, 67] width 555 height 13
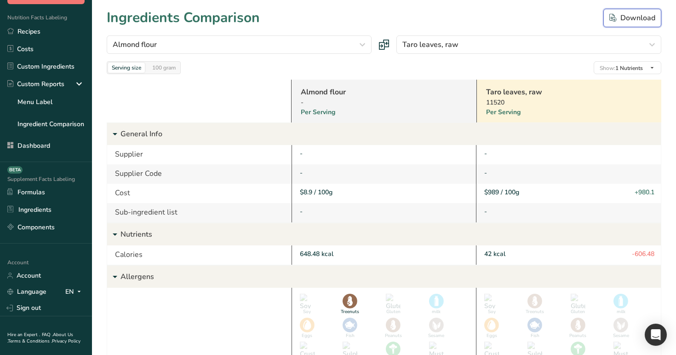
click at [621, 22] on div "Download" at bounding box center [632, 17] width 46 height 11
click at [562, 70] on div "Serving size 100 gram Show: 1 Nutrients All Nutrients Standard Components Calor…" at bounding box center [384, 67] width 555 height 13
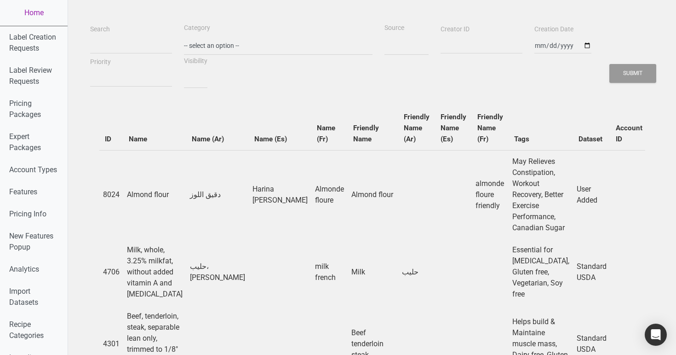
select select
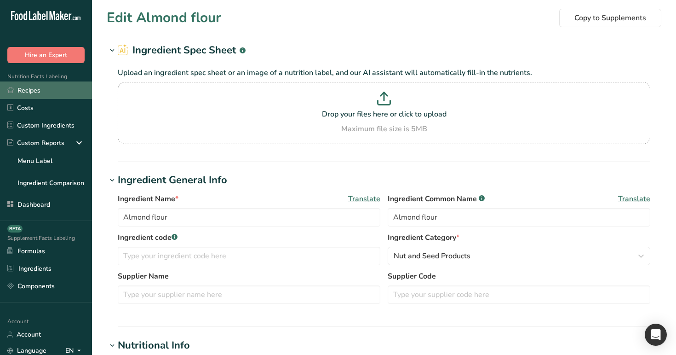
click at [45, 92] on link "Recipes" at bounding box center [46, 89] width 92 height 17
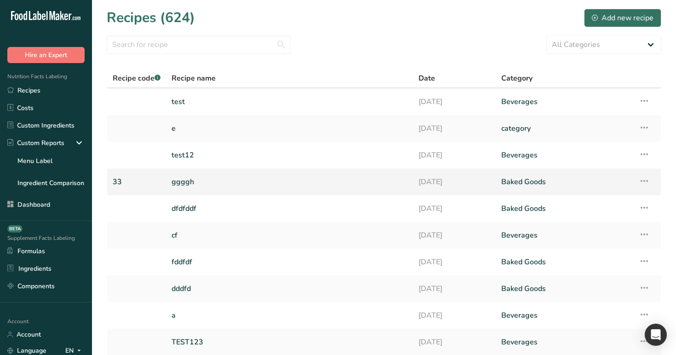
click at [208, 181] on link "ggggh" at bounding box center [290, 181] width 236 height 19
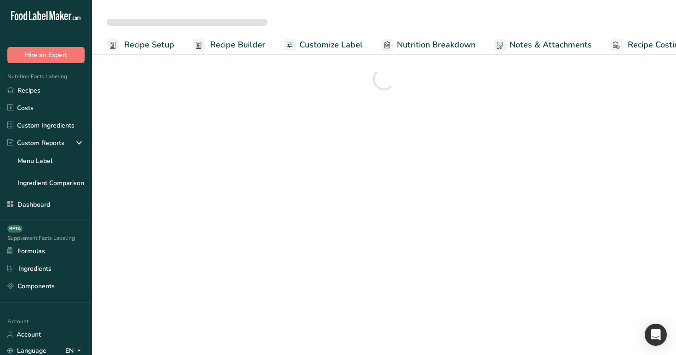
click at [458, 40] on span "Nutrition Breakdown" at bounding box center [436, 45] width 79 height 12
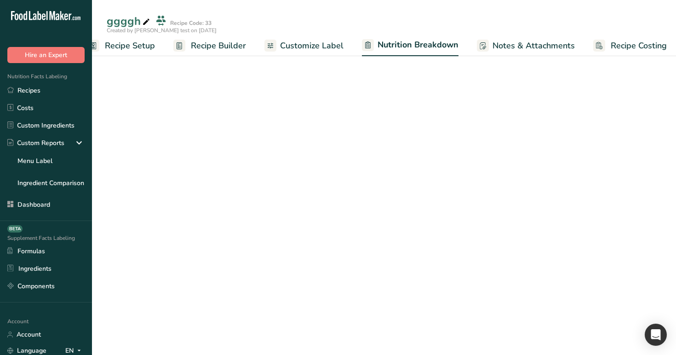
scroll to position [0, 24]
select select "Calories"
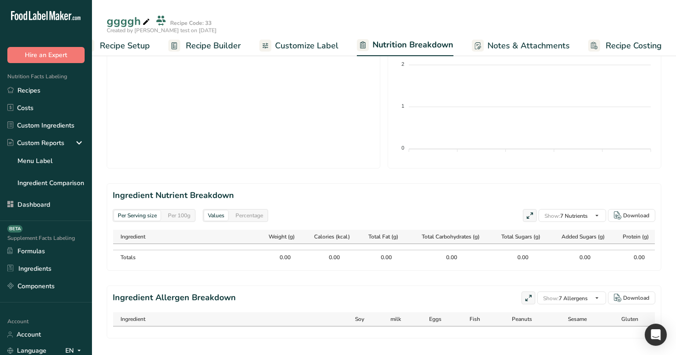
scroll to position [299, 0]
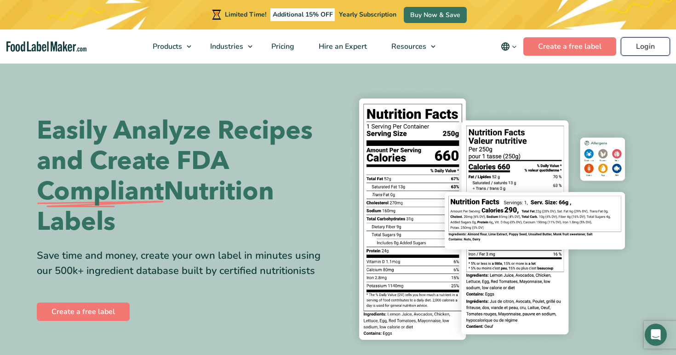
click at [641, 45] on link "Login" at bounding box center [645, 46] width 49 height 18
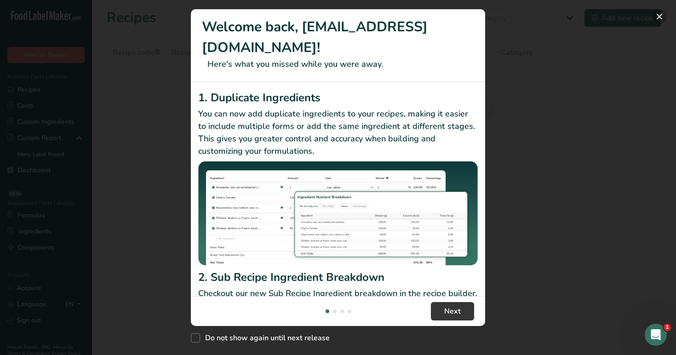
click at [660, 10] on button "New Features" at bounding box center [659, 16] width 15 height 15
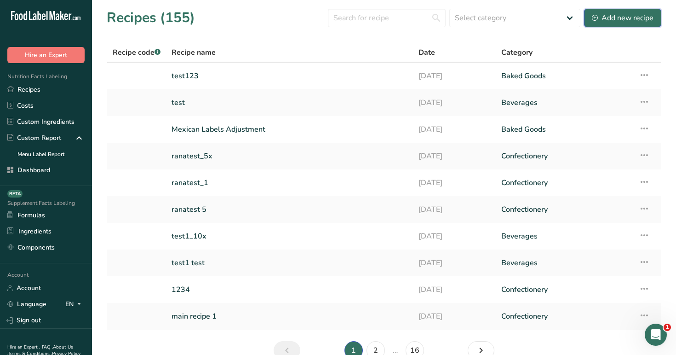
click at [638, 13] on div "Add new recipe" at bounding box center [623, 17] width 62 height 11
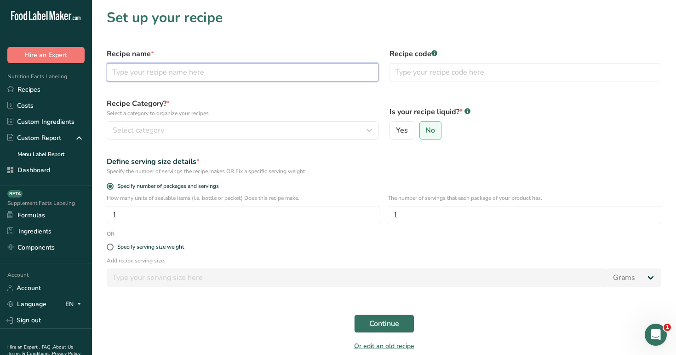
click at [358, 68] on input "text" at bounding box center [243, 72] width 272 height 18
type input "1"
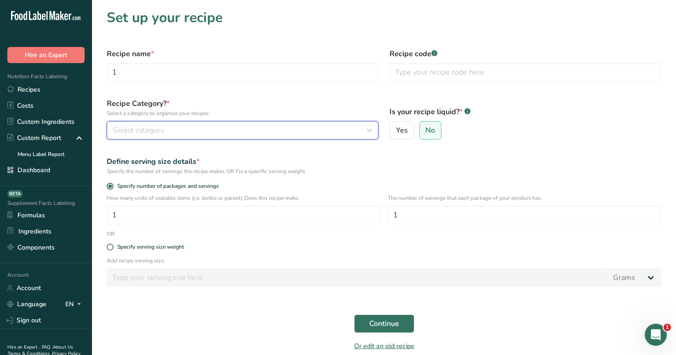
click at [290, 129] on div "Select category" at bounding box center [240, 130] width 254 height 11
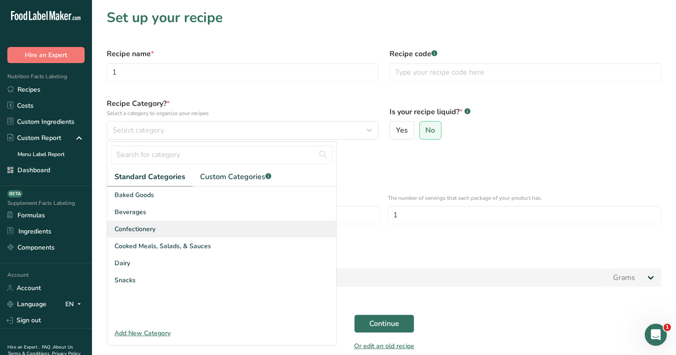
click at [240, 225] on div "Confectionery" at bounding box center [221, 228] width 229 height 17
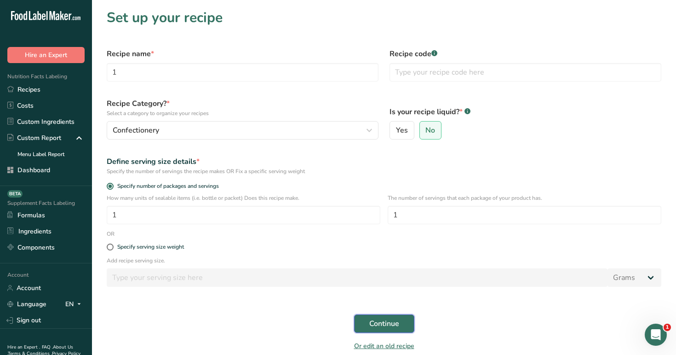
click at [398, 318] on span "Continue" at bounding box center [384, 323] width 30 height 11
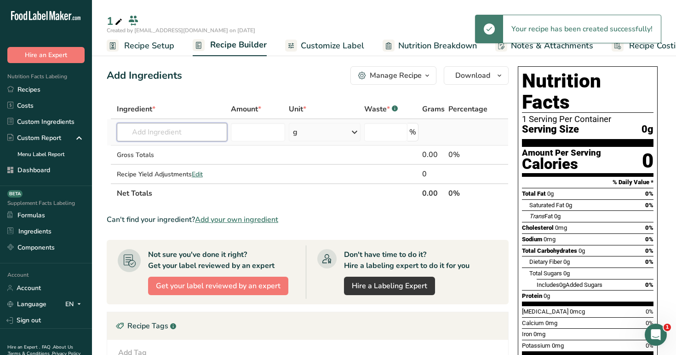
click at [178, 129] on input "text" at bounding box center [172, 132] width 111 height 18
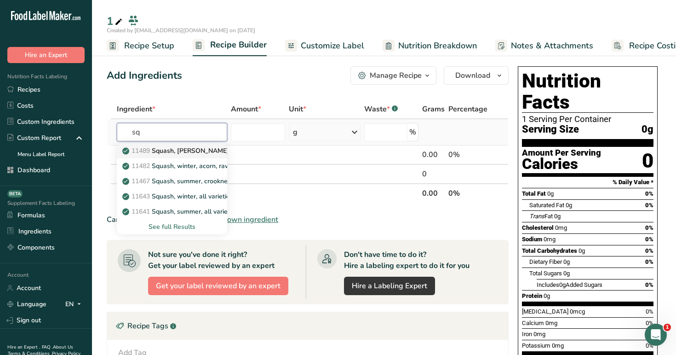
type input "sq"
click at [176, 150] on p "11489 Squash, winter, hubbard, raw" at bounding box center [211, 151] width 175 height 10
type input "Squash, [PERSON_NAME], [PERSON_NAME], raw"
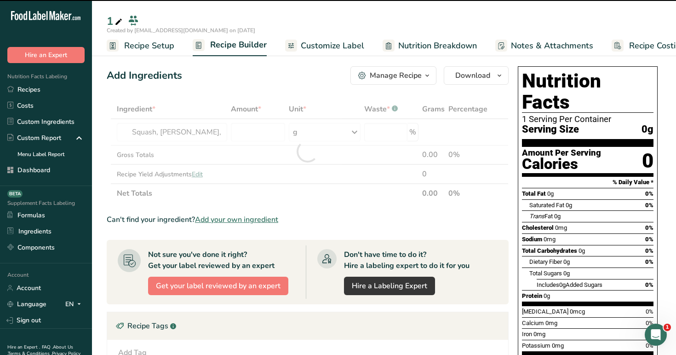
type input "0"
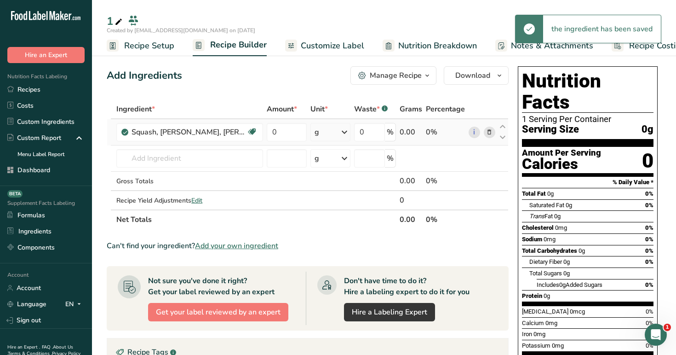
click at [492, 133] on icon at bounding box center [489, 132] width 6 height 10
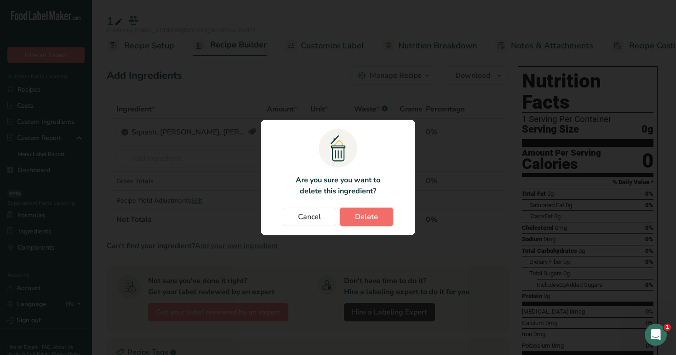
click at [365, 220] on span "Delete" at bounding box center [366, 216] width 23 height 11
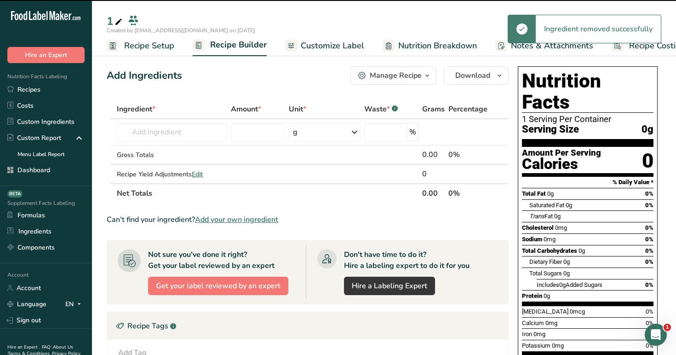
click at [189, 161] on td "Gross Totals" at bounding box center [172, 154] width 115 height 19
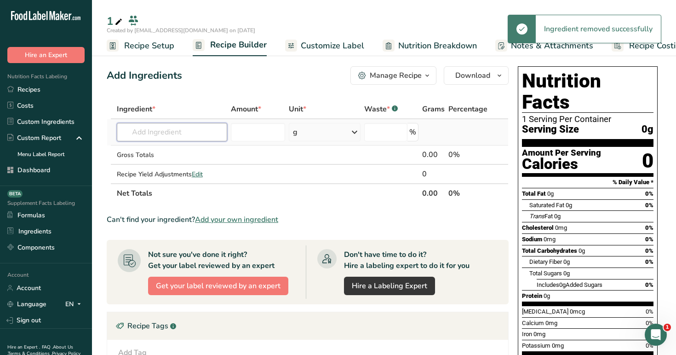
click at [178, 132] on input "text" at bounding box center [172, 132] width 111 height 18
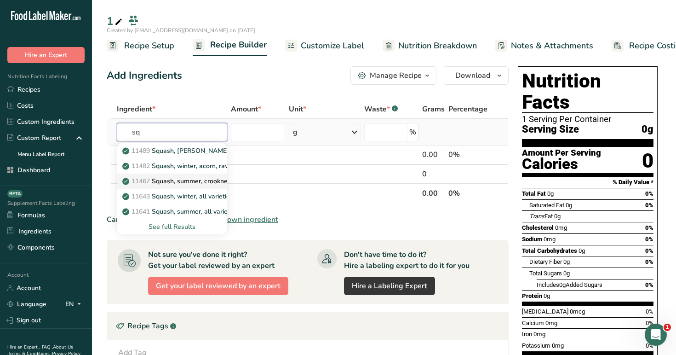
type input "sq"
click at [185, 181] on p "11467 Squash, summer, crookneck and straightneck, raw" at bounding box center [212, 181] width 176 height 10
type input "Squash, summer, crookneck and straightneck, raw"
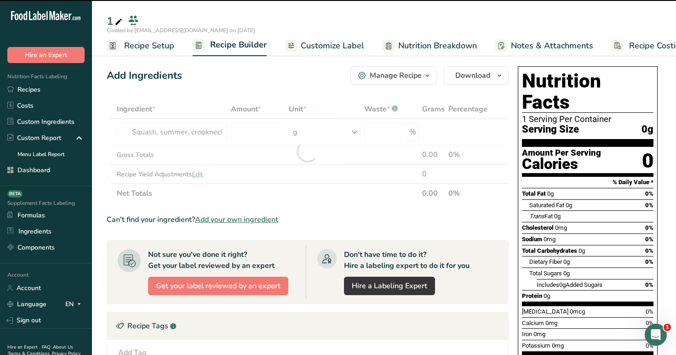
type input "0"
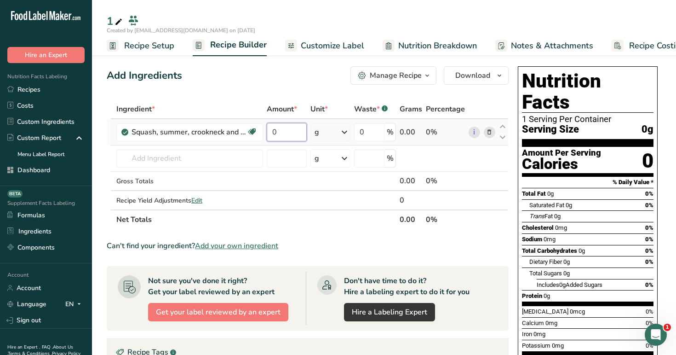
click at [283, 126] on input "0" at bounding box center [287, 132] width 40 height 18
type input "60"
click at [292, 83] on div "Add Ingredients Manage Recipe Delete Recipe Duplicate Recipe Scale Recipe Save …" at bounding box center [308, 75] width 402 height 18
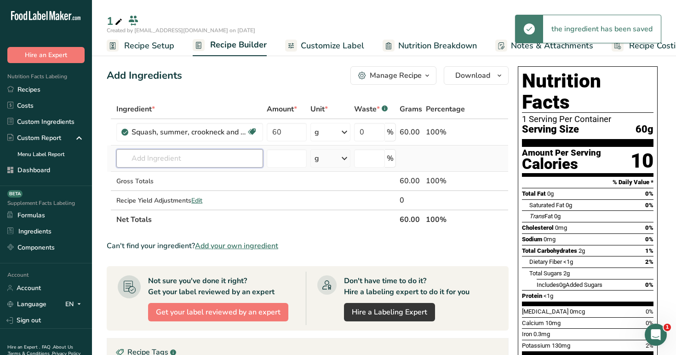
click at [185, 162] on input "text" at bounding box center [189, 158] width 147 height 18
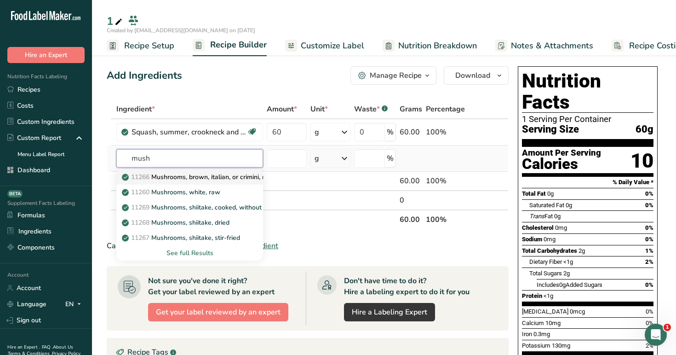
type input "mush"
click at [191, 172] on link "11266 Mushrooms, brown, italian, or crimini, raw" at bounding box center [189, 176] width 147 height 15
type input "Mushrooms, brown, italian, or crimini, raw"
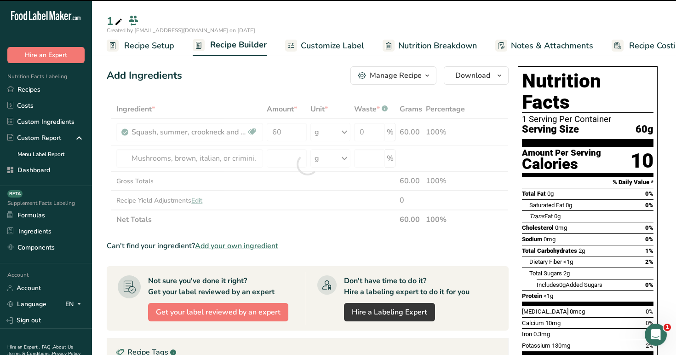
type input "0"
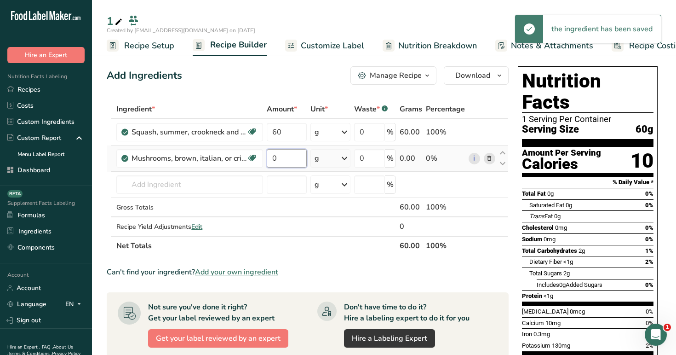
click at [284, 160] on input "0" at bounding box center [287, 158] width 40 height 18
type input "40"
click at [286, 91] on div "Add Ingredients Manage Recipe Delete Recipe Duplicate Recipe Scale Recipe Save …" at bounding box center [310, 328] width 407 height 530
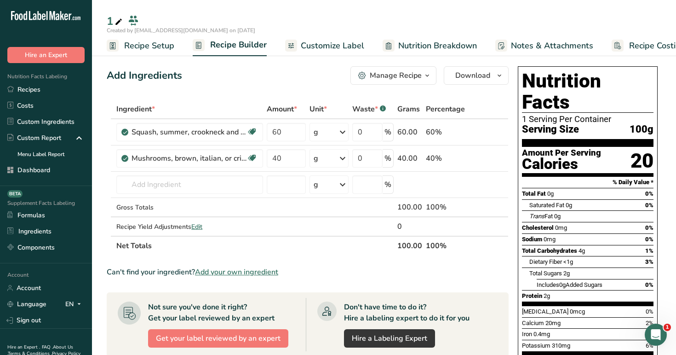
click at [415, 70] on div "Manage Recipe" at bounding box center [396, 75] width 52 height 11
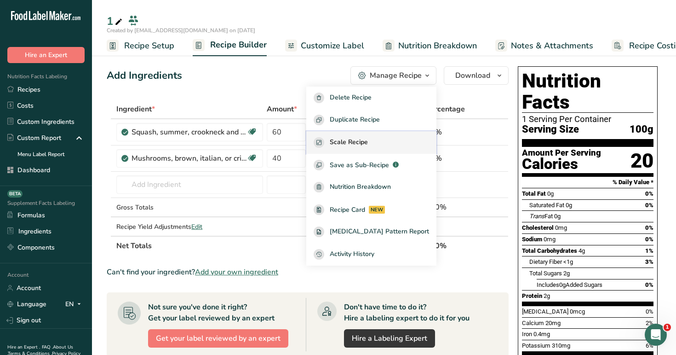
click at [368, 138] on span "Scale Recipe" at bounding box center [349, 142] width 38 height 11
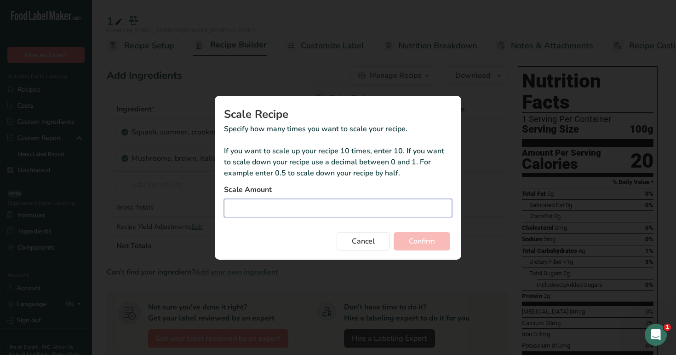
click at [372, 201] on input "Duplicate recipe modal" at bounding box center [338, 208] width 228 height 18
type input "5"
click at [434, 241] on span "Confirm" at bounding box center [422, 240] width 26 height 11
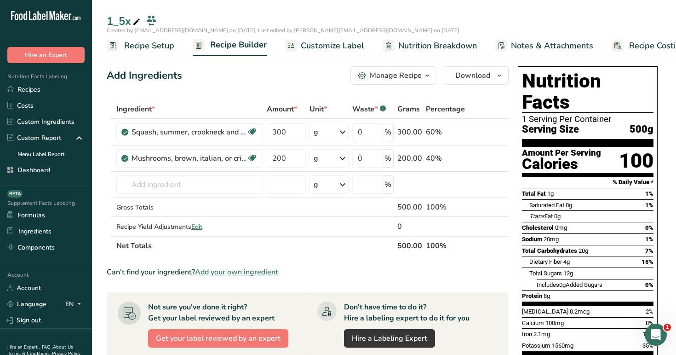
click at [149, 49] on span "Recipe Setup" at bounding box center [149, 46] width 50 height 12
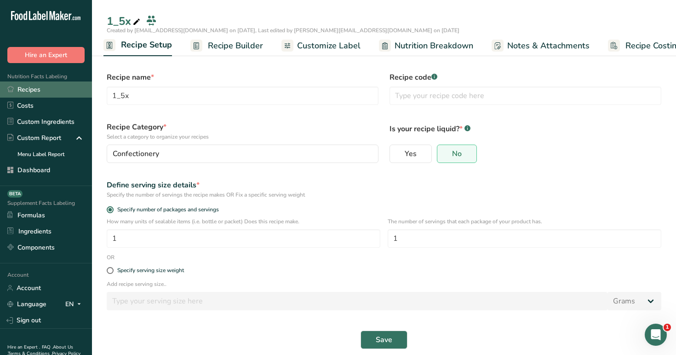
click at [50, 89] on link "Recipes" at bounding box center [46, 89] width 92 height 16
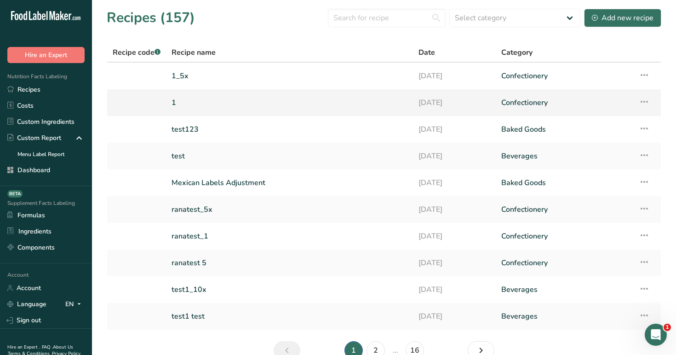
click at [217, 101] on link "1" at bounding box center [290, 102] width 236 height 19
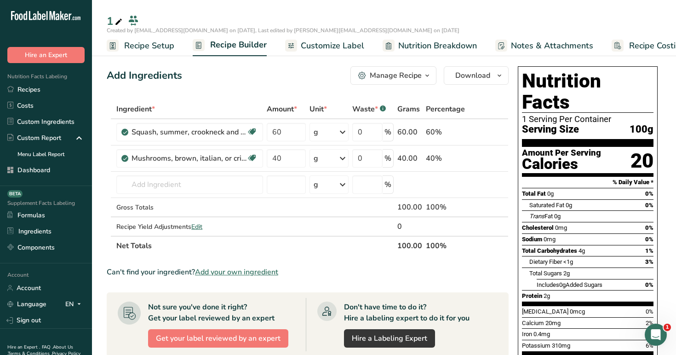
click at [406, 71] on div "Manage Recipe" at bounding box center [396, 75] width 52 height 11
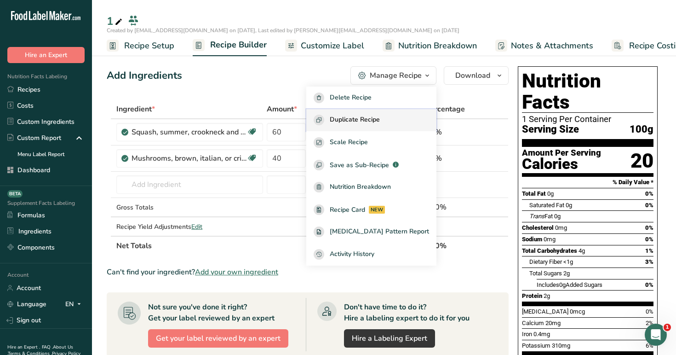
click at [380, 119] on span "Duplicate Recipe" at bounding box center [355, 120] width 50 height 11
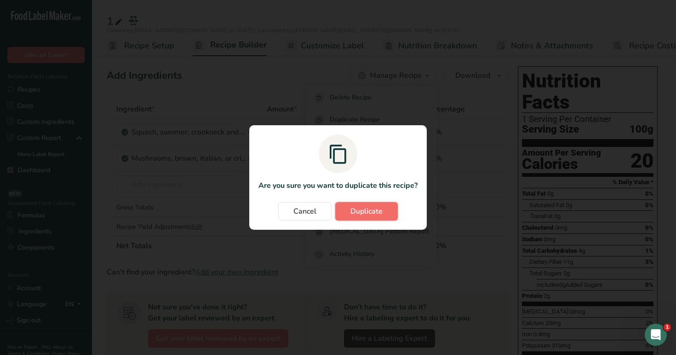
click at [385, 213] on button "Duplicate" at bounding box center [366, 211] width 63 height 18
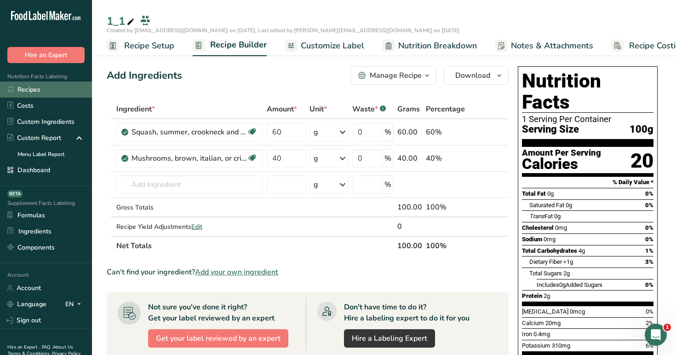
click at [52, 93] on link "Recipes" at bounding box center [46, 89] width 92 height 16
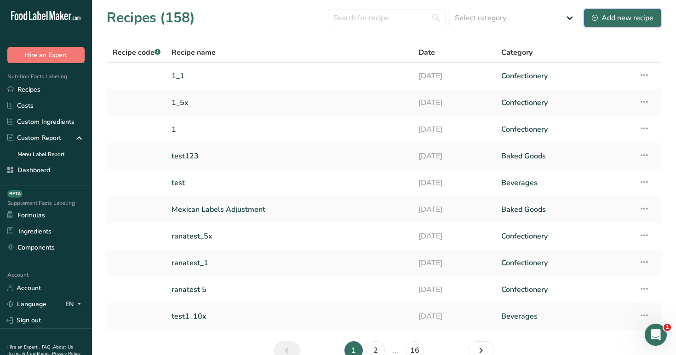
click at [624, 15] on div "Add new recipe" at bounding box center [623, 17] width 62 height 11
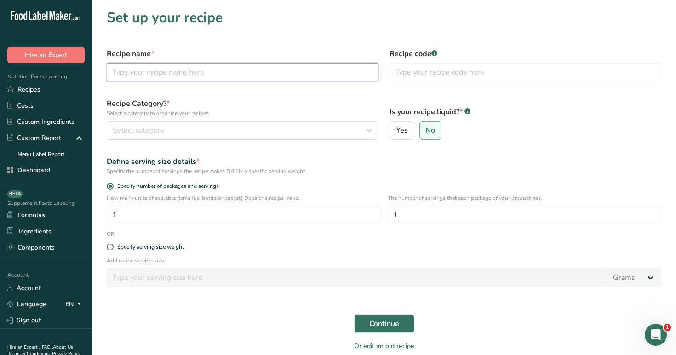
click at [322, 67] on input "text" at bounding box center [243, 72] width 272 height 18
type input "d1"
click at [167, 246] on div "Specify serving size weight" at bounding box center [150, 246] width 67 height 7
click at [113, 246] on input "Specify serving size weight" at bounding box center [110, 247] width 6 height 6
radio input "true"
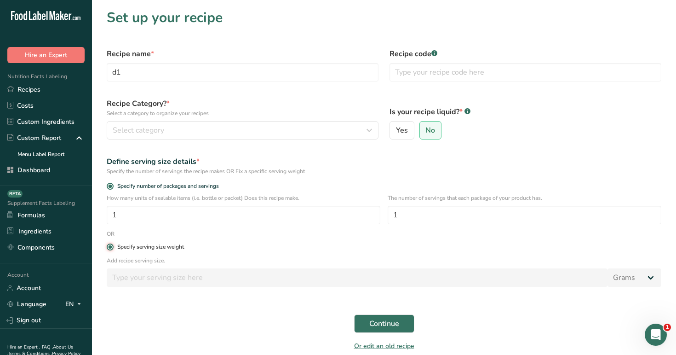
radio input "false"
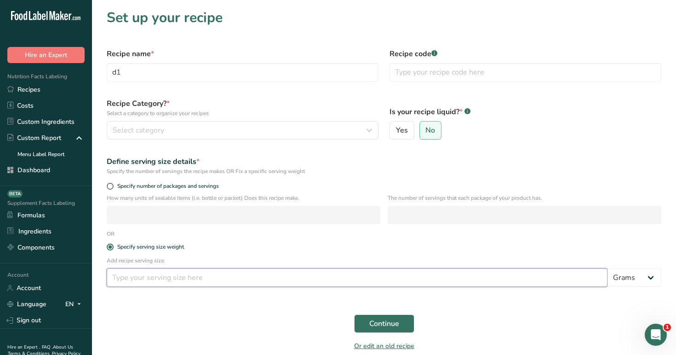
click at [172, 275] on input "number" at bounding box center [357, 277] width 501 height 18
type input "100"
click at [189, 127] on div "Select category" at bounding box center [240, 130] width 254 height 11
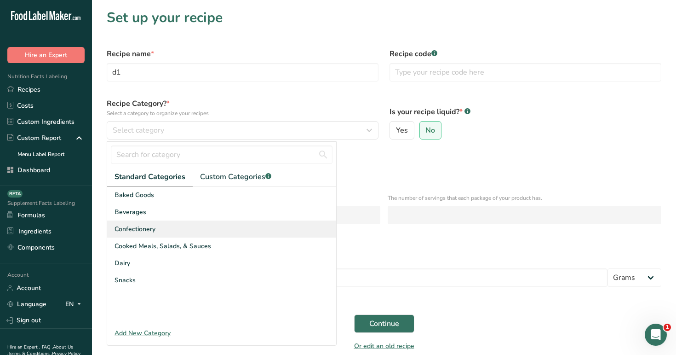
click at [210, 222] on div "Confectionery" at bounding box center [221, 228] width 229 height 17
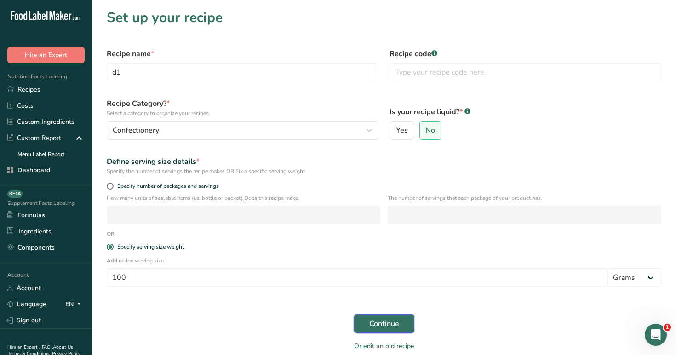
click at [367, 315] on button "Continue" at bounding box center [384, 323] width 60 height 18
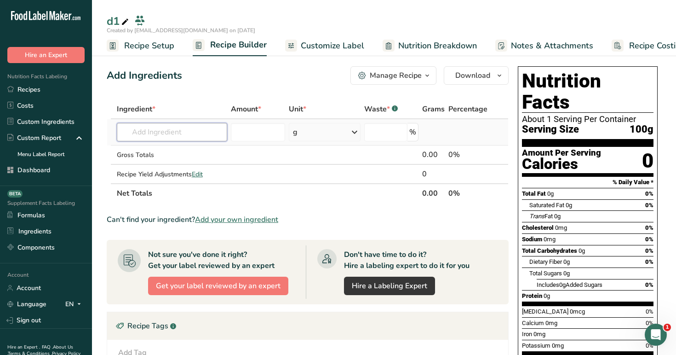
click at [179, 132] on input "text" at bounding box center [172, 132] width 111 height 18
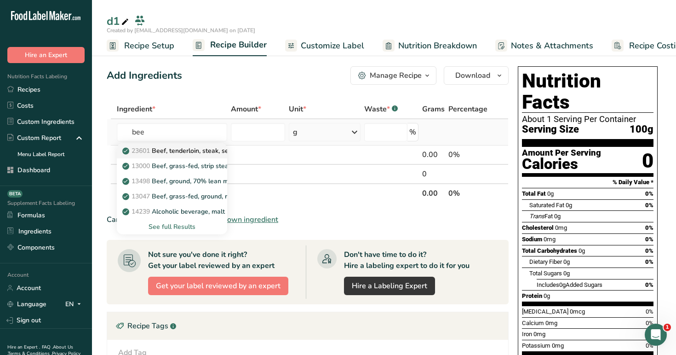
click at [182, 147] on p "23601 Beef, tenderloin, steak, separable lean only, trimmed to 1/8" fat, all gr…" at bounding box center [255, 151] width 262 height 10
type input "Beef, tenderloin, steak, separable lean only, trimmed to 1/8" fat, all grades, …"
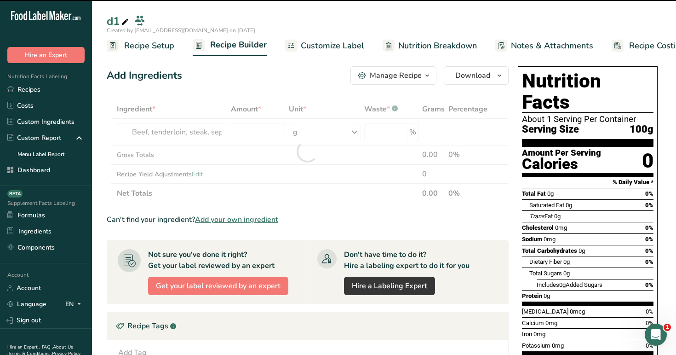
type input "0"
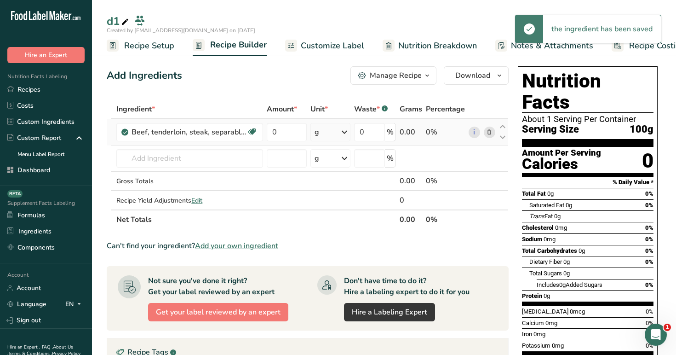
click at [491, 133] on icon at bounding box center [489, 132] width 6 height 10
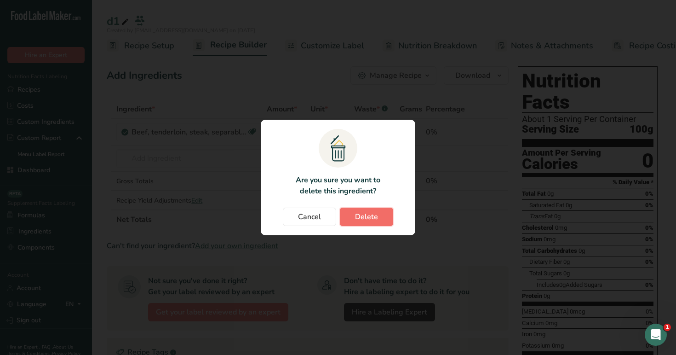
click at [364, 209] on button "Delete" at bounding box center [366, 216] width 53 height 18
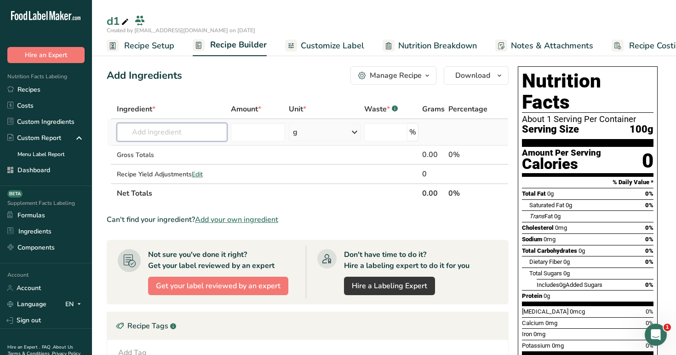
click at [172, 134] on input "text" at bounding box center [172, 132] width 111 height 18
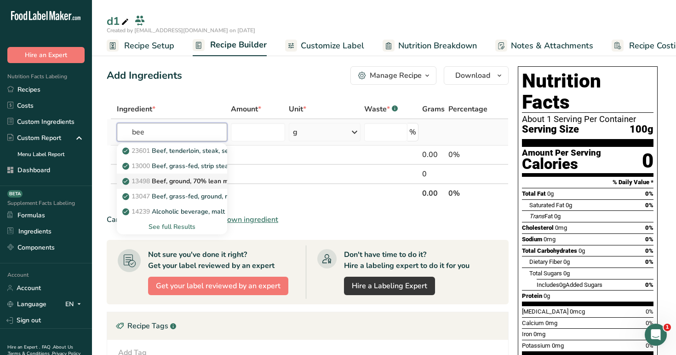
type input "bee"
click at [176, 177] on p "13498 Beef, ground, 70% lean meat / 30% fat, raw" at bounding box center [203, 181] width 158 height 10
type input "Beef, ground, 70% lean meat / 30% fat, raw"
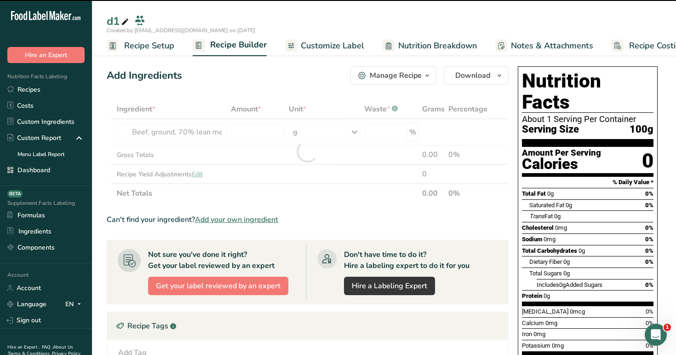
type input "0"
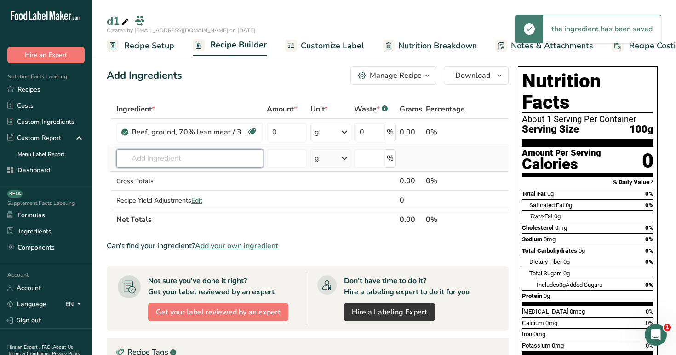
click at [183, 155] on input "text" at bounding box center [189, 158] width 147 height 18
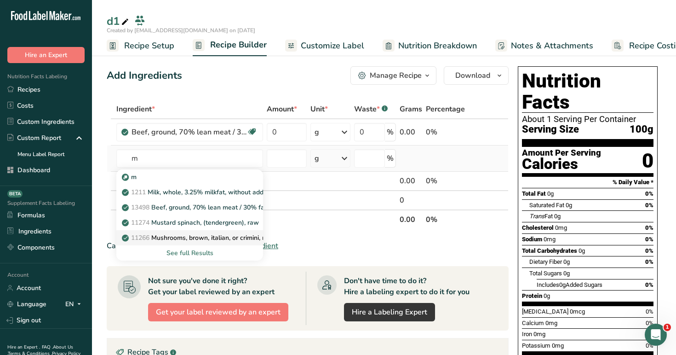
click at [187, 232] on link "11266 Mushrooms, brown, italian, or crimini, raw" at bounding box center [189, 237] width 147 height 15
type input "Mushrooms, brown, italian, or crimini, raw"
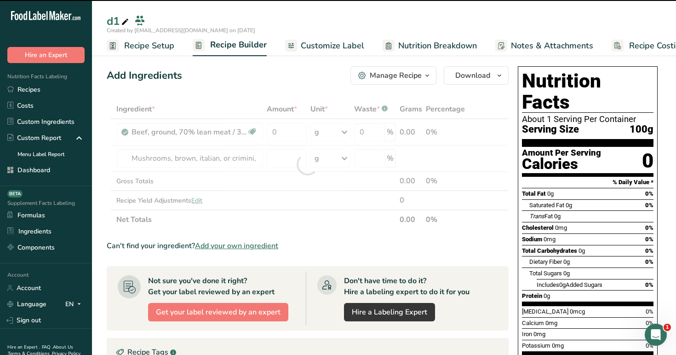
type input "0"
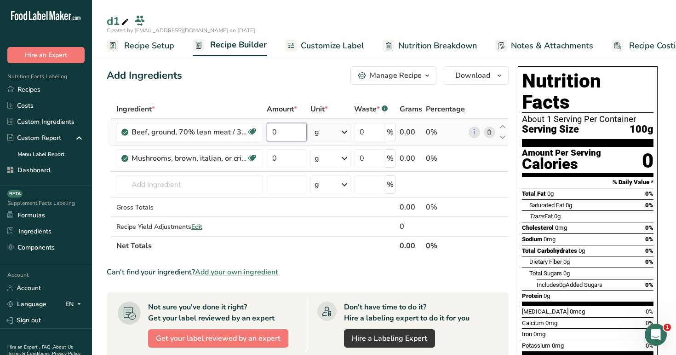
click at [291, 138] on input "0" at bounding box center [287, 132] width 40 height 18
type input "50"
click at [284, 158] on div "Ingredient * Amount * Unit * Waste * .a-a{fill:#347362;}.b-a{fill:#fff;} Grams …" at bounding box center [308, 177] width 402 height 156
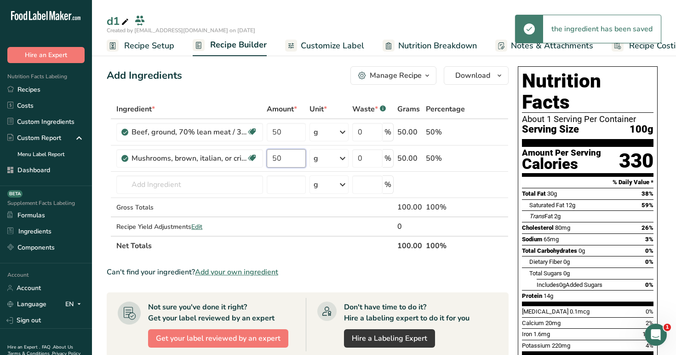
type input "50"
click at [394, 19] on div "d1" at bounding box center [384, 21] width 584 height 17
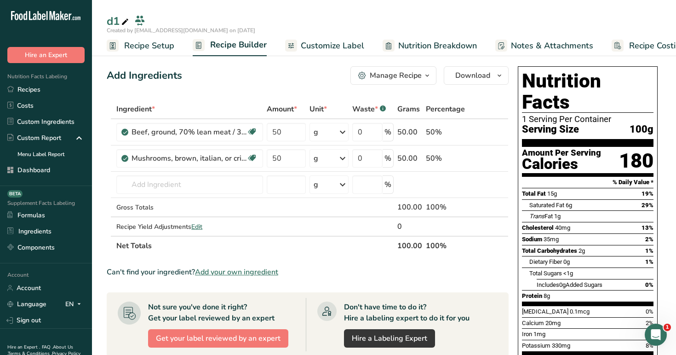
click at [412, 78] on div "Manage Recipe" at bounding box center [396, 75] width 52 height 11
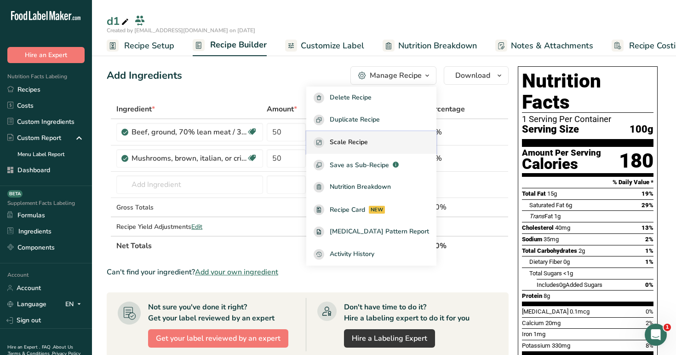
click at [392, 140] on div "Scale Recipe" at bounding box center [371, 142] width 115 height 11
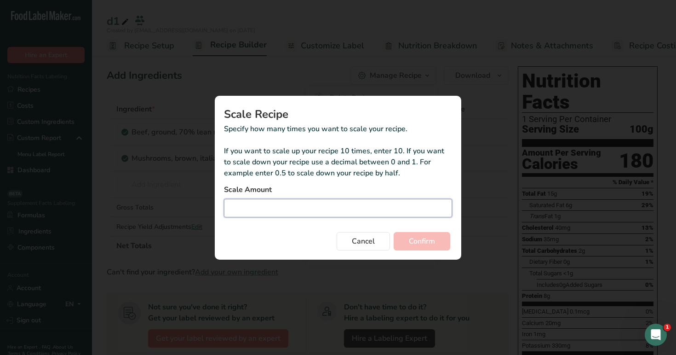
click at [387, 212] on input "Duplicate recipe modal" at bounding box center [338, 208] width 228 height 18
type input "6"
click at [423, 242] on span "Confirm" at bounding box center [422, 240] width 26 height 11
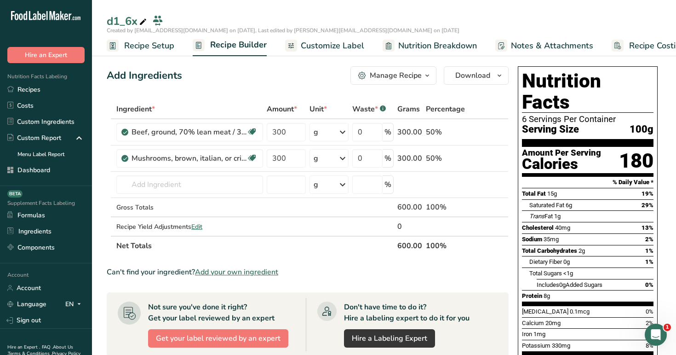
click at [156, 46] on span "Recipe Setup" at bounding box center [149, 46] width 50 height 12
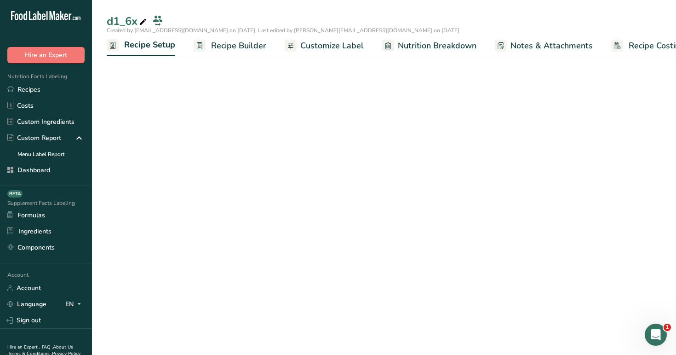
scroll to position [0, 3]
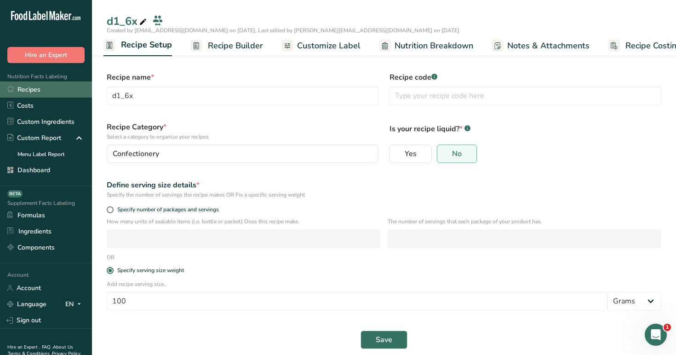
click at [56, 85] on link "Recipes" at bounding box center [46, 89] width 92 height 16
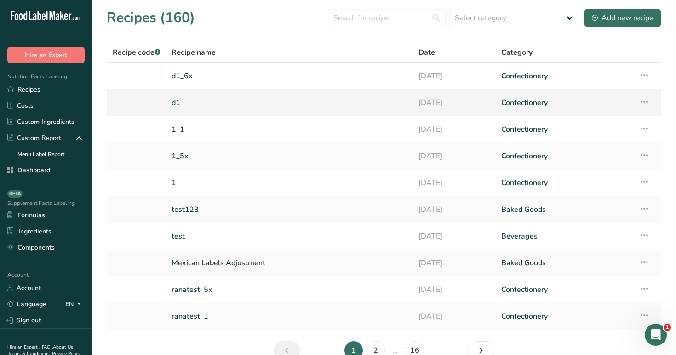
click at [203, 102] on link "d1" at bounding box center [290, 102] width 236 height 19
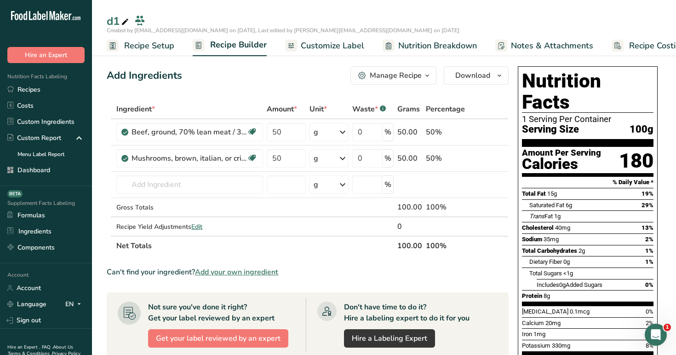
click at [406, 83] on button "Manage Recipe" at bounding box center [393, 75] width 86 height 18
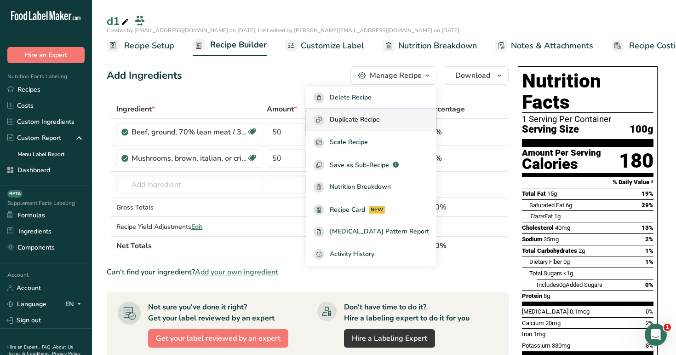
click at [398, 123] on div "Duplicate Recipe" at bounding box center [371, 120] width 115 height 11
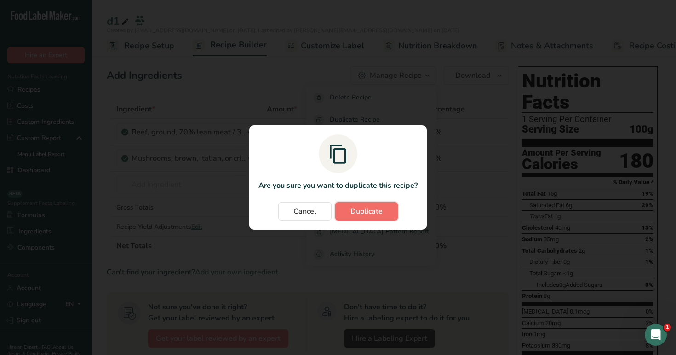
click at [370, 213] on span "Duplicate" at bounding box center [366, 211] width 32 height 11
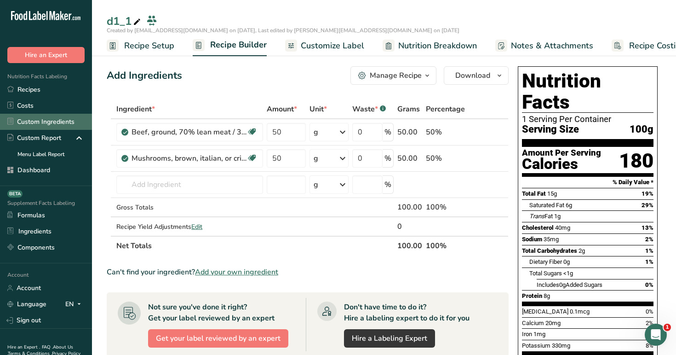
click at [39, 125] on link "Custom Ingredients" at bounding box center [46, 122] width 92 height 16
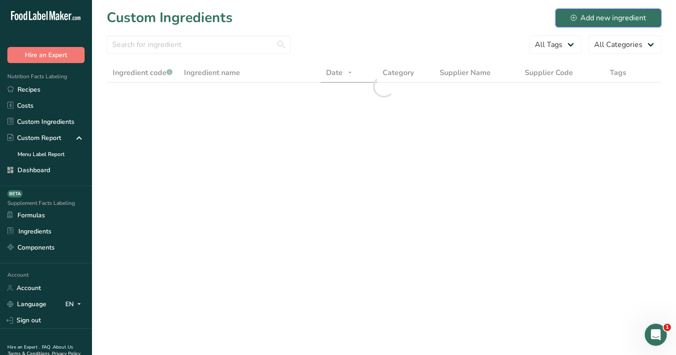
click at [584, 24] on button "Add new ingredient" at bounding box center [609, 18] width 106 height 18
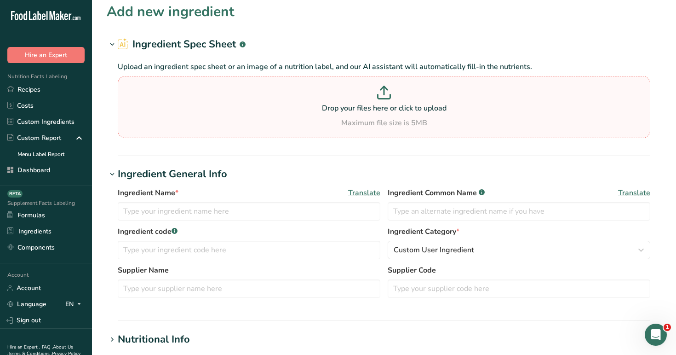
scroll to position [8, 0]
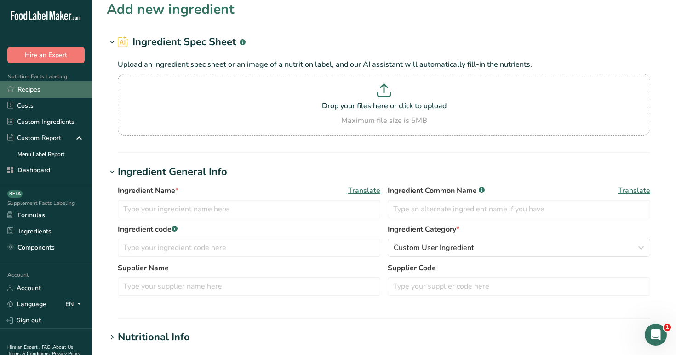
click at [60, 93] on link "Recipes" at bounding box center [46, 89] width 92 height 16
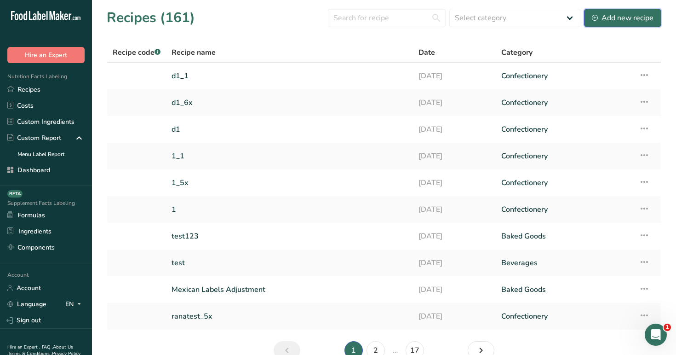
click at [618, 19] on div "Add new recipe" at bounding box center [623, 17] width 62 height 11
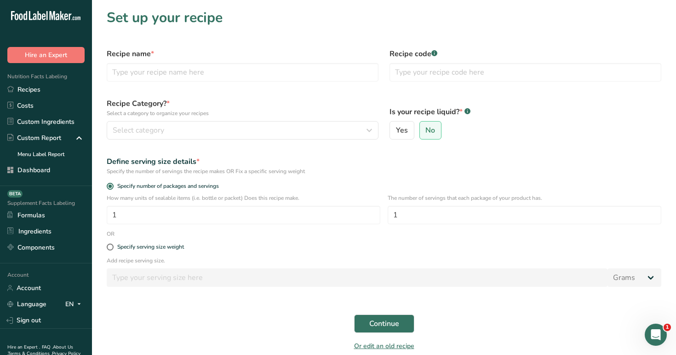
click at [300, 82] on div "Recipe name *" at bounding box center [242, 65] width 283 height 44
click at [301, 63] on input "text" at bounding box center [243, 72] width 272 height 18
type input "a"
click at [267, 135] on div "Select category" at bounding box center [240, 130] width 254 height 11
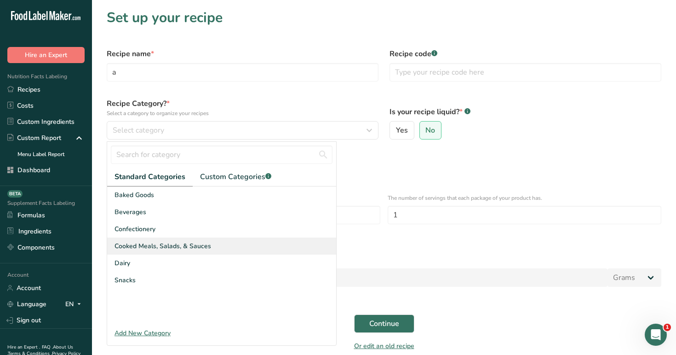
click at [253, 246] on div "Cooked Meals, Salads, & Sauces" at bounding box center [221, 245] width 229 height 17
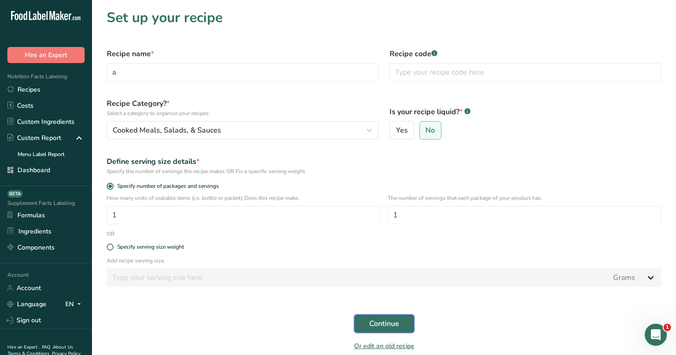
click at [381, 327] on span "Continue" at bounding box center [384, 323] width 30 height 11
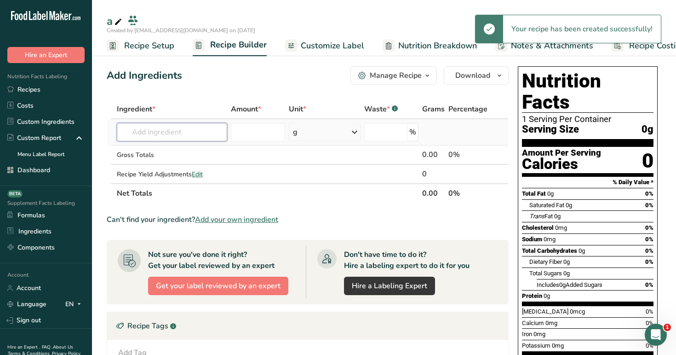
click at [173, 130] on input "text" at bounding box center [172, 132] width 111 height 18
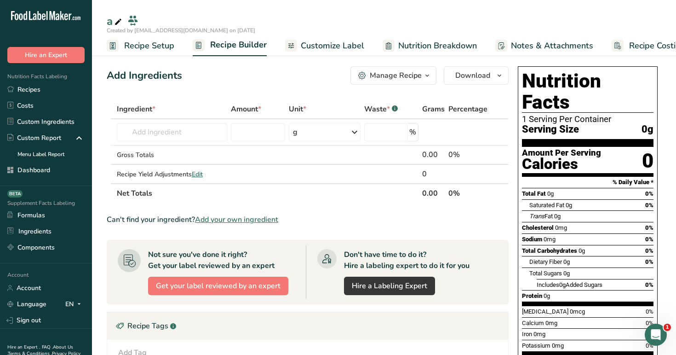
click at [141, 54] on link "Recipe Setup" at bounding box center [141, 45] width 68 height 21
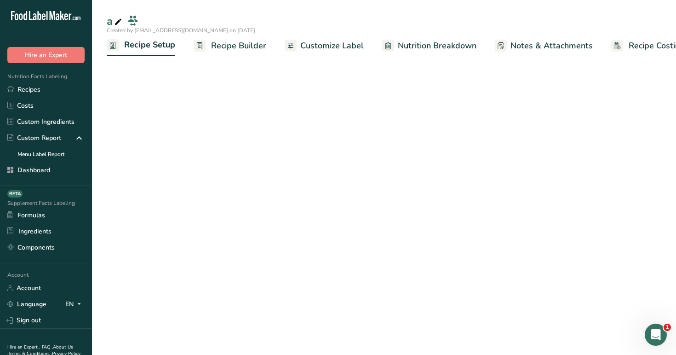
scroll to position [0, 3]
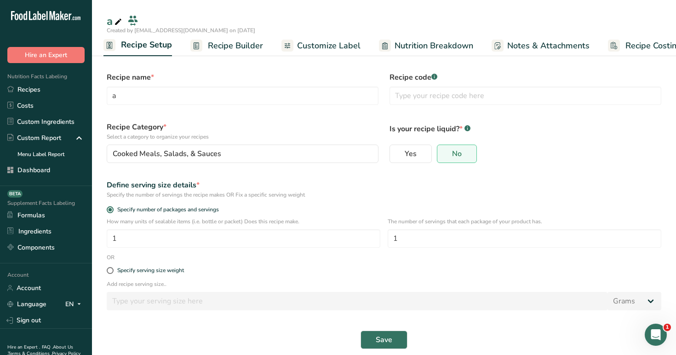
click at [113, 274] on div "Specify serving size weight" at bounding box center [384, 270] width 566 height 18
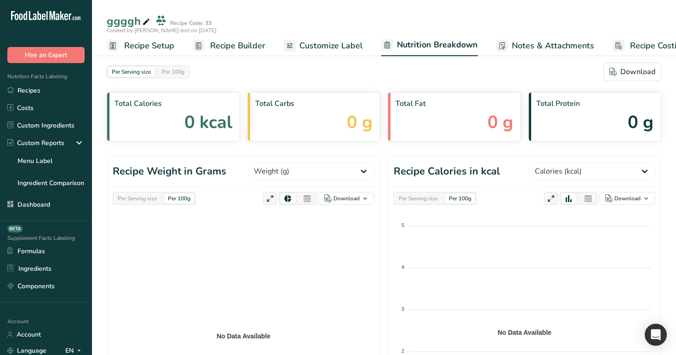
select select "Calories"
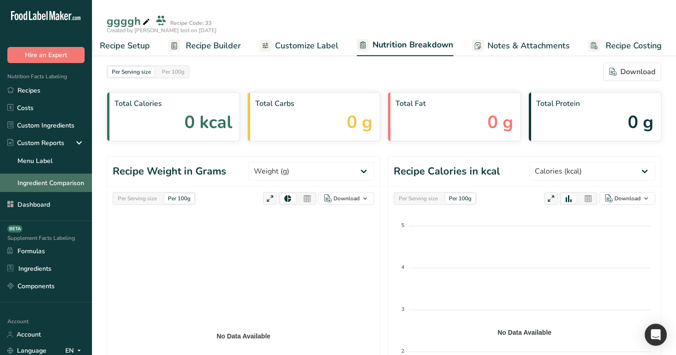
click at [62, 183] on link "Ingredient Comparison" at bounding box center [46, 182] width 92 height 18
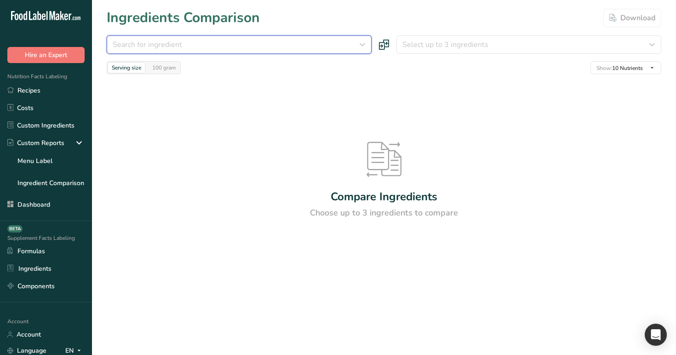
click at [356, 52] on button "Search for ingredient" at bounding box center [239, 44] width 265 height 18
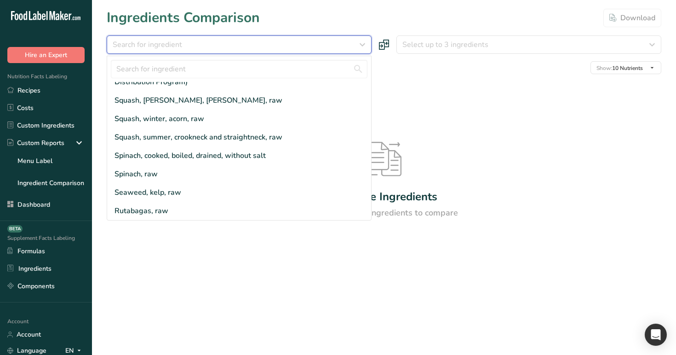
scroll to position [258, 0]
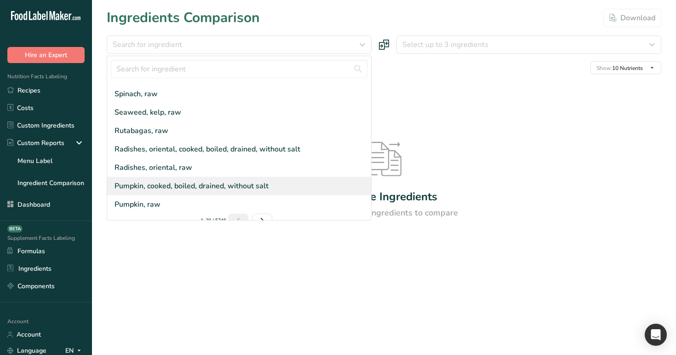
click at [272, 177] on div "Pumpkin, cooked, boiled, drained, without salt" at bounding box center [239, 186] width 264 height 18
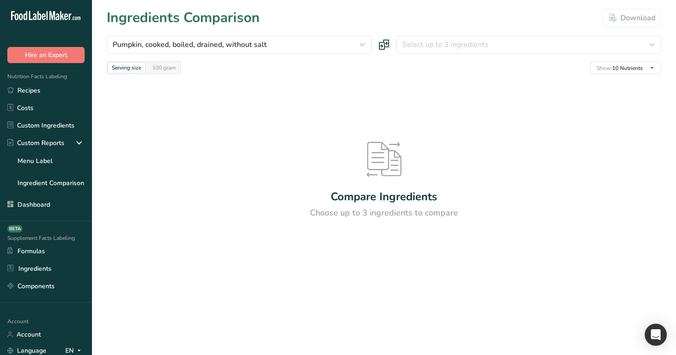
click at [396, 56] on div "Pumpkin, cooked, boiled, drained, without salt [GEOGRAPHIC_DATA] flour Milk, wh…" at bounding box center [384, 54] width 555 height 39
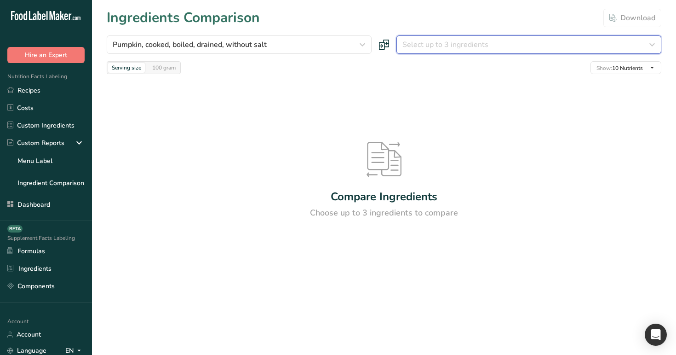
click at [439, 45] on span "Select up to 3 ingredients" at bounding box center [445, 44] width 86 height 11
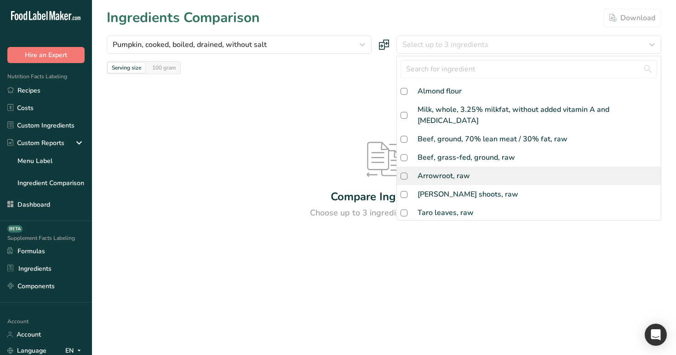
click at [451, 170] on div "Arrowroot, raw" at bounding box center [444, 175] width 52 height 11
checkbox input "true"
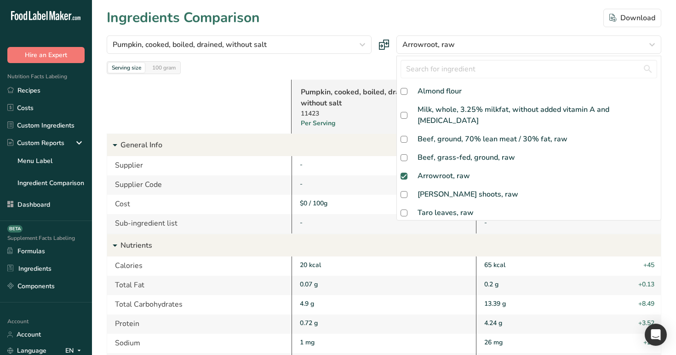
click at [453, 97] on div "Almond flour" at bounding box center [529, 91] width 264 height 18
click at [362, 75] on div "Pumpkin, cooked, boiled, drained, without salt 11423 Per Serving Arrowroot, raw…" at bounding box center [384, 326] width 555 height 504
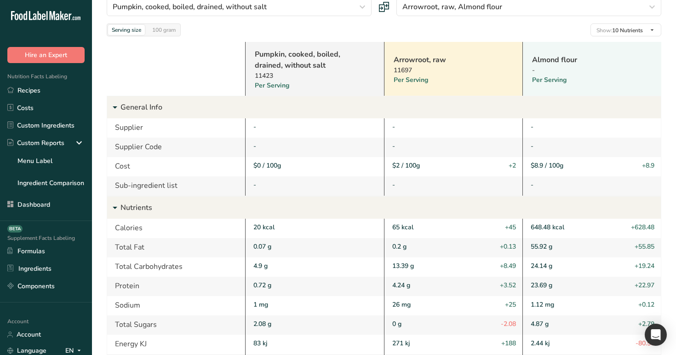
scroll to position [0, 0]
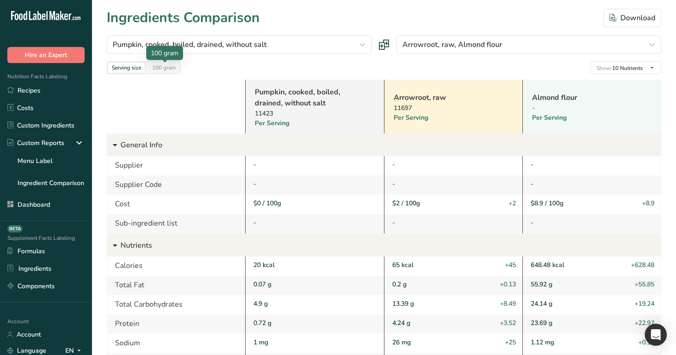
click at [167, 64] on div "100 gram" at bounding box center [164, 68] width 31 height 10
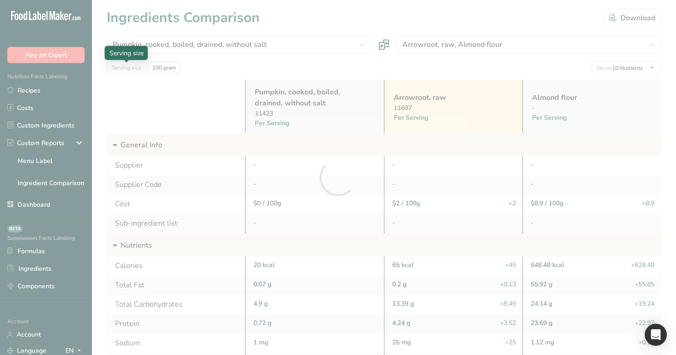
click at [133, 69] on div at bounding box center [338, 177] width 676 height 355
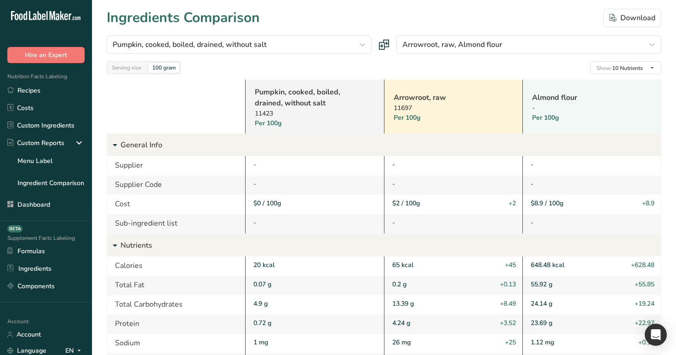
click at [135, 72] on div "Serving size" at bounding box center [126, 68] width 37 height 10
click at [135, 67] on div "Serving size" at bounding box center [126, 68] width 37 height 10
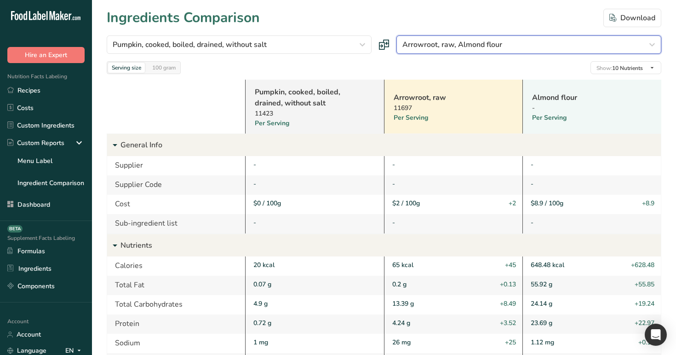
click at [453, 47] on span "Arrowroot, raw, Almond flour" at bounding box center [452, 44] width 100 height 11
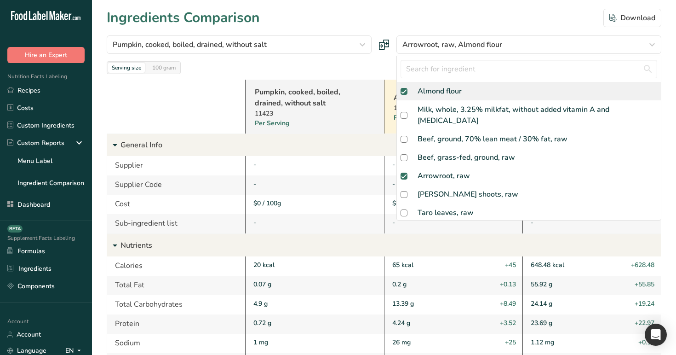
click at [408, 90] on label at bounding box center [406, 91] width 11 height 7
click at [407, 90] on input "checkbox" at bounding box center [404, 91] width 6 height 6
checkbox input "true"
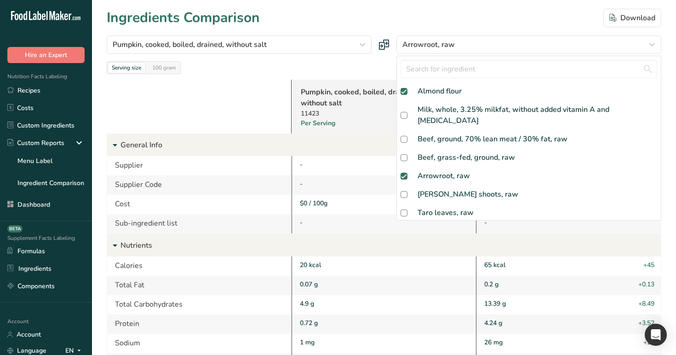
click at [380, 69] on div "Serving size 100 gram Show: 10 Nutrients All Nutrients Standard Components Calo…" at bounding box center [384, 67] width 555 height 13
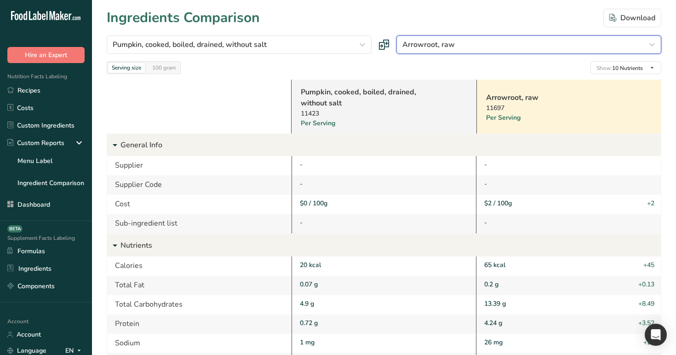
click at [468, 46] on div "Arrowroot, raw" at bounding box center [525, 44] width 247 height 11
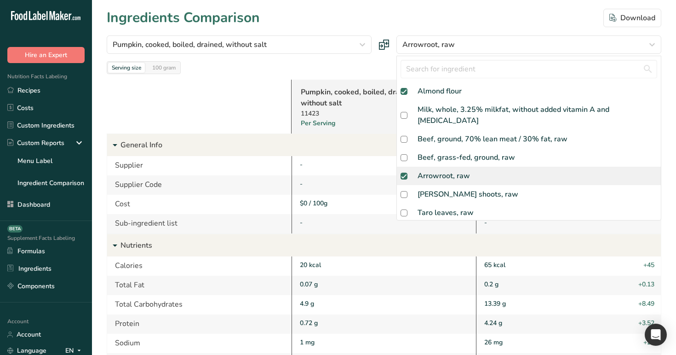
click at [406, 172] on span at bounding box center [404, 175] width 7 height 7
click at [406, 173] on input "checkbox" at bounding box center [404, 176] width 6 height 6
checkbox input "true"
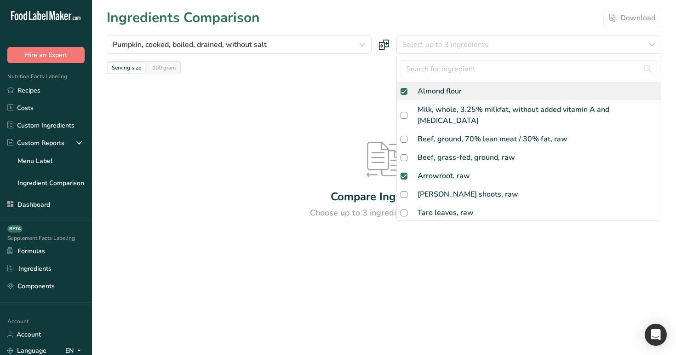
click at [407, 92] on span at bounding box center [404, 91] width 7 height 7
click at [407, 92] on input "checkbox" at bounding box center [404, 91] width 6 height 6
checkbox input "false"
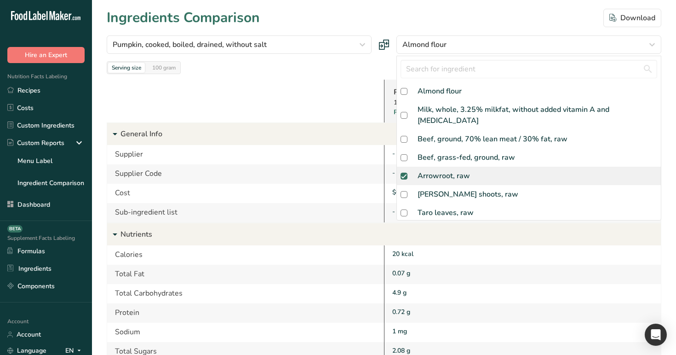
click at [0, 0] on div at bounding box center [0, 0] width 0 height 0
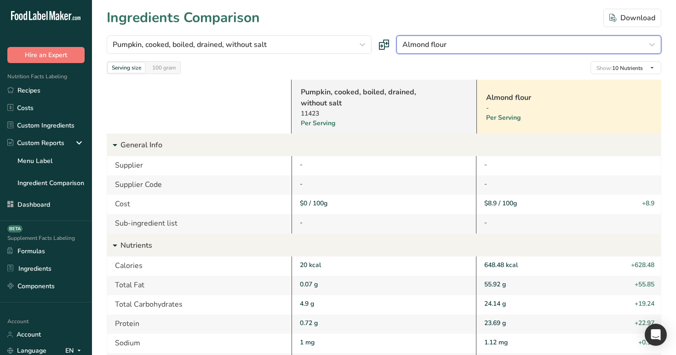
click at [433, 45] on span "Almond flour" at bounding box center [424, 44] width 44 height 11
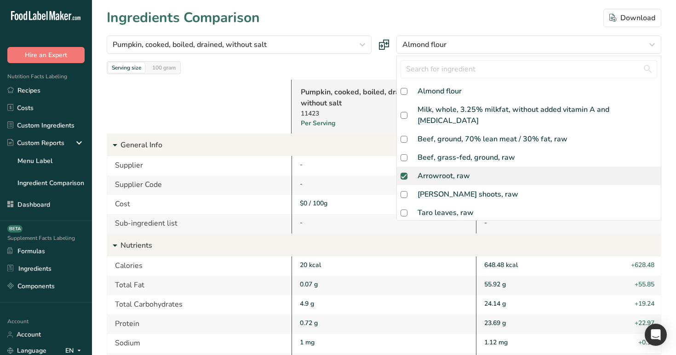
click at [403, 172] on span at bounding box center [404, 175] width 7 height 7
click at [403, 173] on input "checkbox" at bounding box center [404, 176] width 6 height 6
checkbox input "false"
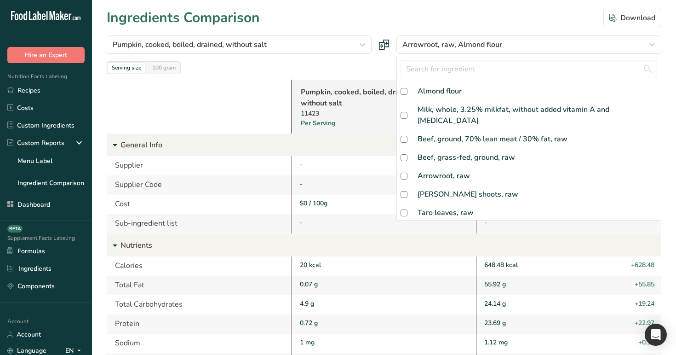
click at [0, 0] on div at bounding box center [0, 0] width 0 height 0
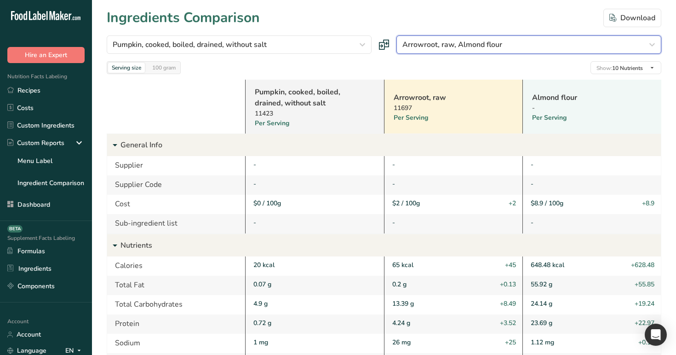
click at [449, 48] on span "Arrowroot, raw, Almond flour" at bounding box center [452, 44] width 100 height 11
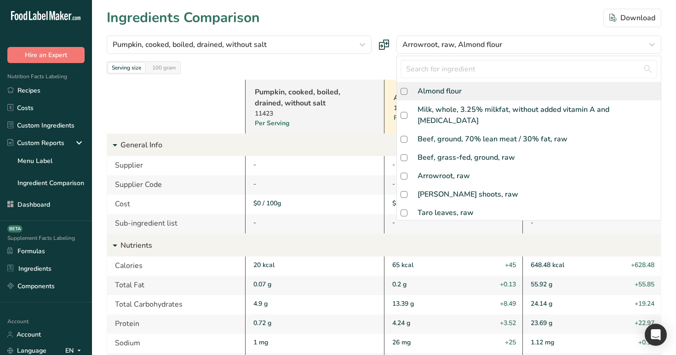
click at [445, 93] on div "Almond flour" at bounding box center [440, 91] width 44 height 11
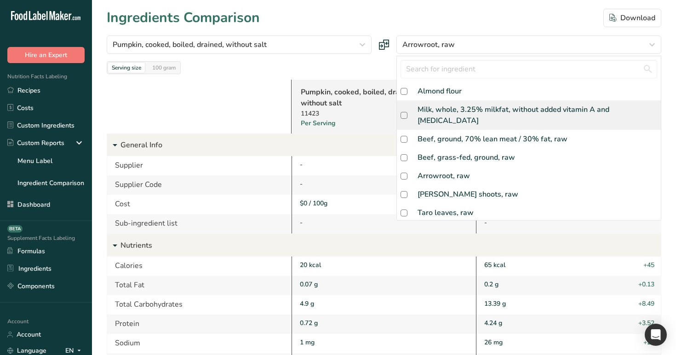
click at [449, 109] on div "Milk, whole, 3.25% milkfat, without added vitamin A and [MEDICAL_DATA]" at bounding box center [538, 115] width 240 height 22
checkbox input "true"
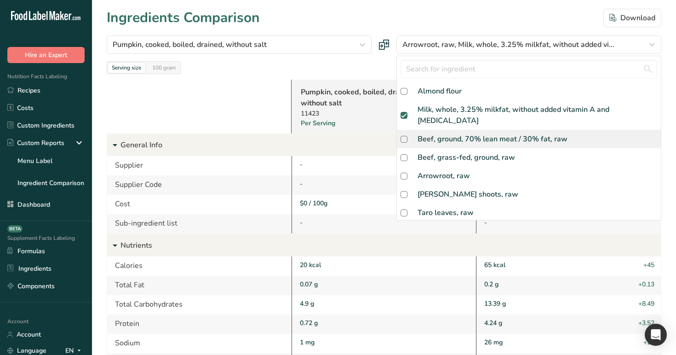
click at [449, 133] on div "Beef, ground, 70% lean meat / 30% fat, raw" at bounding box center [493, 138] width 150 height 11
checkbox input "true"
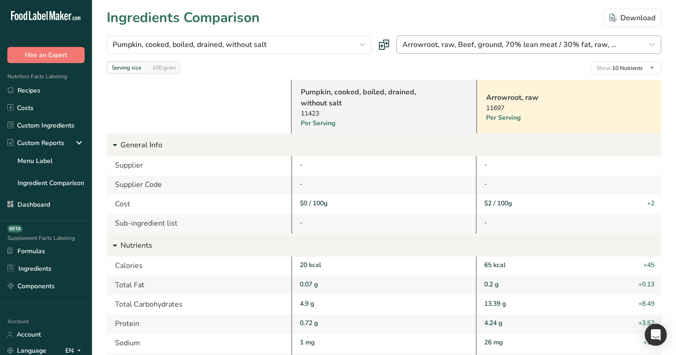
click at [0, 0] on div at bounding box center [0, 0] width 0 height 0
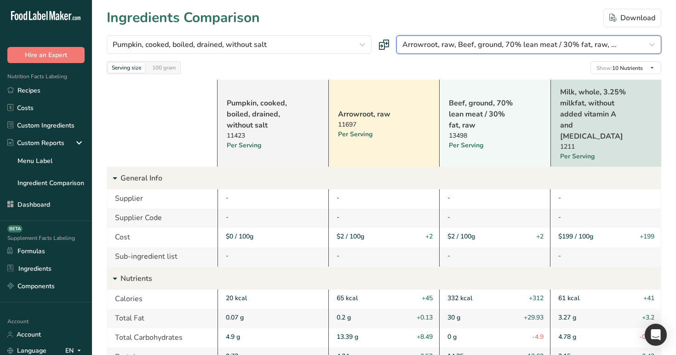
click at [454, 45] on span "Arrowroot, raw, Beef, ground, 70% lean meat / 30% fat, raw, ..." at bounding box center [509, 44] width 214 height 11
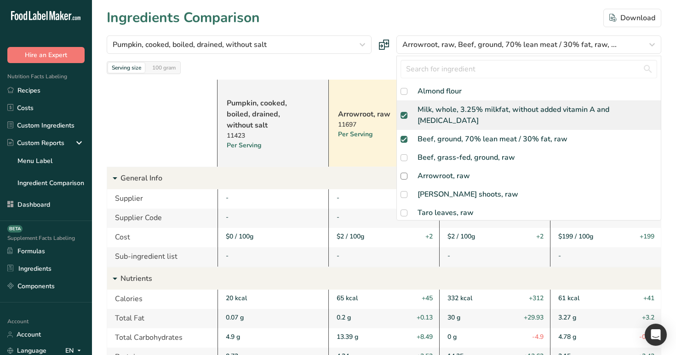
click at [444, 109] on div "Milk, whole, 3.25% milkfat, without added vitamin A and [MEDICAL_DATA]" at bounding box center [538, 115] width 240 height 22
checkbox input "false"
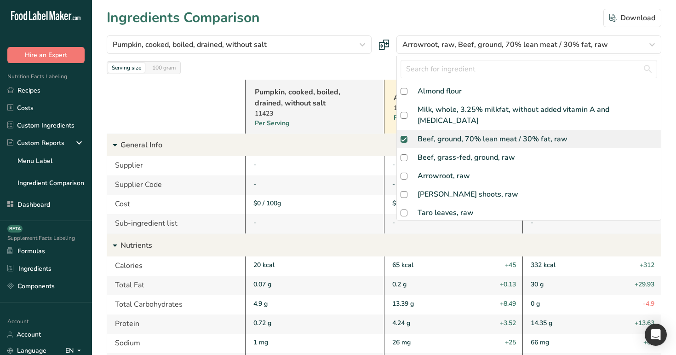
click at [452, 133] on div "Beef, ground, 70% lean meat / 30% fat, raw" at bounding box center [493, 138] width 150 height 11
checkbox input "false"
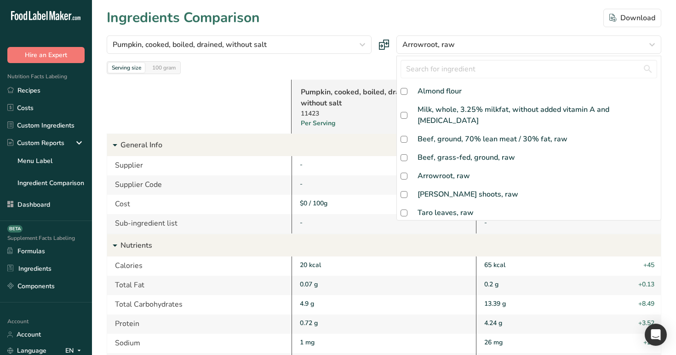
click at [383, 72] on div "Serving size 100 gram Show: 10 Nutrients All Nutrients Standard Components Calo…" at bounding box center [384, 67] width 555 height 13
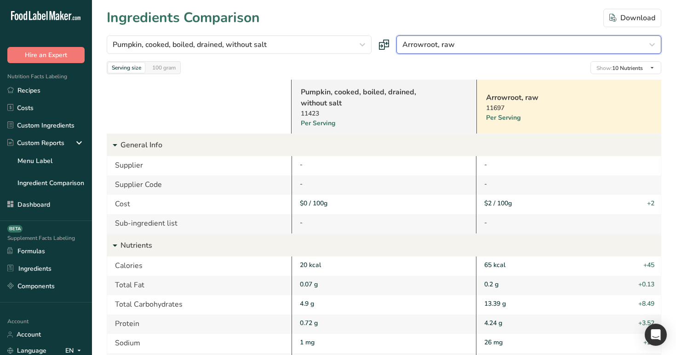
click at [476, 47] on div "Arrowroot, raw" at bounding box center [525, 44] width 247 height 11
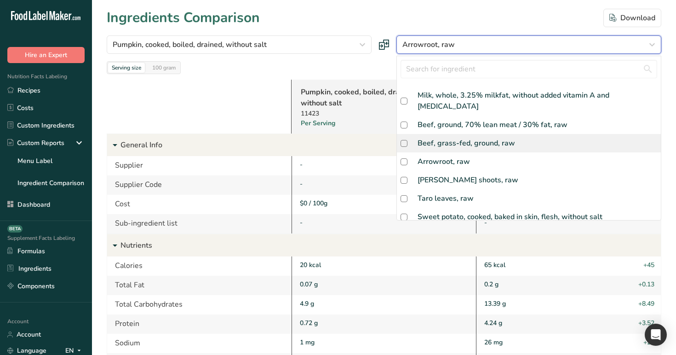
scroll to position [16, 0]
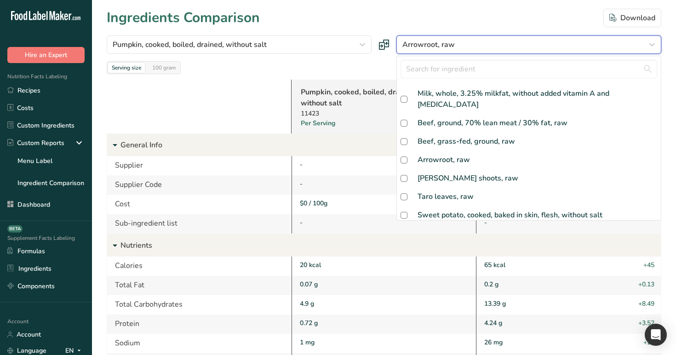
click at [462, 48] on div "Arrowroot, raw" at bounding box center [525, 44] width 247 height 11
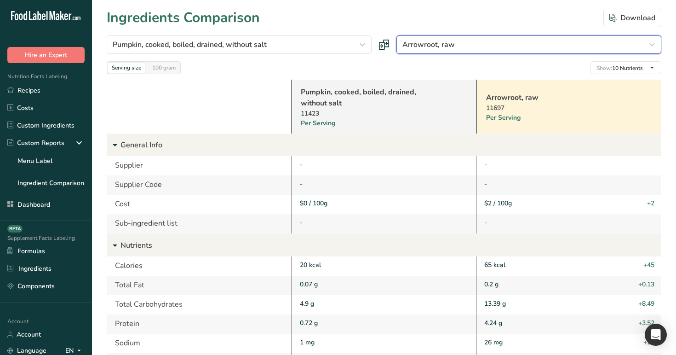
click at [462, 49] on div "Arrowroot, raw" at bounding box center [525, 44] width 247 height 11
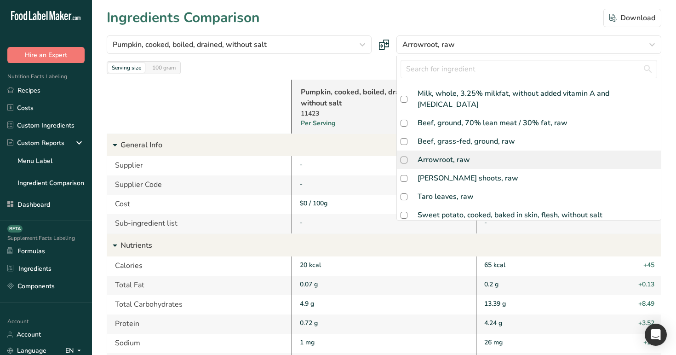
click at [441, 154] on div "Arrowroot, raw" at bounding box center [444, 159] width 52 height 11
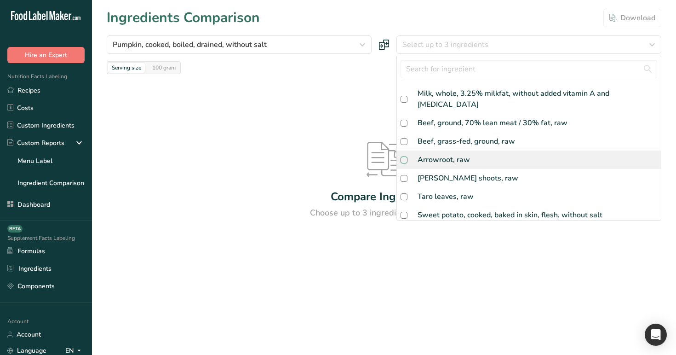
click at [405, 156] on span at bounding box center [404, 159] width 7 height 7
click at [405, 157] on input "checkbox" at bounding box center [404, 160] width 6 height 6
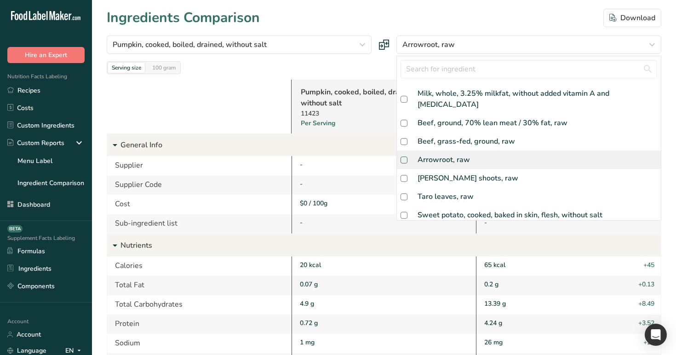
click at [405, 156] on span at bounding box center [404, 159] width 7 height 7
click at [405, 157] on input "checkbox" at bounding box center [404, 160] width 6 height 6
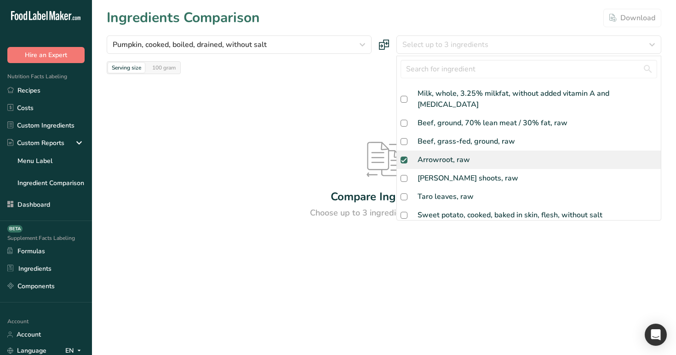
click at [406, 156] on span at bounding box center [404, 159] width 7 height 7
click at [406, 157] on input "checkbox" at bounding box center [404, 160] width 6 height 6
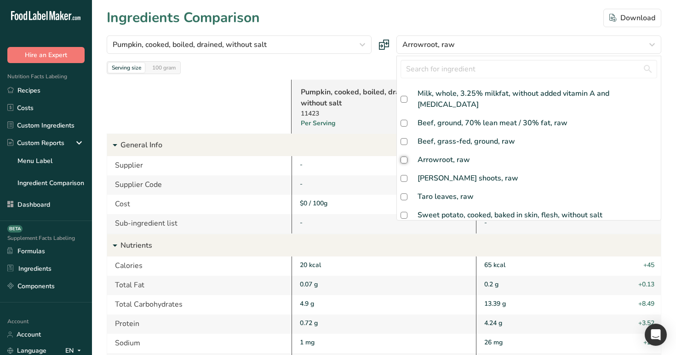
click at [401, 157] on input "checkbox" at bounding box center [404, 160] width 6 height 6
checkbox input "true"
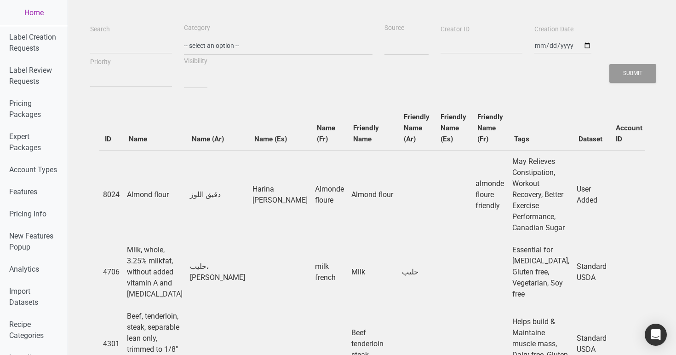
select select
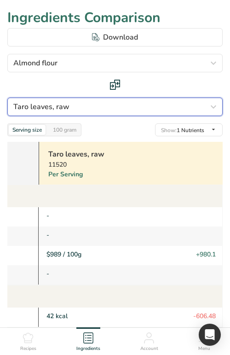
click at [68, 112] on button "Taro leaves, raw" at bounding box center [114, 106] width 215 height 18
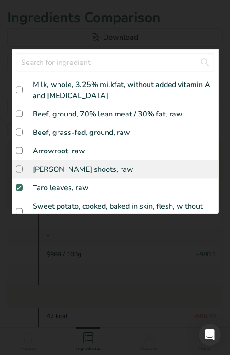
click at [60, 171] on div "[PERSON_NAME] shoots, raw" at bounding box center [83, 168] width 101 height 11
checkbox input "true"
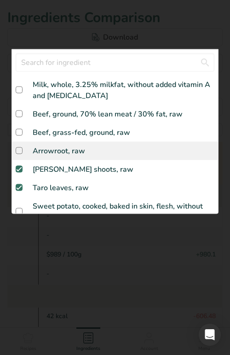
click at [56, 151] on div "Arrowroot, raw" at bounding box center [59, 150] width 52 height 11
checkbox input "true"
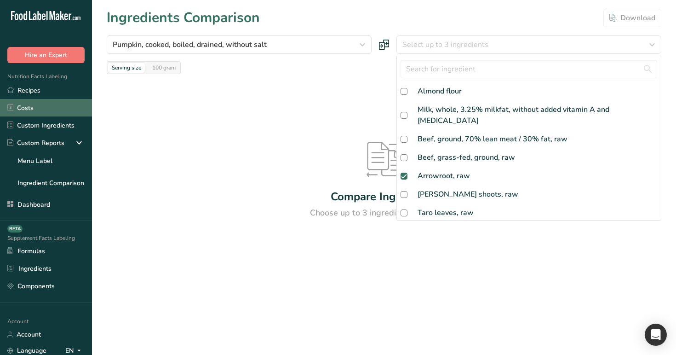
scroll to position [16, 0]
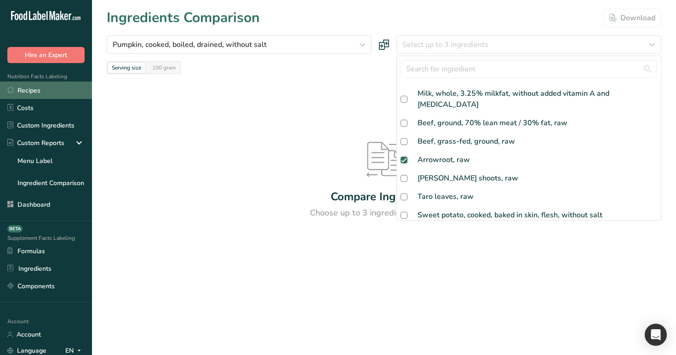
click at [37, 93] on link "Recipes" at bounding box center [46, 89] width 92 height 17
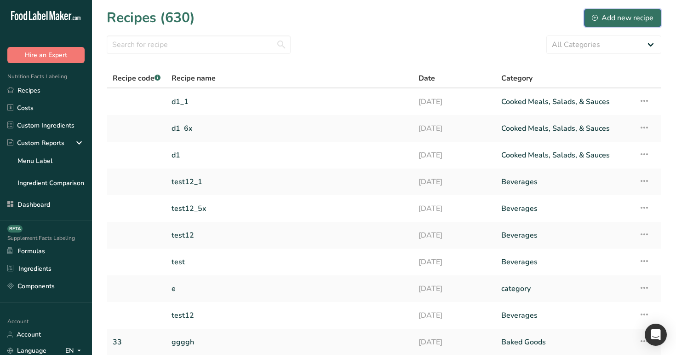
click at [637, 21] on div "Add new recipe" at bounding box center [623, 17] width 62 height 11
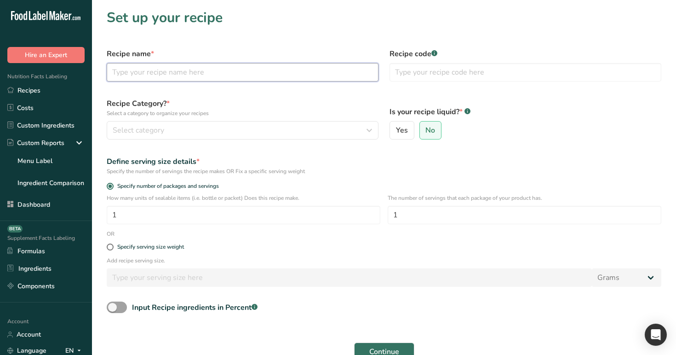
click at [307, 79] on input "text" at bounding box center [243, 72] width 272 height 18
type input "e"
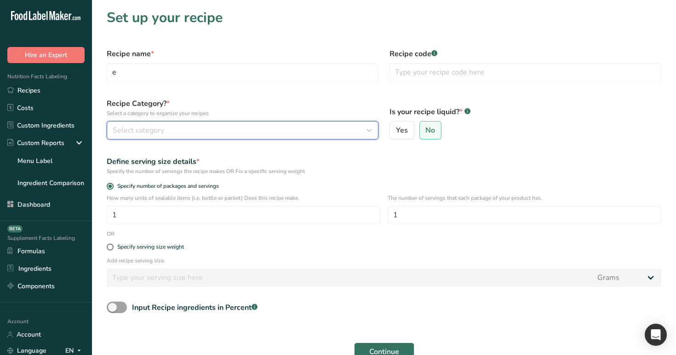
click at [292, 126] on div "Select category" at bounding box center [240, 130] width 254 height 11
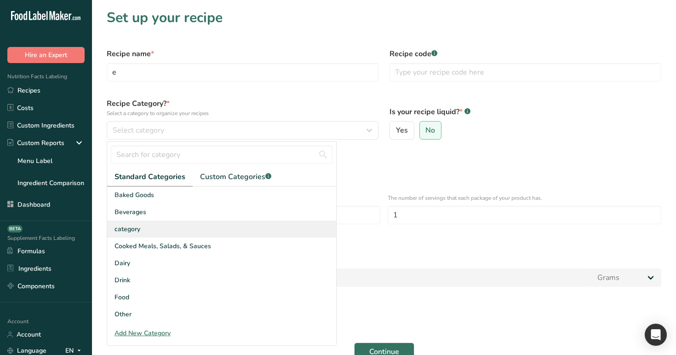
click at [274, 235] on div "category" at bounding box center [221, 228] width 229 height 17
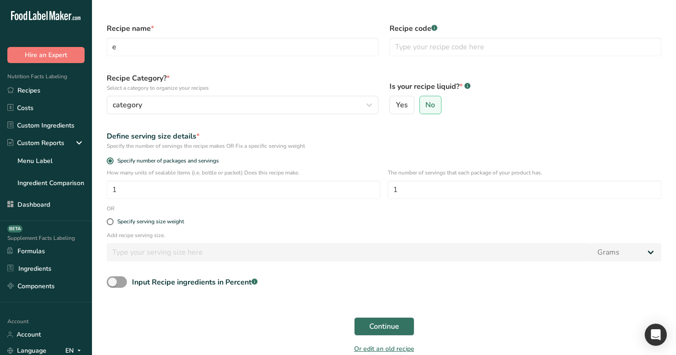
scroll to position [30, 0]
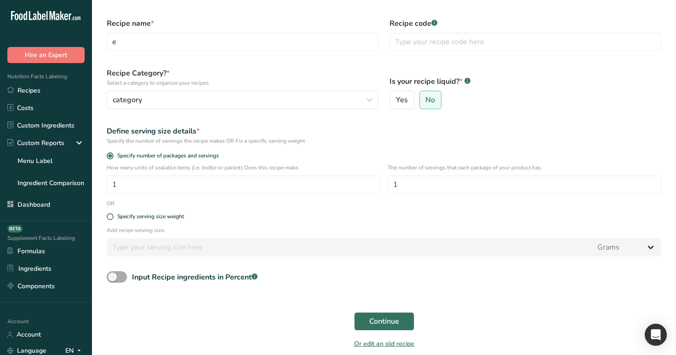
click at [121, 276] on span at bounding box center [117, 276] width 20 height 11
click at [113, 276] on input "Input Recipe ingredients in Percent .a-a{fill:#347362;}.b-a{fill:#fff;}" at bounding box center [110, 277] width 6 height 6
checkbox input "true"
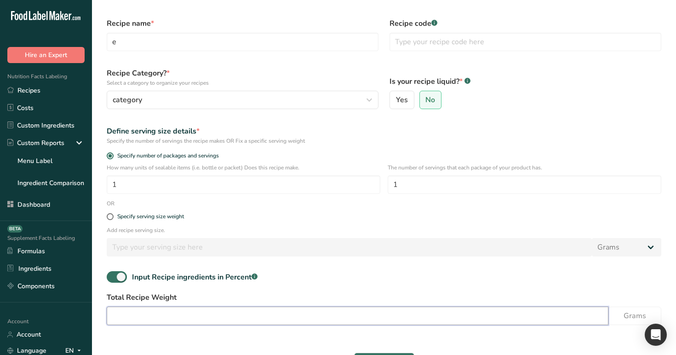
click at [176, 319] on input "number" at bounding box center [358, 315] width 502 height 18
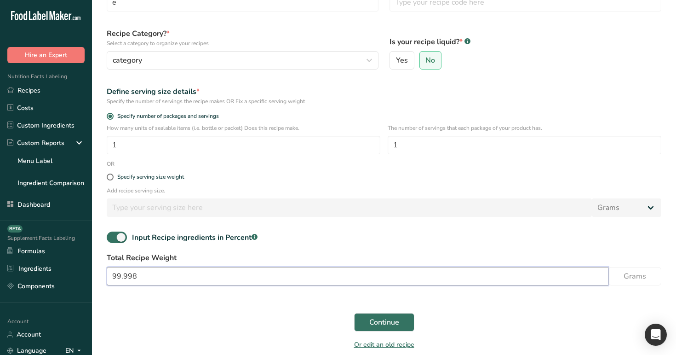
scroll to position [84, 0]
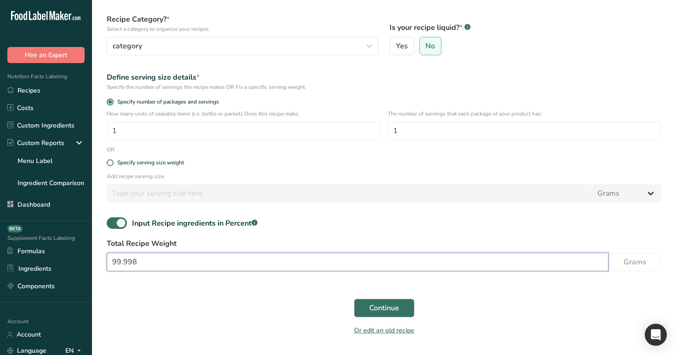
type input "99.998"
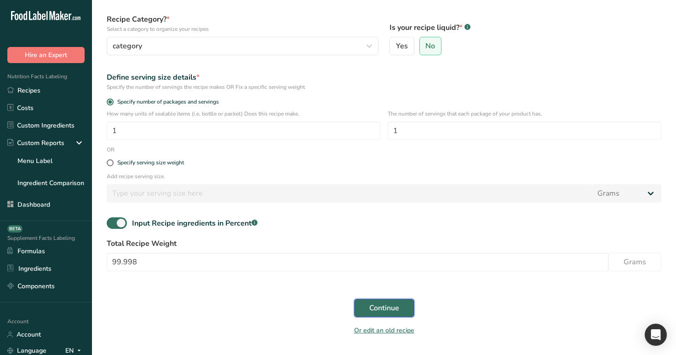
click at [398, 308] on span "Continue" at bounding box center [384, 307] width 30 height 11
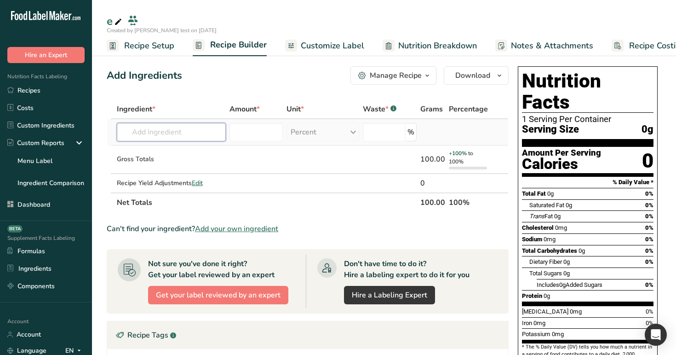
click at [186, 133] on input "text" at bounding box center [171, 132] width 109 height 18
click at [154, 51] on span "Recipe Setup" at bounding box center [149, 46] width 50 height 12
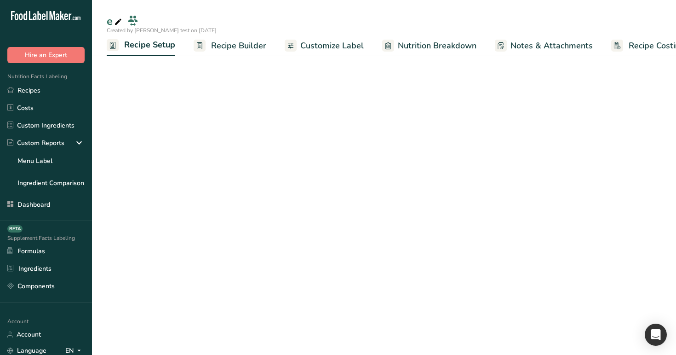
scroll to position [0, 3]
